Goal: Transaction & Acquisition: Purchase product/service

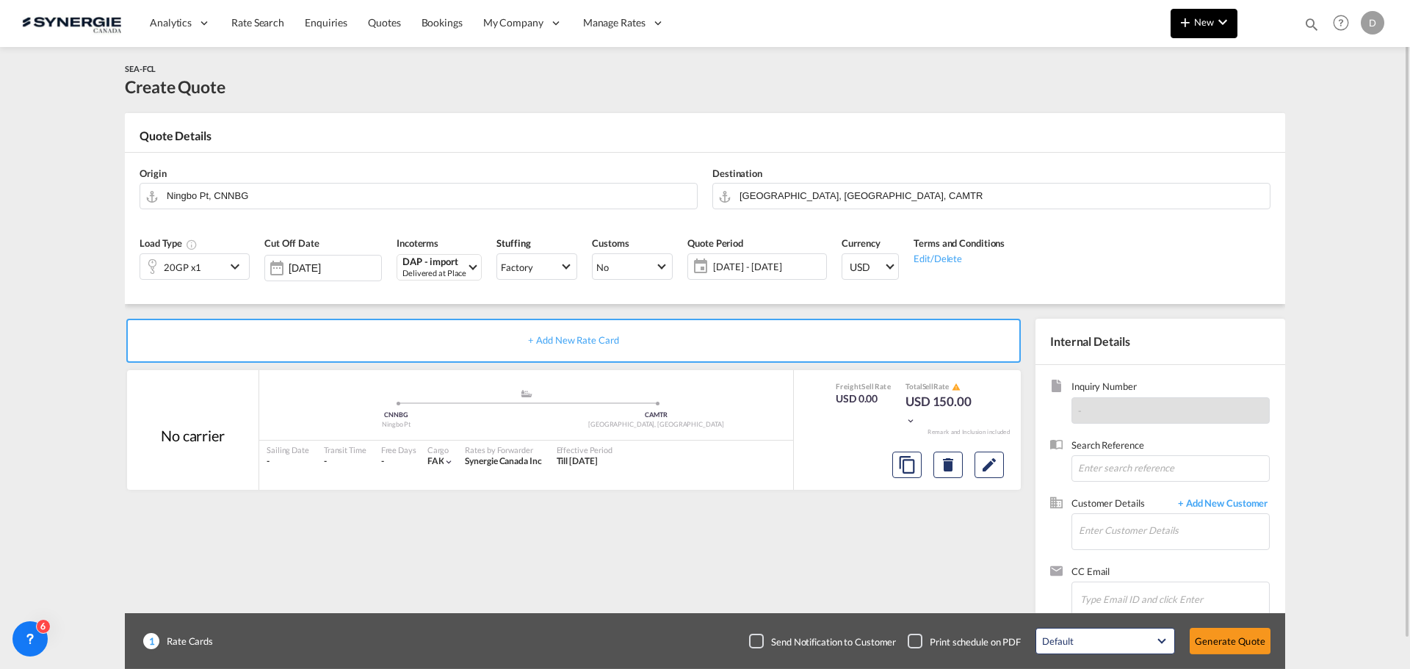
click at [1192, 24] on md-icon "icon-plus 400-fg" at bounding box center [1185, 22] width 18 height 18
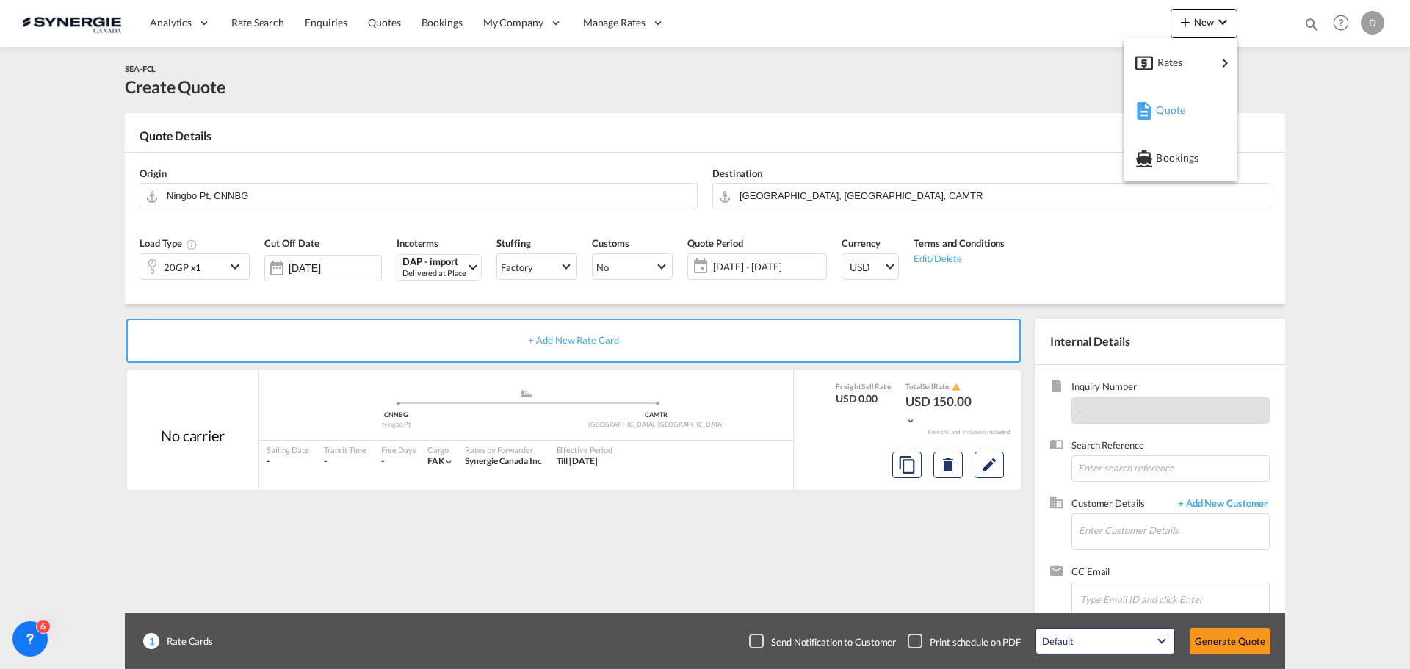
click at [1167, 113] on span "Quote" at bounding box center [1164, 109] width 16 height 29
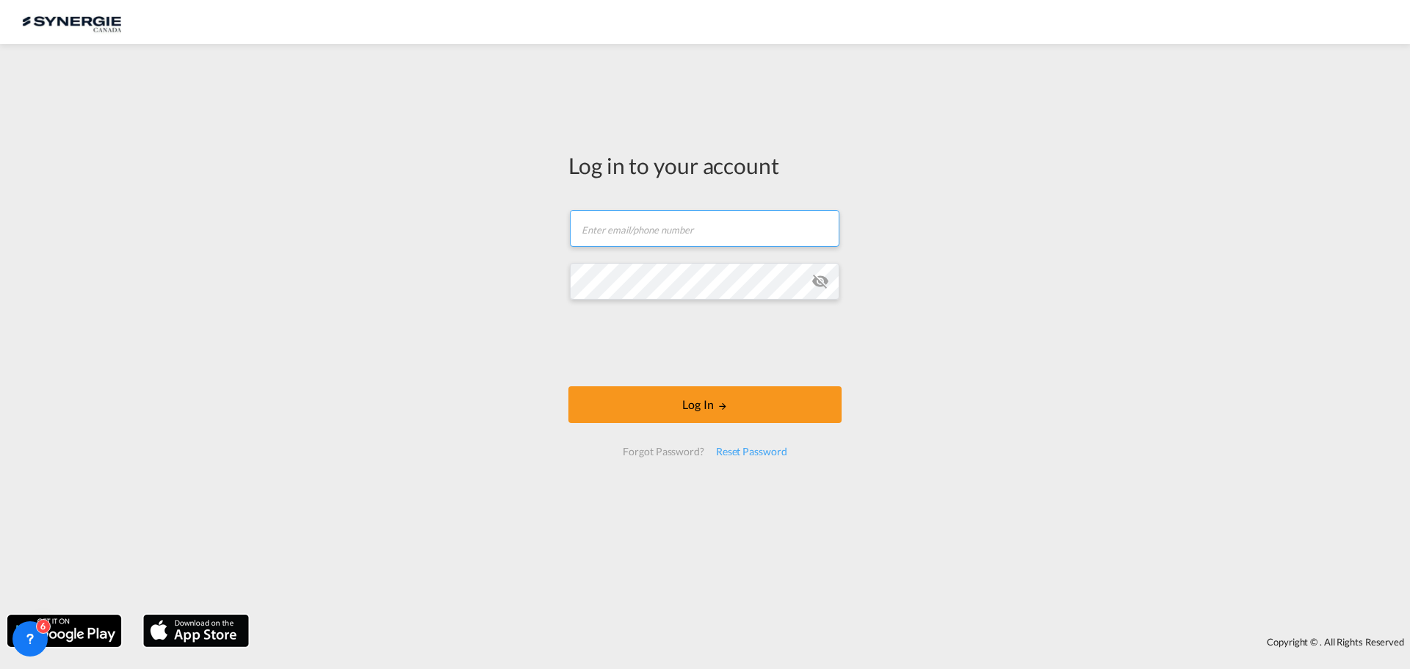
type input "[EMAIL_ADDRESS][DOMAIN_NAME]"
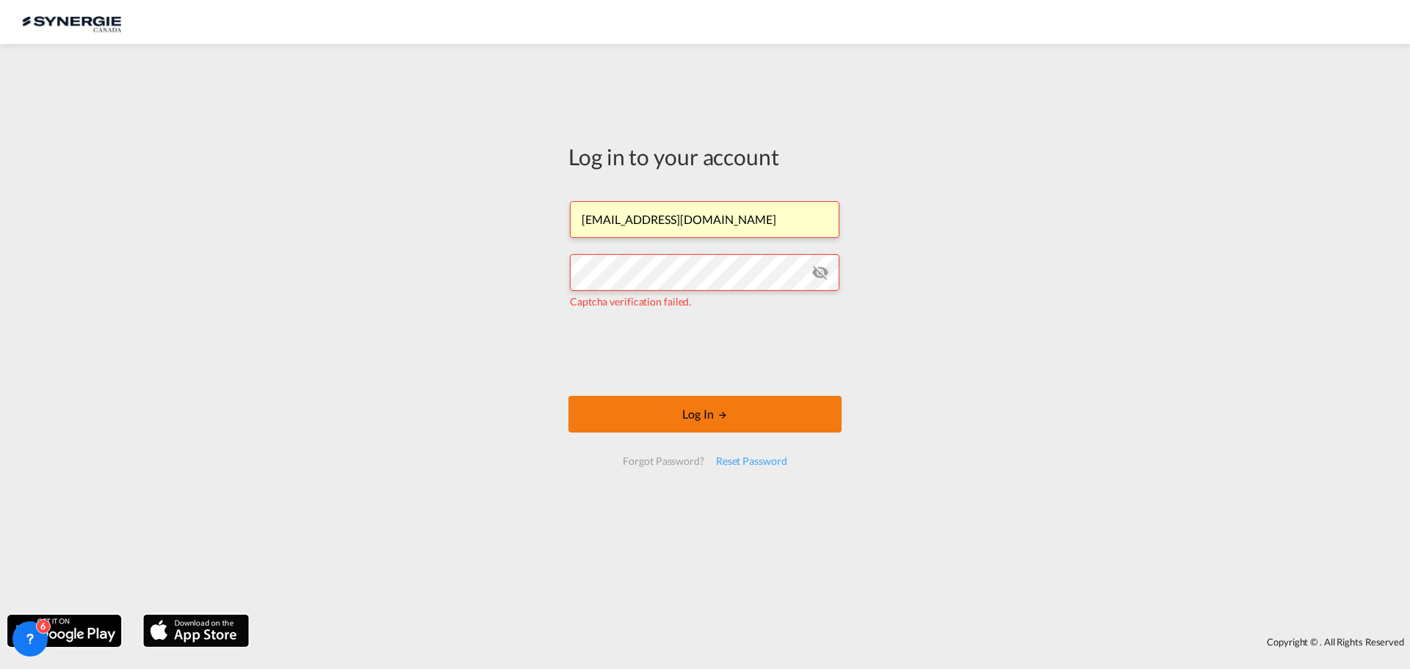
click at [700, 419] on button "Log In" at bounding box center [704, 414] width 273 height 37
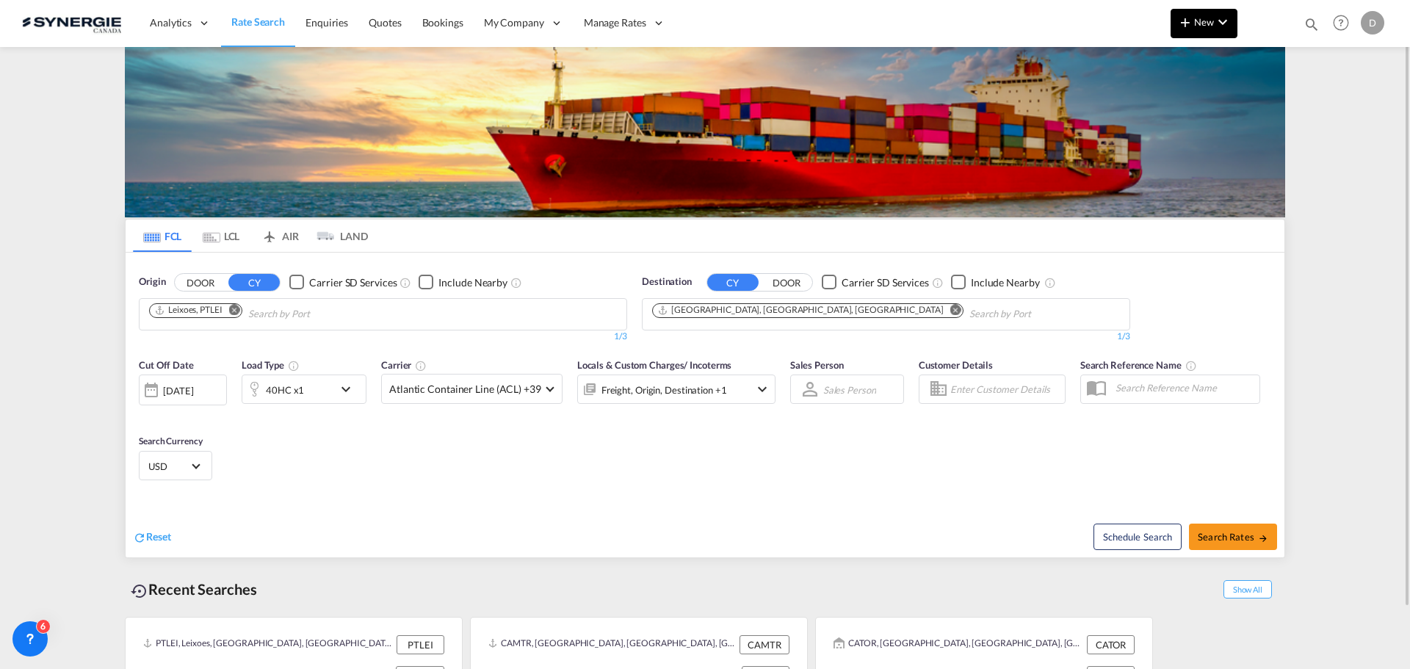
click at [1199, 16] on span "New" at bounding box center [1203, 22] width 55 height 12
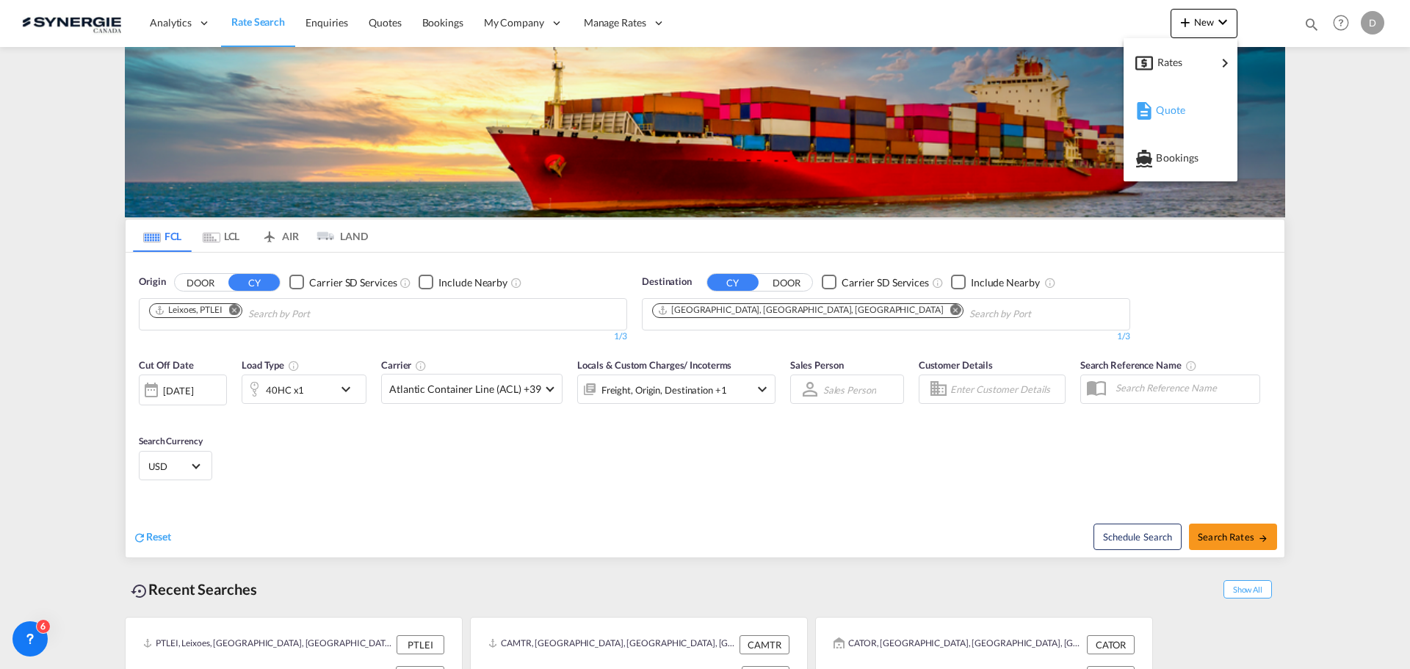
click at [1154, 109] on div "Quote" at bounding box center [1180, 110] width 90 height 37
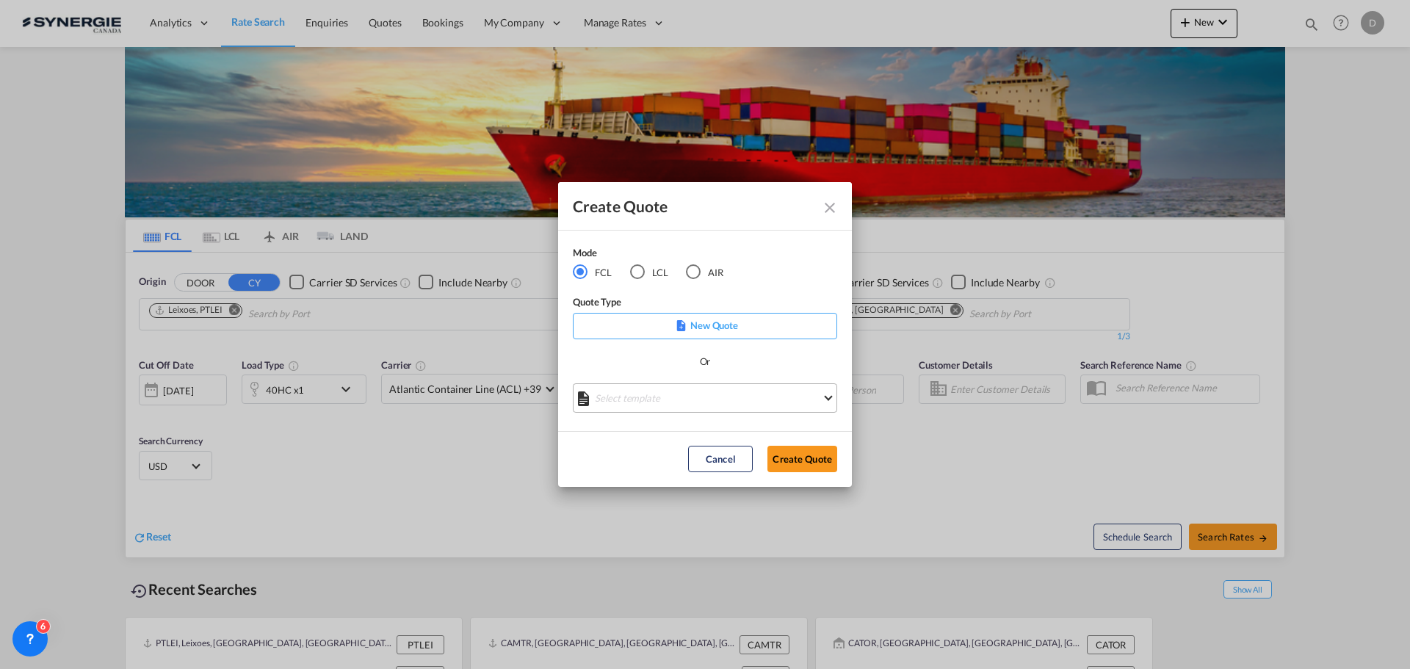
click at [703, 397] on md-select "Select template *NEW* FCL FREEHAND / DAP [PERSON_NAME] | [DATE] *NEW* Import FC…" at bounding box center [705, 397] width 264 height 29
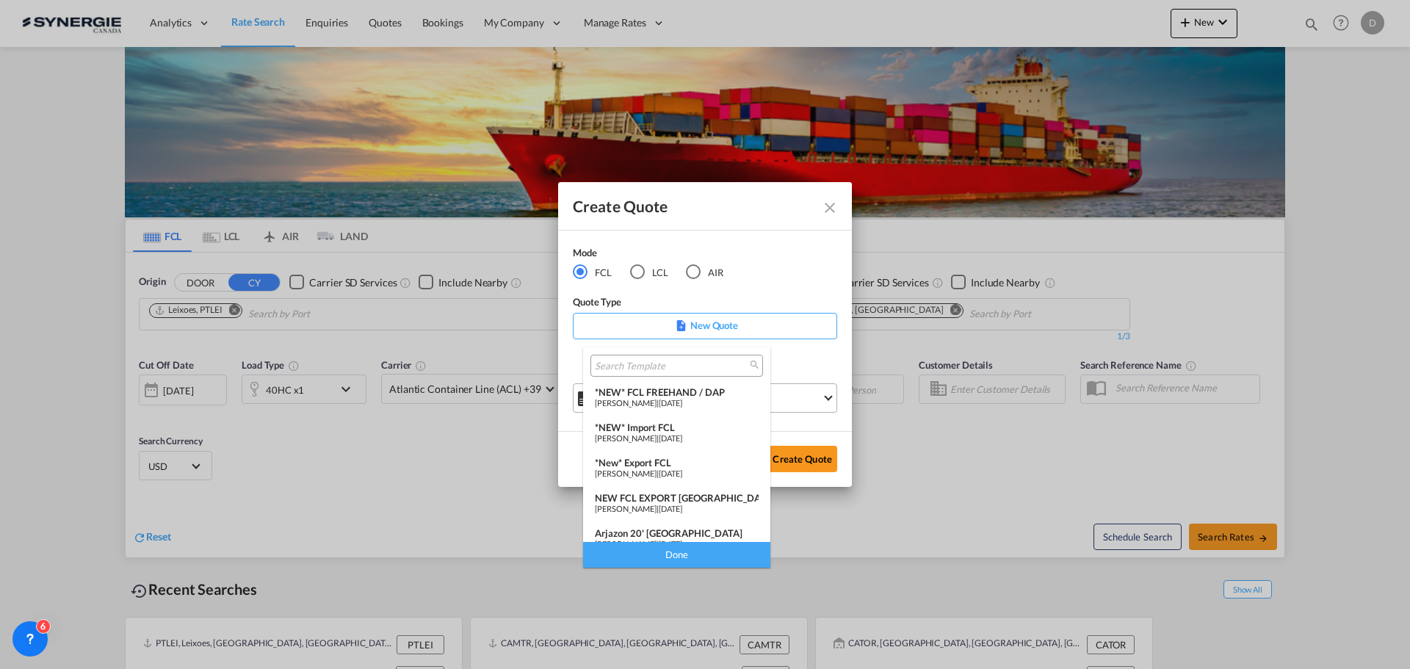
click at [682, 398] on span "[DATE]" at bounding box center [670, 403] width 23 height 10
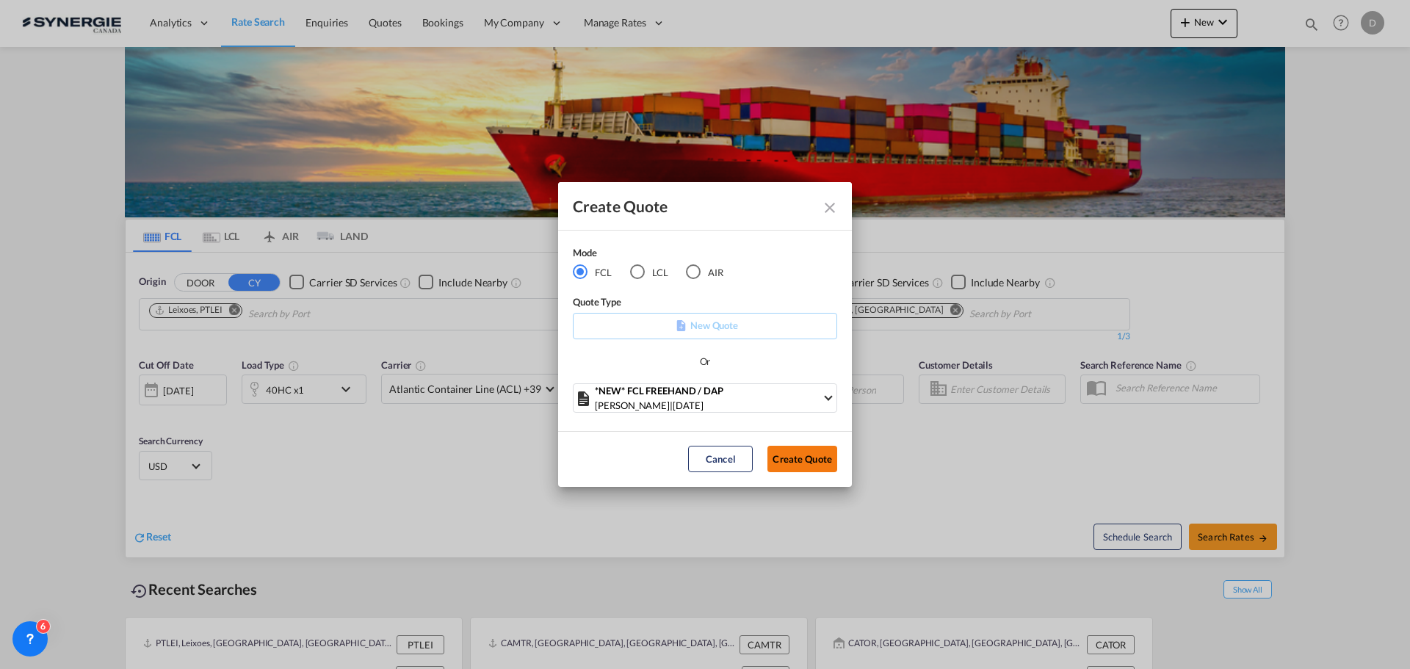
click at [814, 460] on button "Create Quote" at bounding box center [802, 459] width 70 height 26
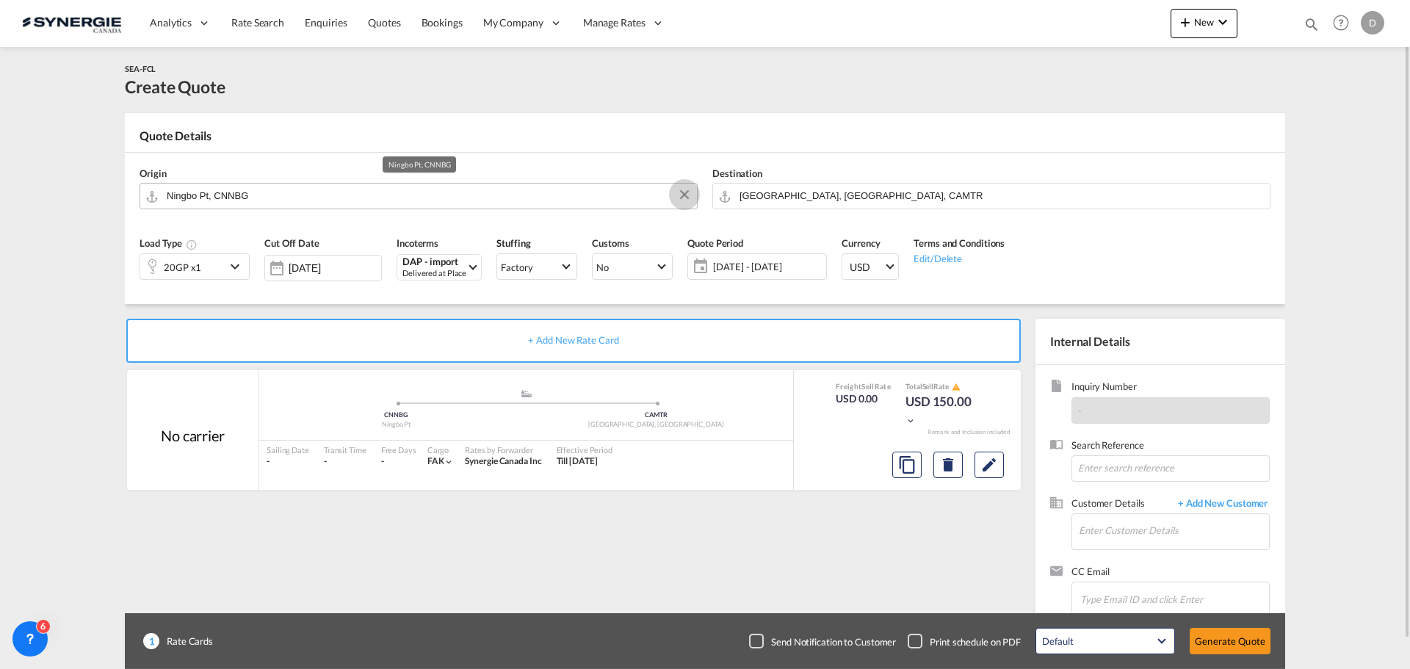
click at [683, 192] on button "Clear Input" at bounding box center [684, 195] width 22 height 22
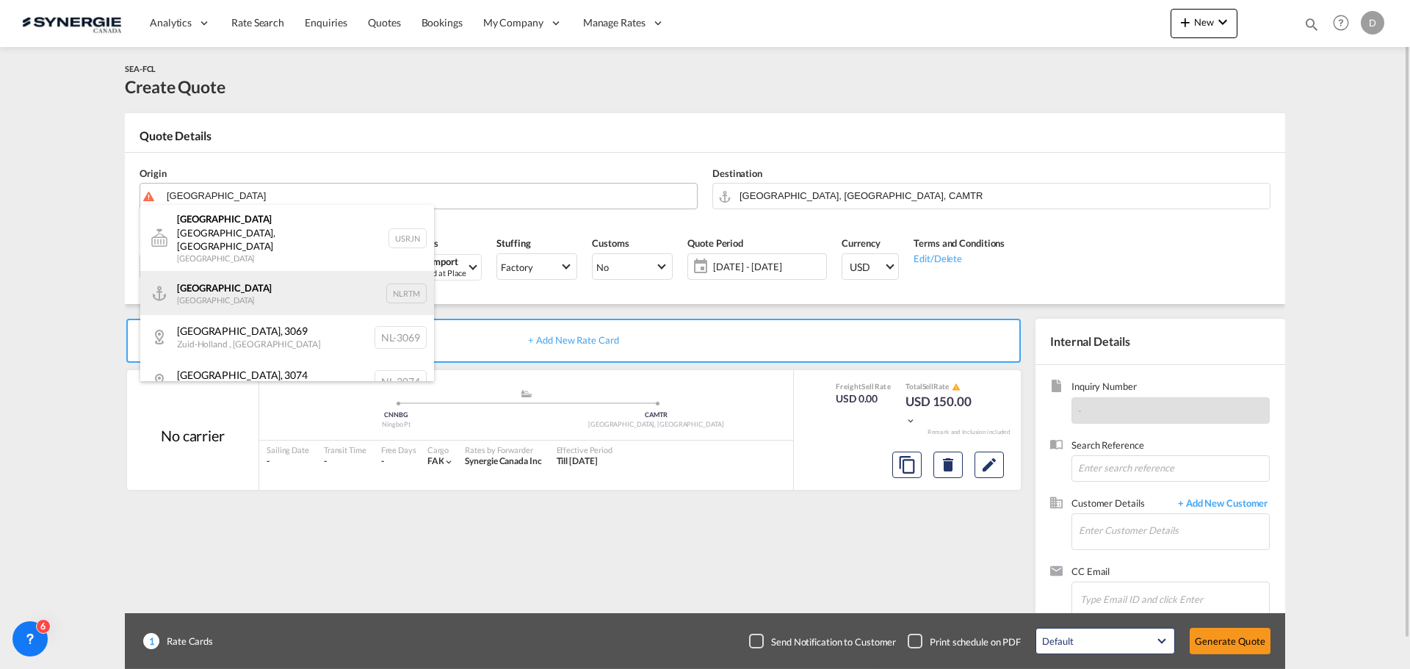
click at [240, 273] on div "[GEOGRAPHIC_DATA] [GEOGRAPHIC_DATA] NLRTM" at bounding box center [287, 293] width 294 height 44
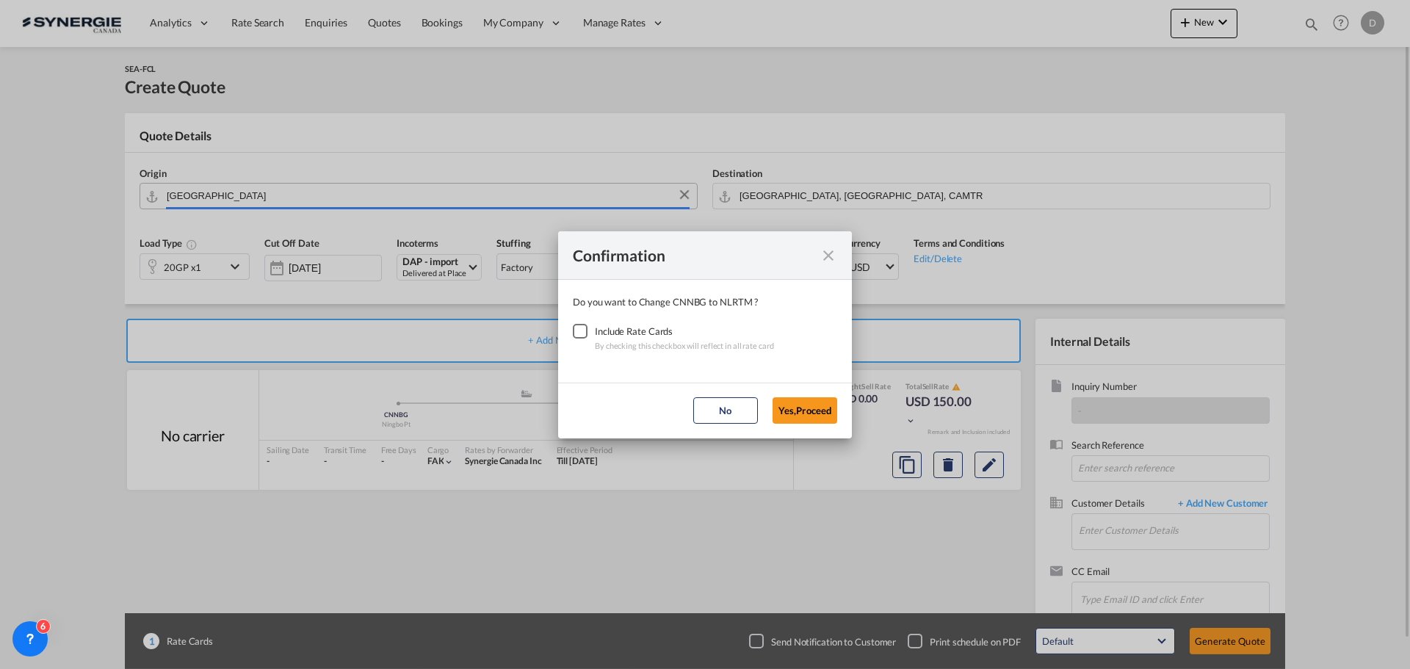
type input "[GEOGRAPHIC_DATA], NLRTM"
drag, startPoint x: 576, startPoint y: 334, endPoint x: 590, endPoint y: 334, distance: 14.7
click at [576, 334] on div "Checkbox No Ink" at bounding box center [580, 331] width 15 height 15
click at [816, 407] on button "Yes,Proceed" at bounding box center [804, 410] width 65 height 26
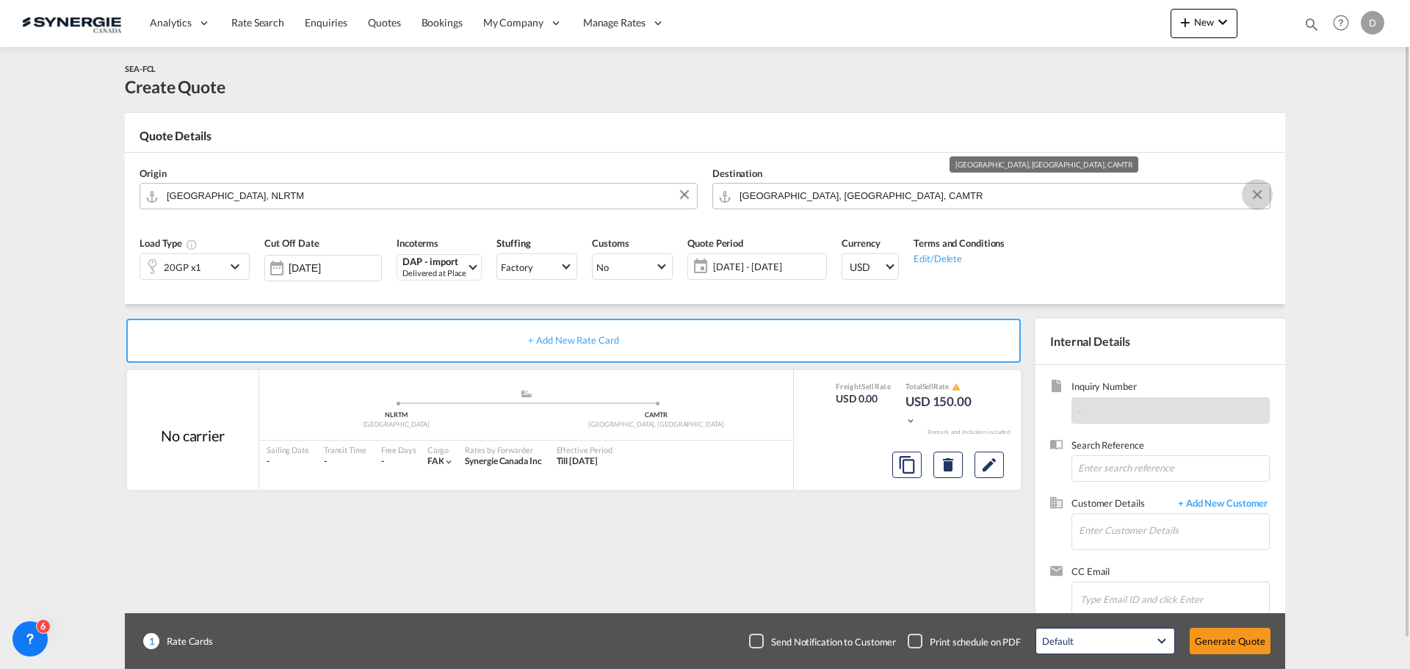
click at [1250, 193] on button "Clear Input" at bounding box center [1257, 195] width 22 height 22
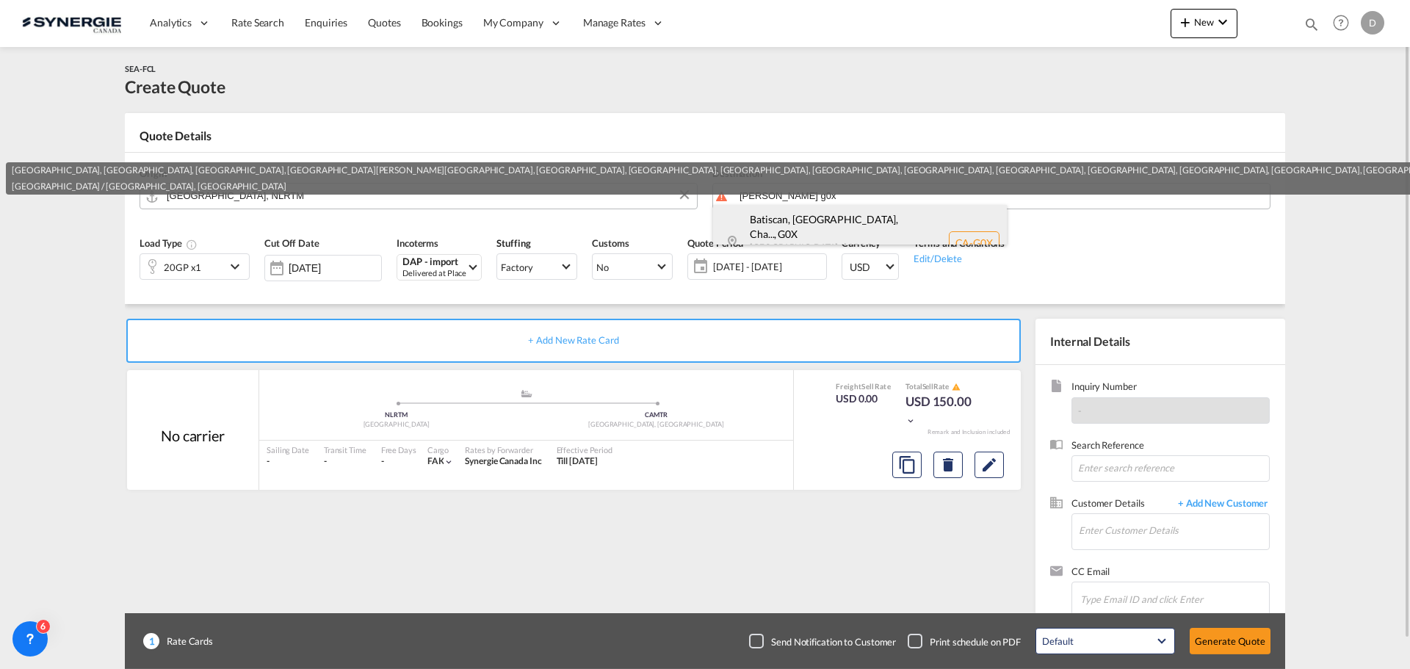
click at [810, 232] on div "Batiscan, [GEOGRAPHIC_DATA], Cha... , G0X [GEOGRAPHIC_DATA] / [GEOGRAPHIC_DATA]…" at bounding box center [860, 243] width 294 height 76
type input "CA-G0X, [GEOGRAPHIC_DATA], [GEOGRAPHIC_DATA], [GEOGRAPHIC_DATA], [GEOGRAPHIC_DA…"
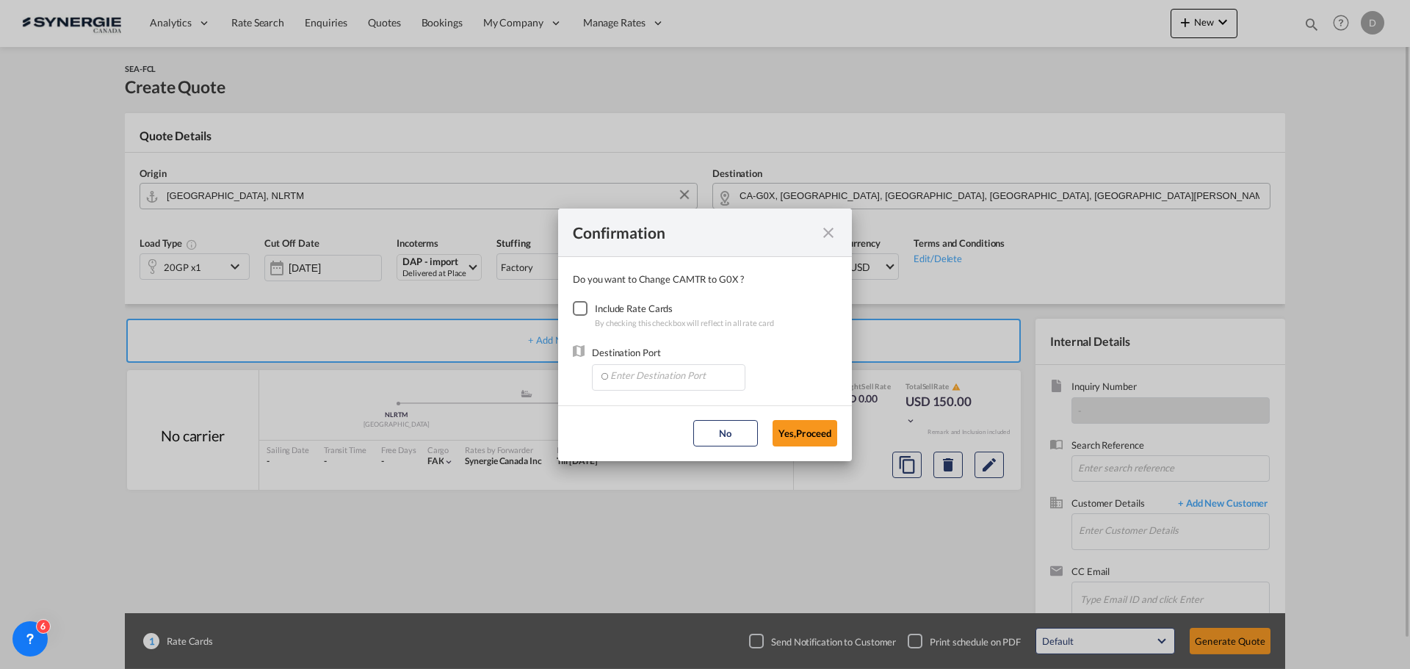
click at [576, 313] on div "Checkbox No Ink" at bounding box center [580, 308] width 15 height 15
click at [670, 379] on input "Enter Destination Port" at bounding box center [671, 376] width 145 height 22
click at [668, 446] on span "CAMTR, [GEOGRAPHIC_DATA], [GEOGRAPHIC_DATA], [GEOGRAPHIC_DATA], [GEOGRAPHIC_DAT…" at bounding box center [897, 444] width 576 height 12
type input "CAMTR, [GEOGRAPHIC_DATA], [GEOGRAPHIC_DATA], [GEOGRAPHIC_DATA], [GEOGRAPHIC_DAT…"
click at [821, 434] on button "Yes,Proceed" at bounding box center [804, 433] width 65 height 26
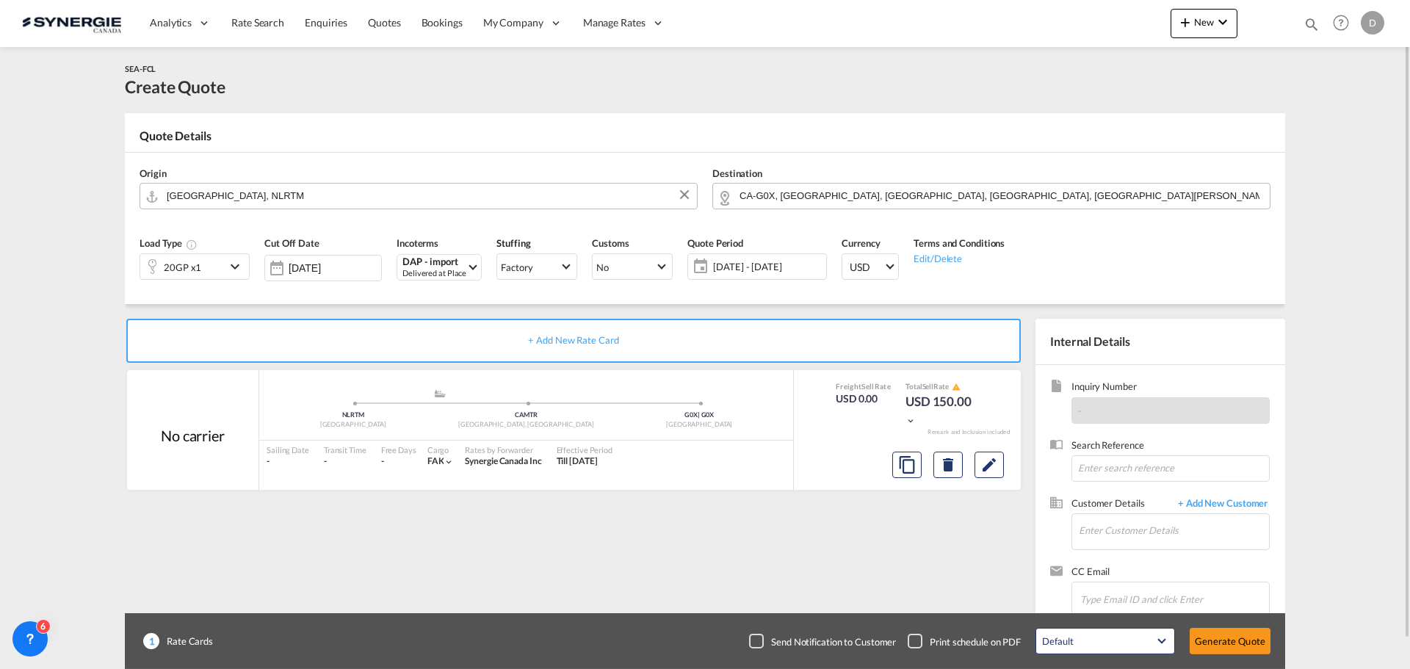
click at [229, 269] on md-icon "icon-chevron-down" at bounding box center [237, 267] width 22 height 18
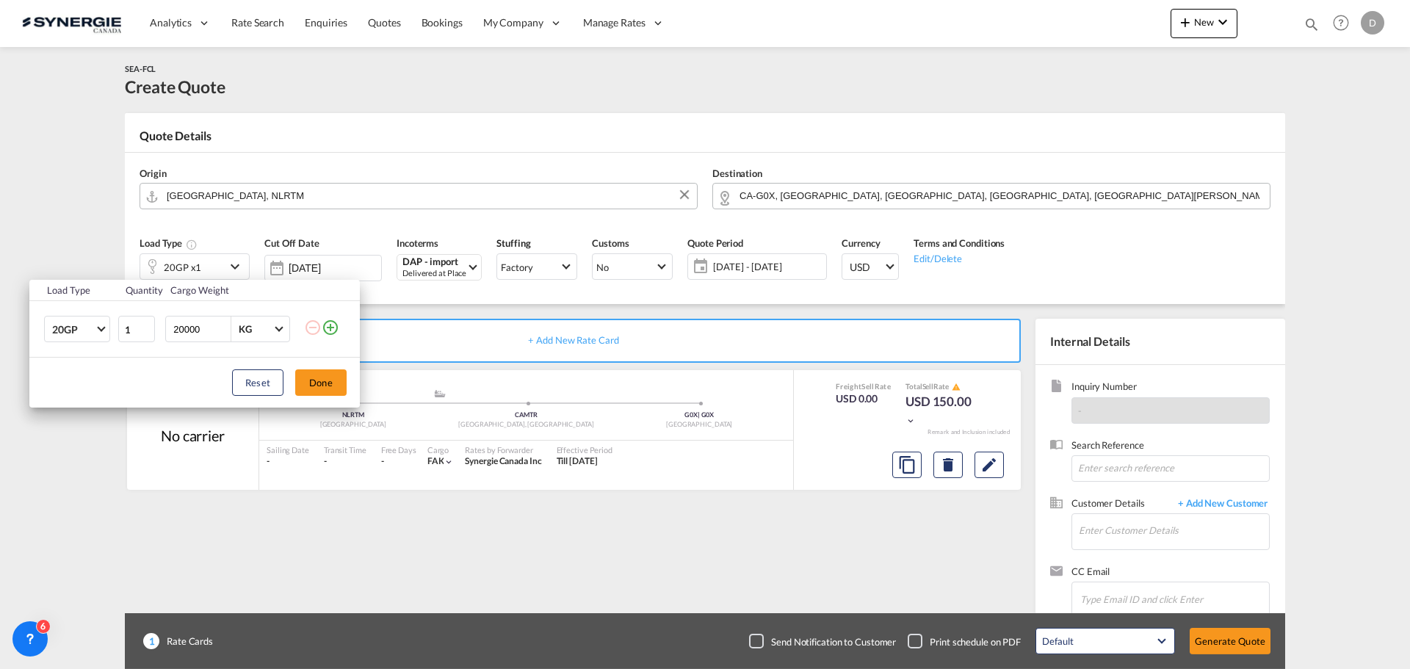
click at [200, 327] on input "20000" at bounding box center [201, 328] width 59 height 25
click at [192, 329] on input "20000" at bounding box center [201, 328] width 59 height 25
type input "8000"
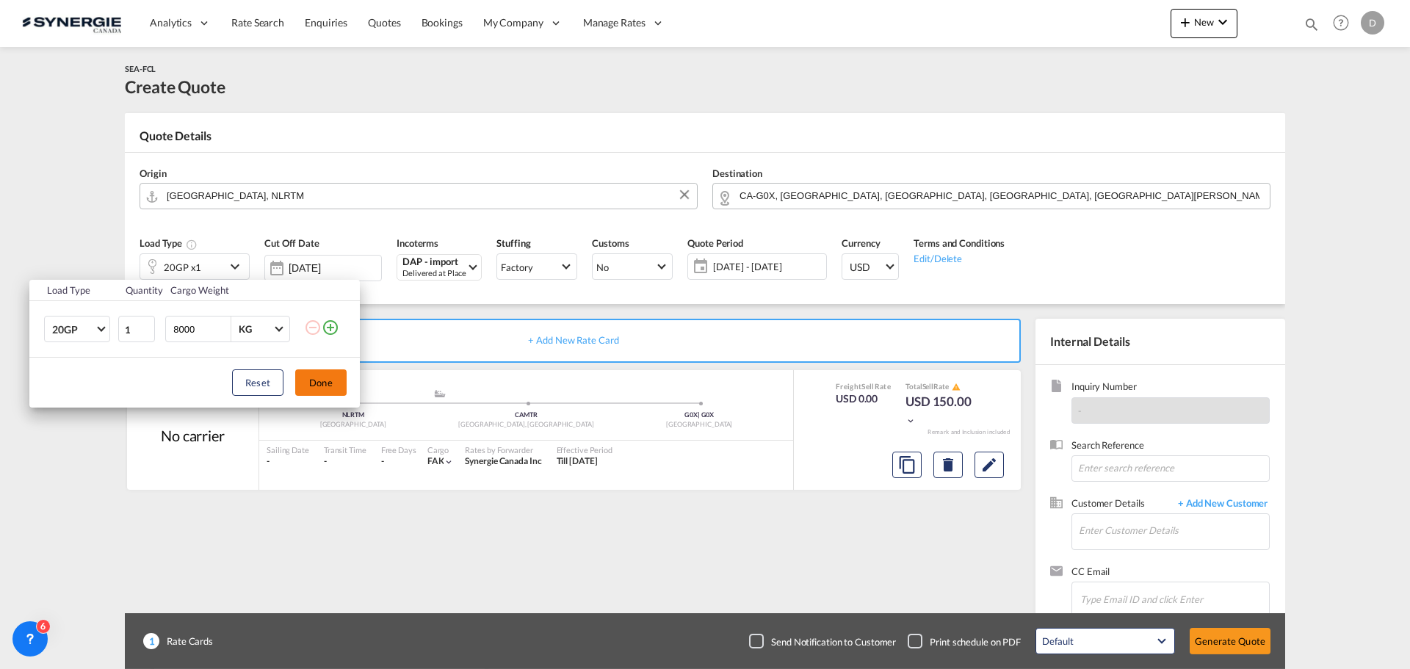
click at [316, 377] on button "Done" at bounding box center [320, 382] width 51 height 26
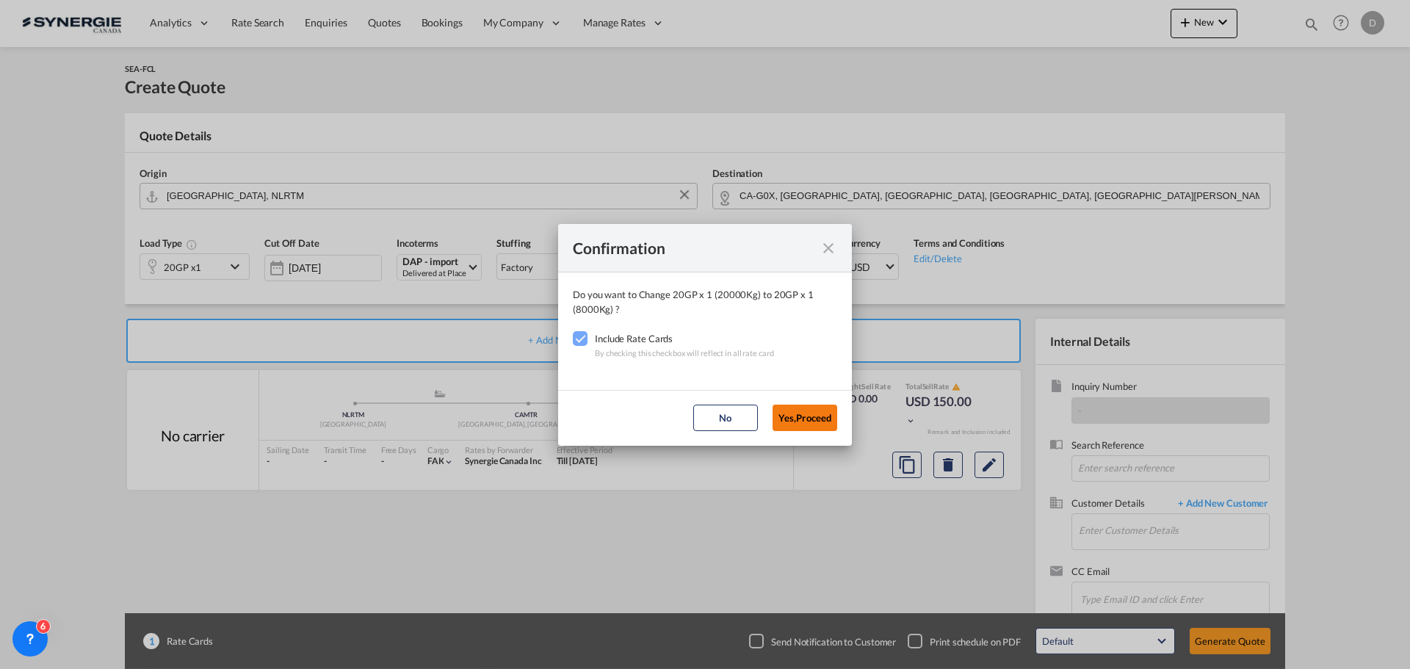
click at [806, 418] on button "Yes,Proceed" at bounding box center [804, 418] width 65 height 26
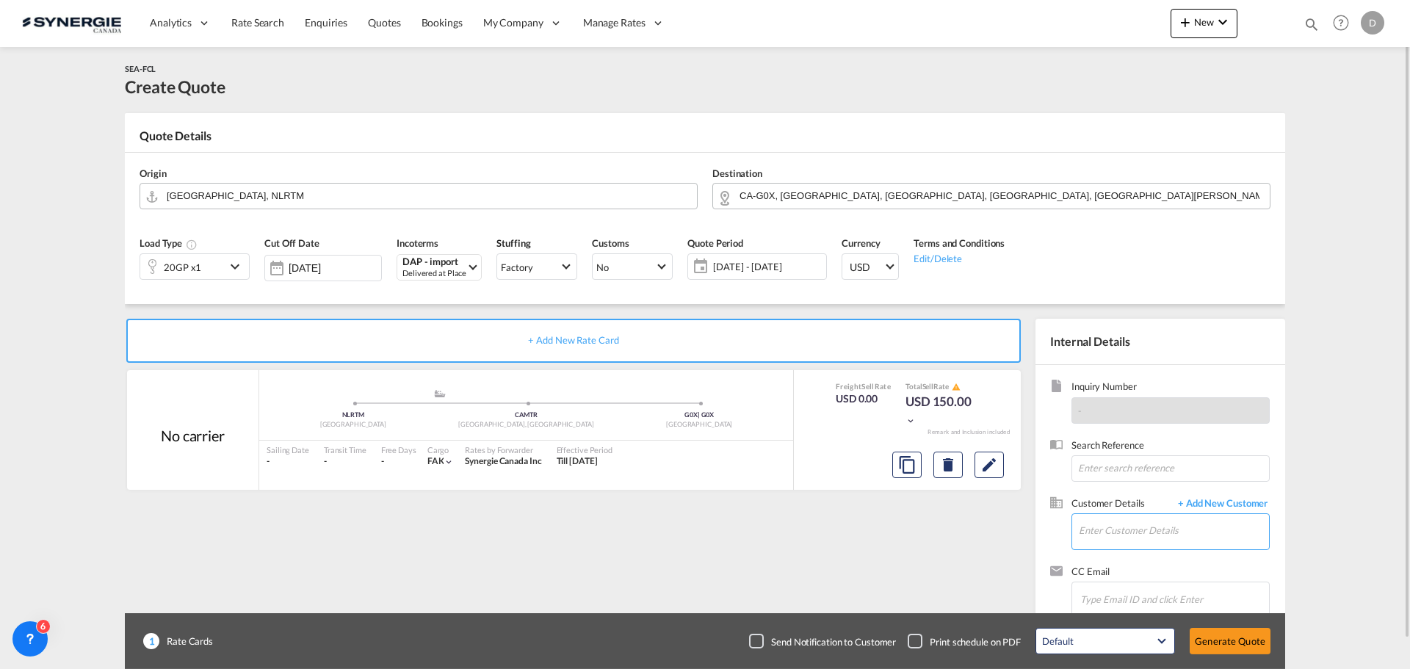
click at [1123, 532] on input "Enter Customer Details" at bounding box center [1174, 530] width 190 height 33
paste input "[EMAIL_ADDRESS][DOMAIN_NAME]"
click at [1137, 496] on div "[PERSON_NAME] [EMAIL_ADDRESS][DOMAIN_NAME] | Global Forwarder" at bounding box center [1225, 494] width 294 height 40
type input "Global Forwarder, [PERSON_NAME], [EMAIL_ADDRESS][DOMAIN_NAME]"
click at [991, 465] on md-icon "Edit" at bounding box center [989, 465] width 18 height 18
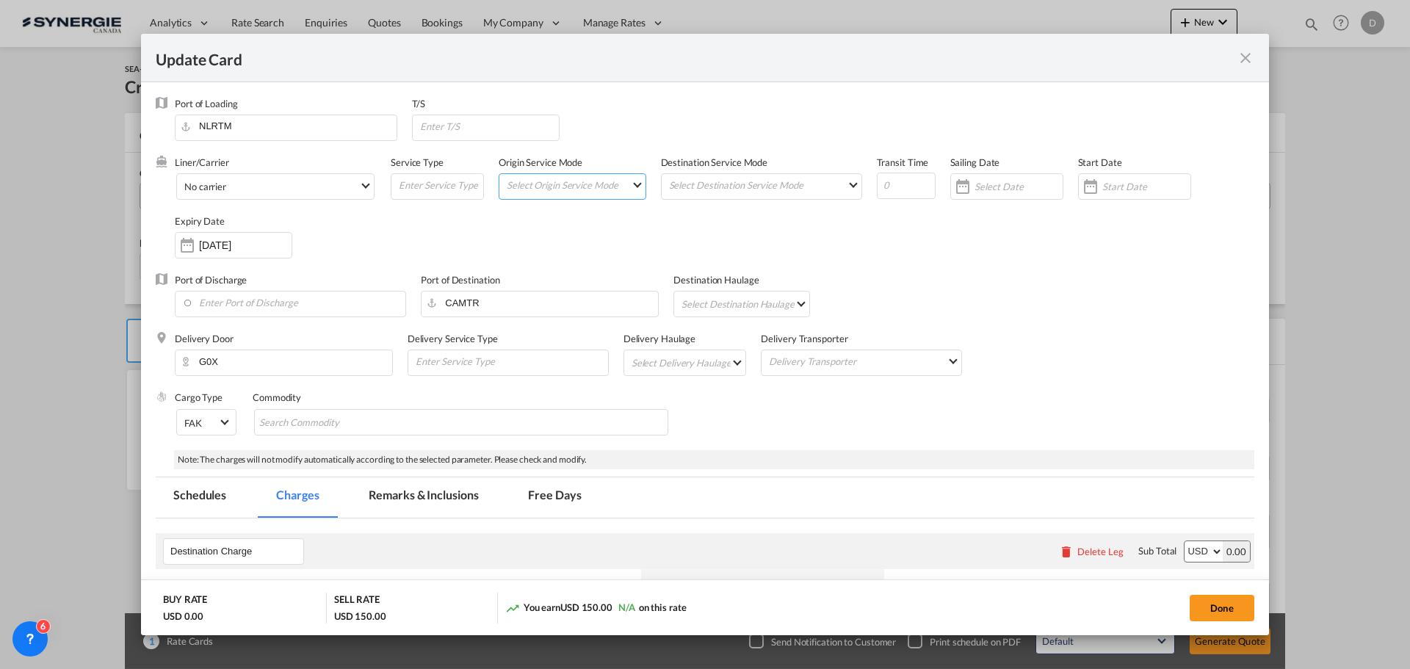
click at [627, 174] on md-select "Select Origin Service Mode SD [GEOGRAPHIC_DATA]" at bounding box center [575, 184] width 140 height 21
click at [564, 219] on md-option "CY" at bounding box center [572, 219] width 162 height 35
click at [721, 186] on md-select "Select Destination Service Mode SD [GEOGRAPHIC_DATA]" at bounding box center [764, 184] width 194 height 21
click at [721, 186] on md-option "SD" at bounding box center [758, 184] width 215 height 35
click at [1081, 186] on div "Update Card Port ..." at bounding box center [1090, 186] width 23 height 29
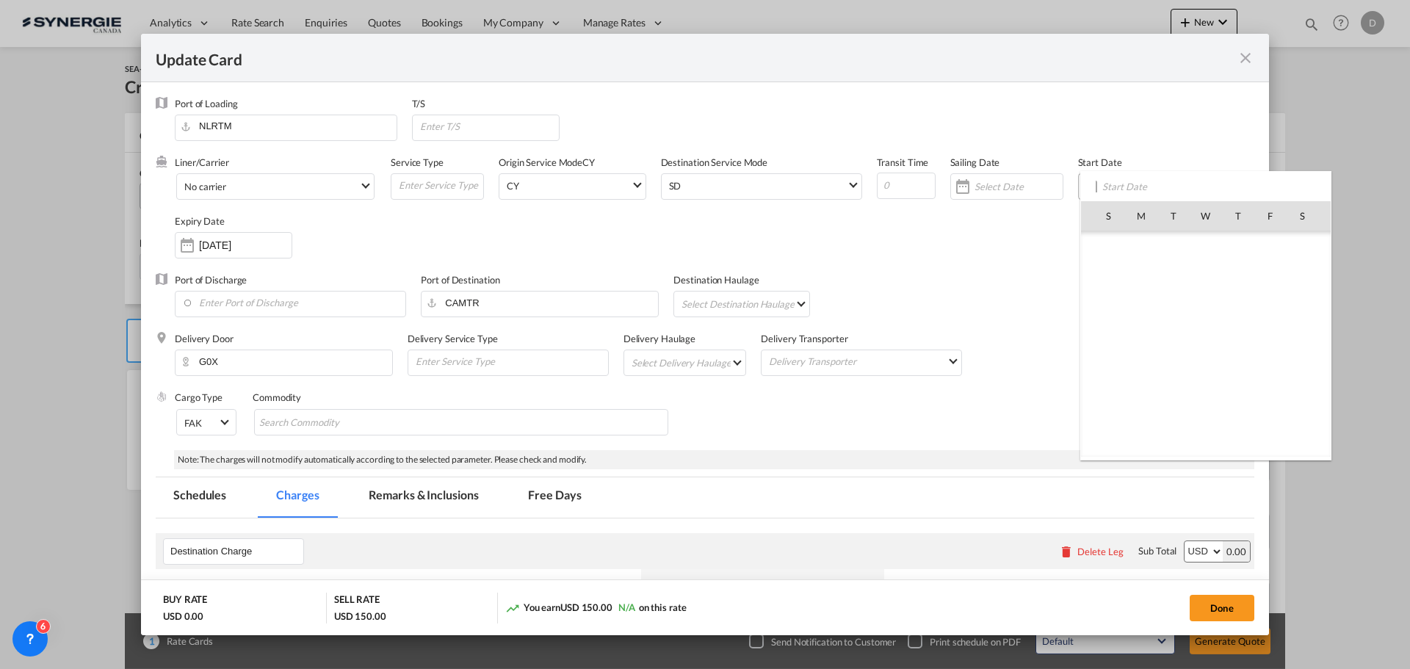
scroll to position [340100, 0]
click at [1261, 383] on span "26" at bounding box center [1270, 376] width 31 height 31
type input "[DATE]"
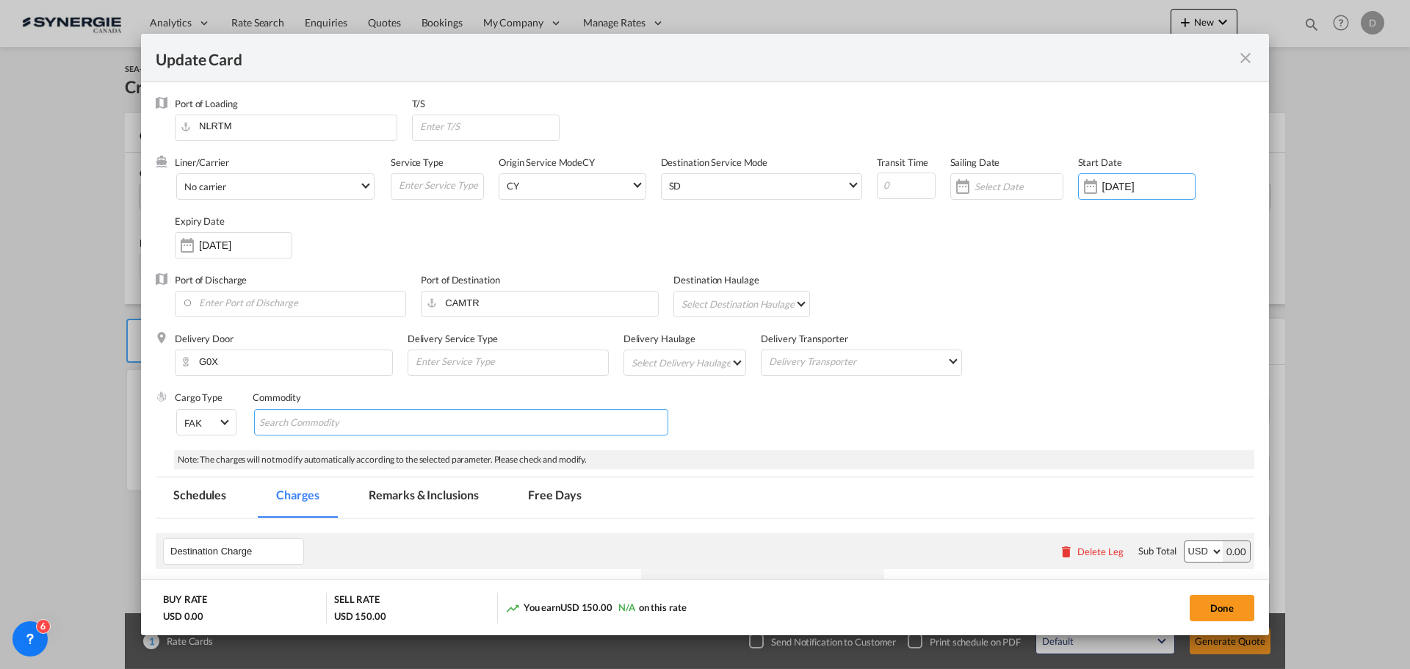
click at [443, 424] on md-chips-wrap "Chips container with autocompletion. Enter the text area, type text to search, …" at bounding box center [461, 422] width 414 height 26
type input "general cargo"
click at [794, 414] on div "Cargo Type FAK FAK GCR GDSM General Cargo Hazardous Cargo Ambient Foodstuff Chi…" at bounding box center [714, 420] width 1079 height 59
click at [726, 360] on md-select "Select Delivery Haulage rail road barge truck unspecified not available" at bounding box center [688, 361] width 116 height 23
click at [656, 398] on md-option "road" at bounding box center [685, 397] width 137 height 35
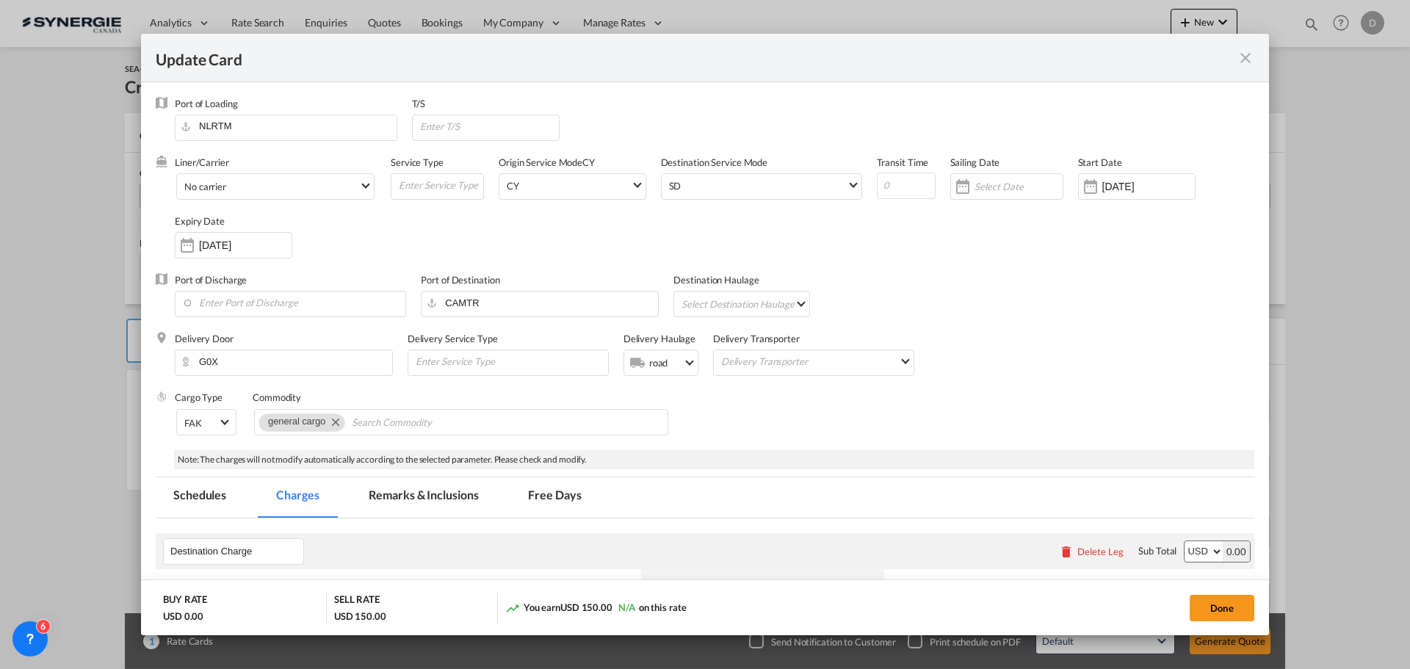
click at [783, 408] on div "Cargo Type FAK FAK GCR GDSM General Cargo Hazardous Cargo Ambient Foodstuff Chi…" at bounding box center [714, 420] width 1079 height 59
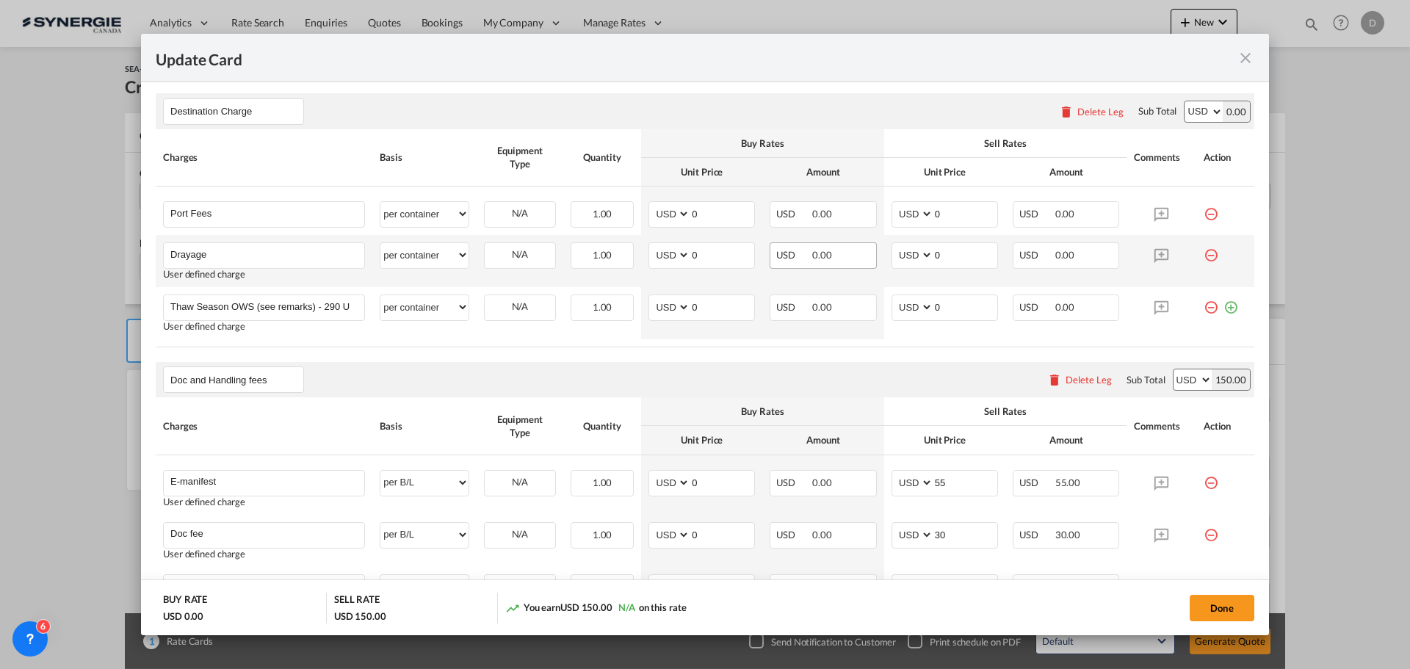
scroll to position [441, 0]
drag, startPoint x: 689, startPoint y: 213, endPoint x: 713, endPoint y: 213, distance: 24.2
click at [713, 213] on input "0" at bounding box center [722, 212] width 64 height 22
type input "50"
type input "65"
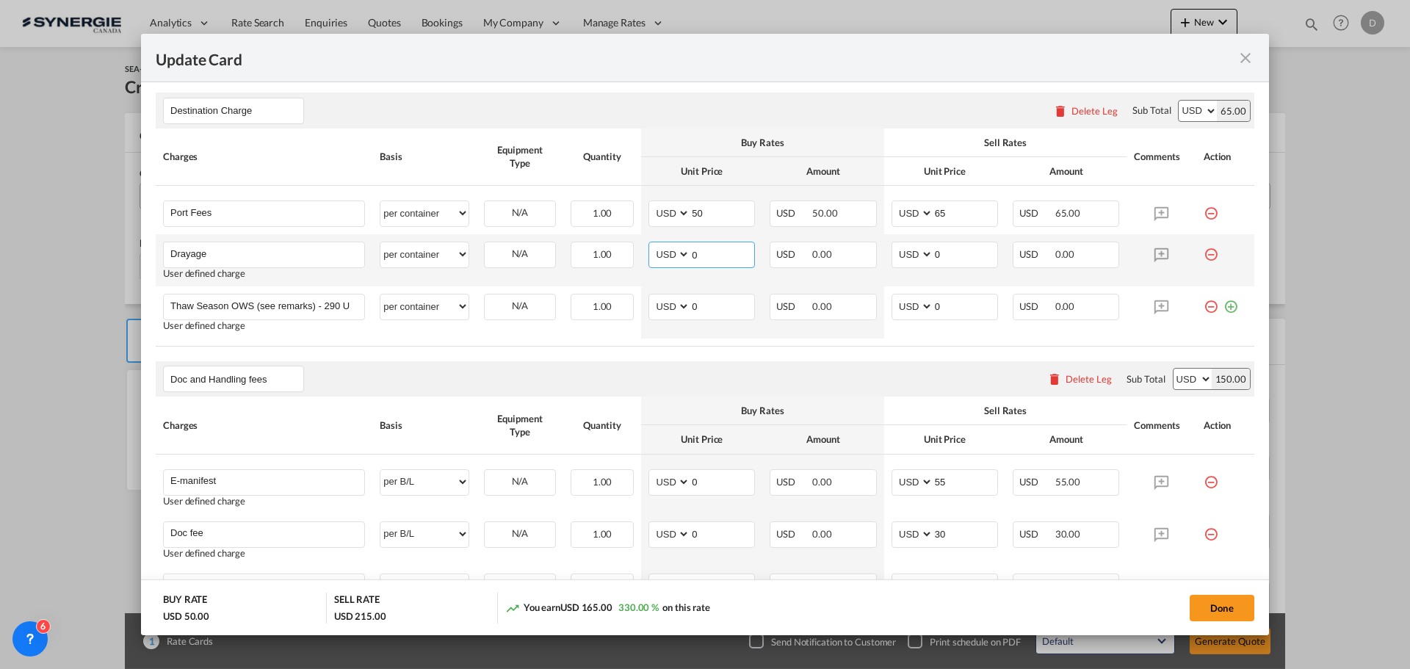
drag, startPoint x: 687, startPoint y: 253, endPoint x: 734, endPoint y: 253, distance: 47.0
click at [734, 253] on input "0" at bounding box center [722, 253] width 64 height 22
type input "808"
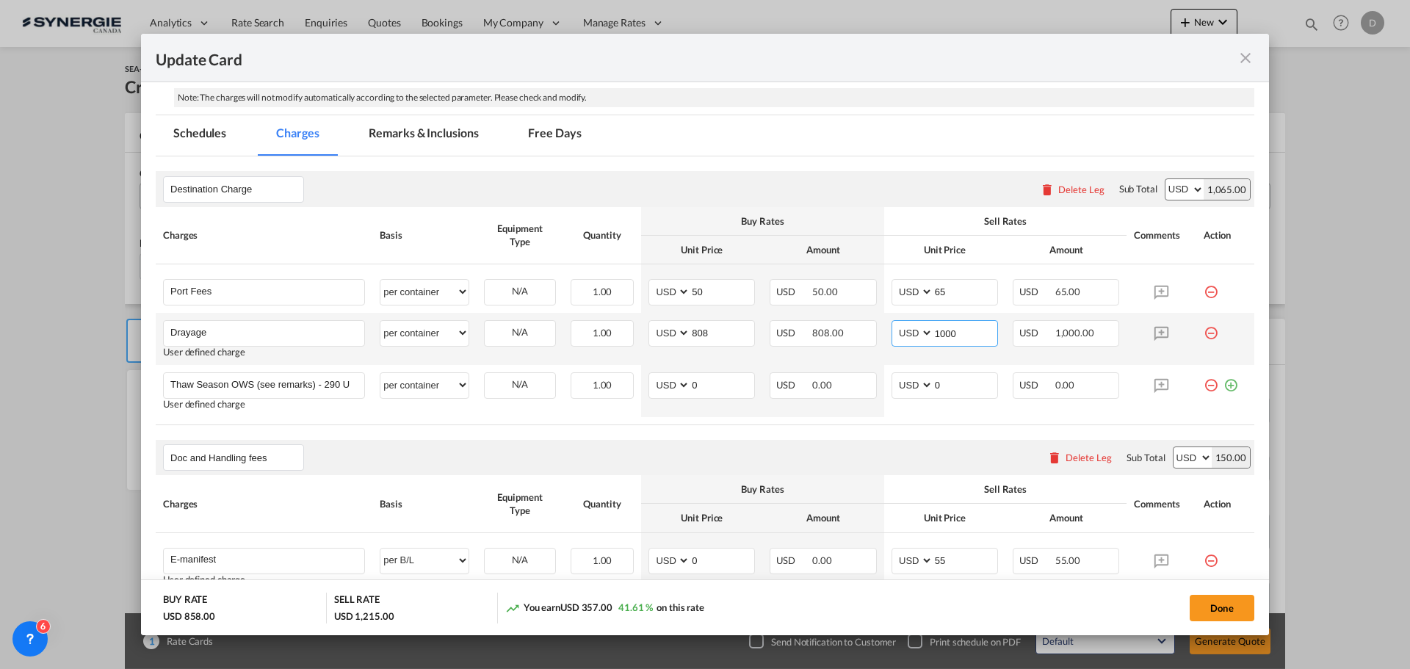
scroll to position [294, 0]
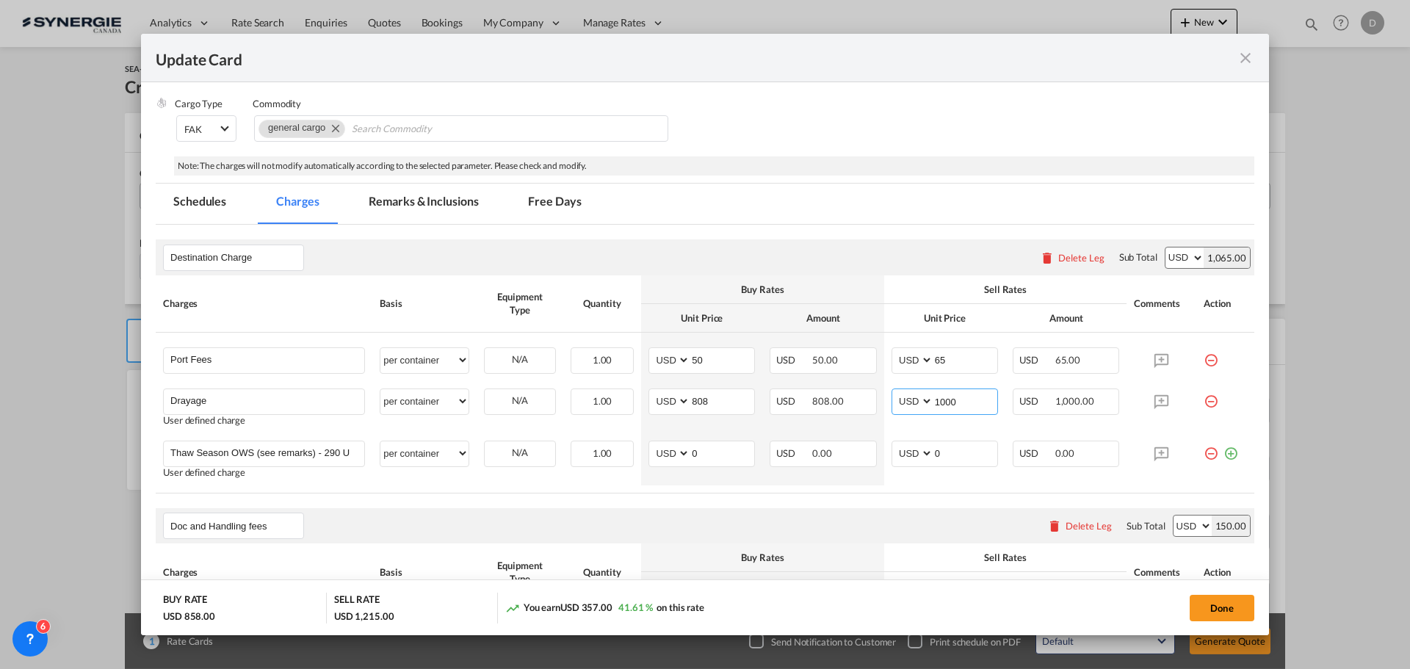
type input "1000"
click at [418, 206] on md-tab-item "Remarks & Inclusions" at bounding box center [423, 204] width 145 height 40
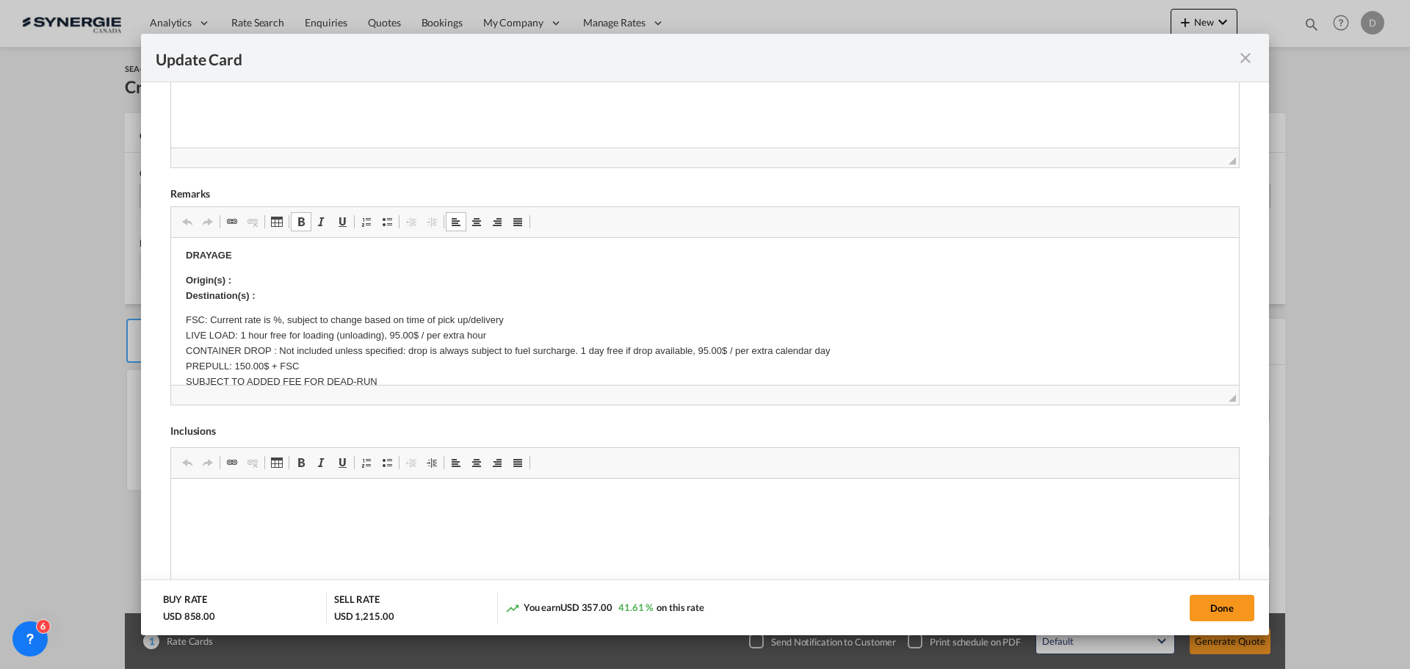
scroll to position [220, 0]
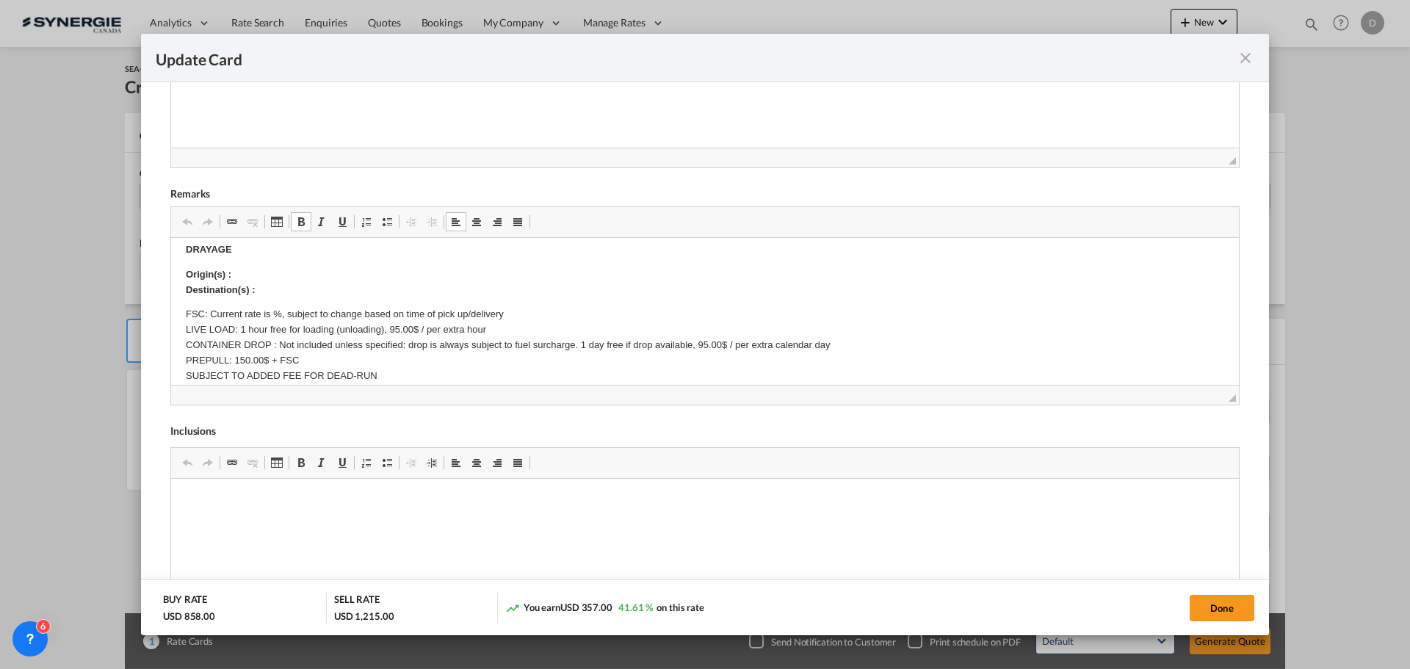
click at [280, 274] on p "Origin(s) : Destination(s) :" at bounding box center [705, 282] width 1038 height 31
click at [291, 291] on body "E Manifest (ACI): Applicable if Synergie is responsible to submit Per E-manifes…" at bounding box center [705, 412] width 1038 height 761
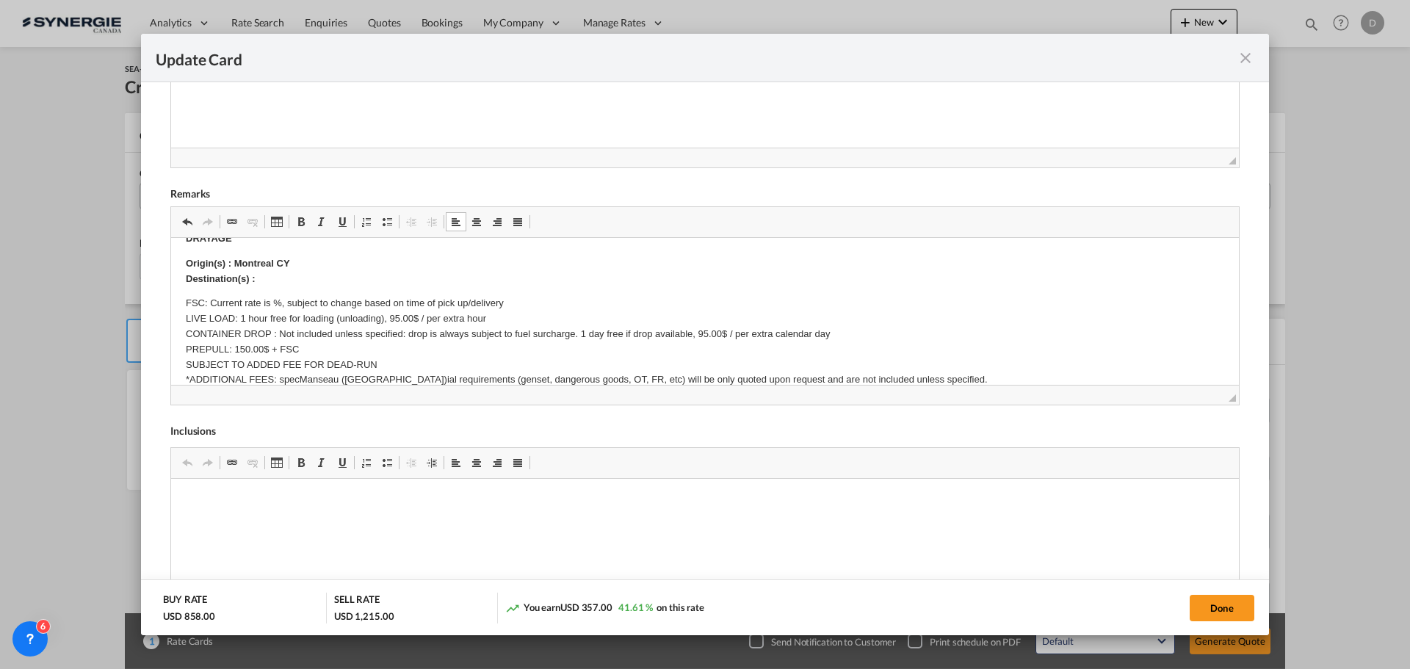
scroll to position [232, 0]
click at [283, 283] on p "Origin(s) : Montreal CY Destination(s) :" at bounding box center [705, 271] width 1038 height 31
click at [1201, 601] on button "Done" at bounding box center [1221, 608] width 65 height 26
type input "[DATE]"
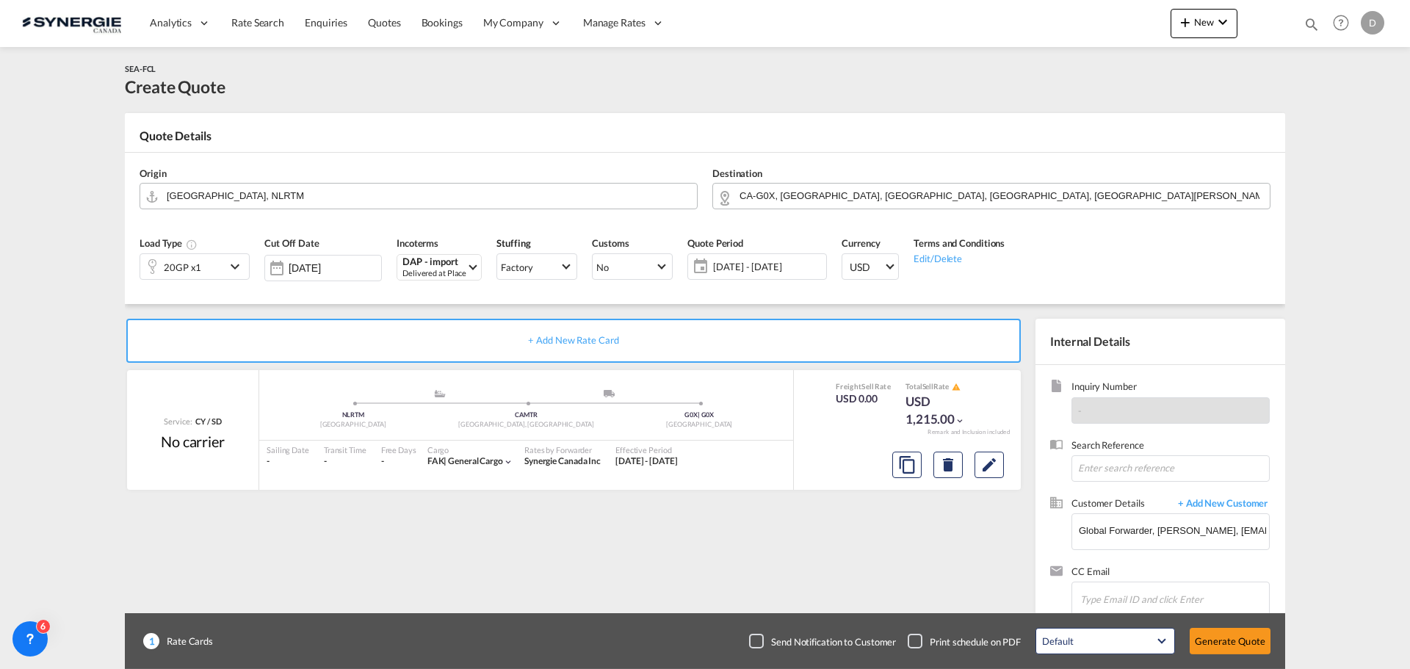
scroll to position [225, 0]
click at [1222, 634] on button "Generate Quote" at bounding box center [1229, 641] width 81 height 26
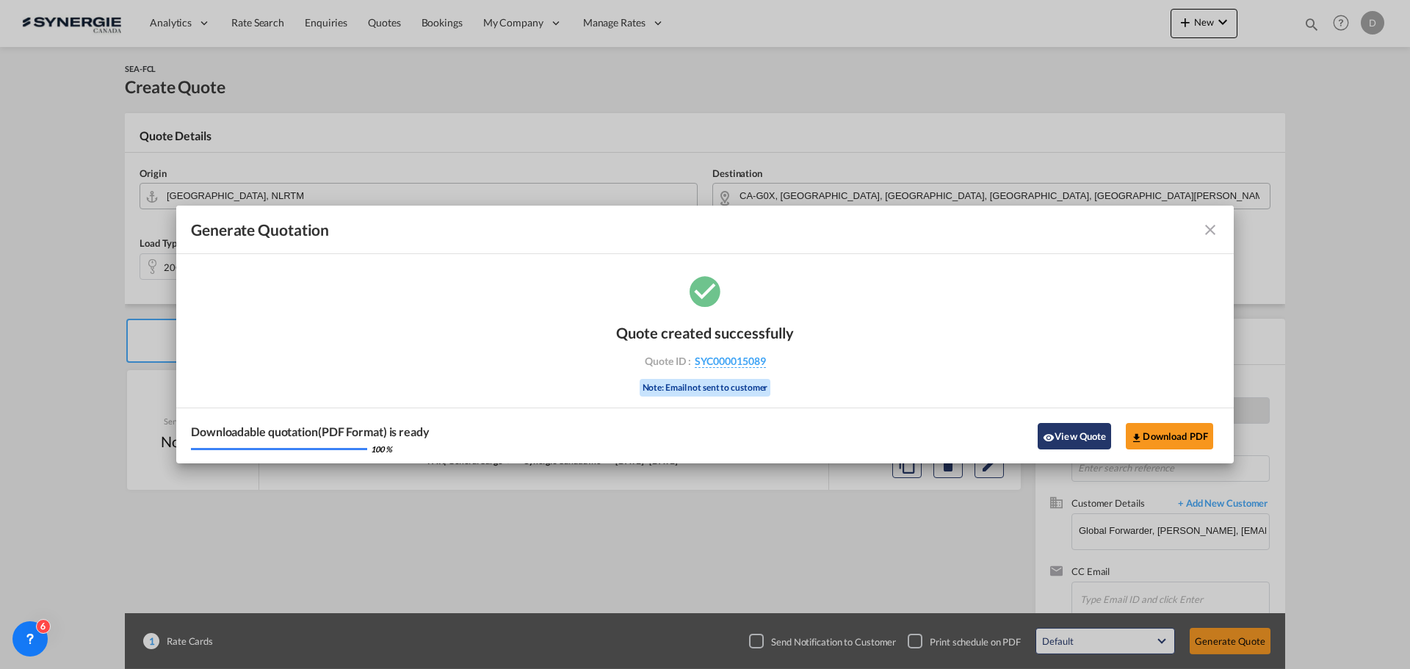
click at [1059, 424] on button "View Quote" at bounding box center [1073, 436] width 73 height 26
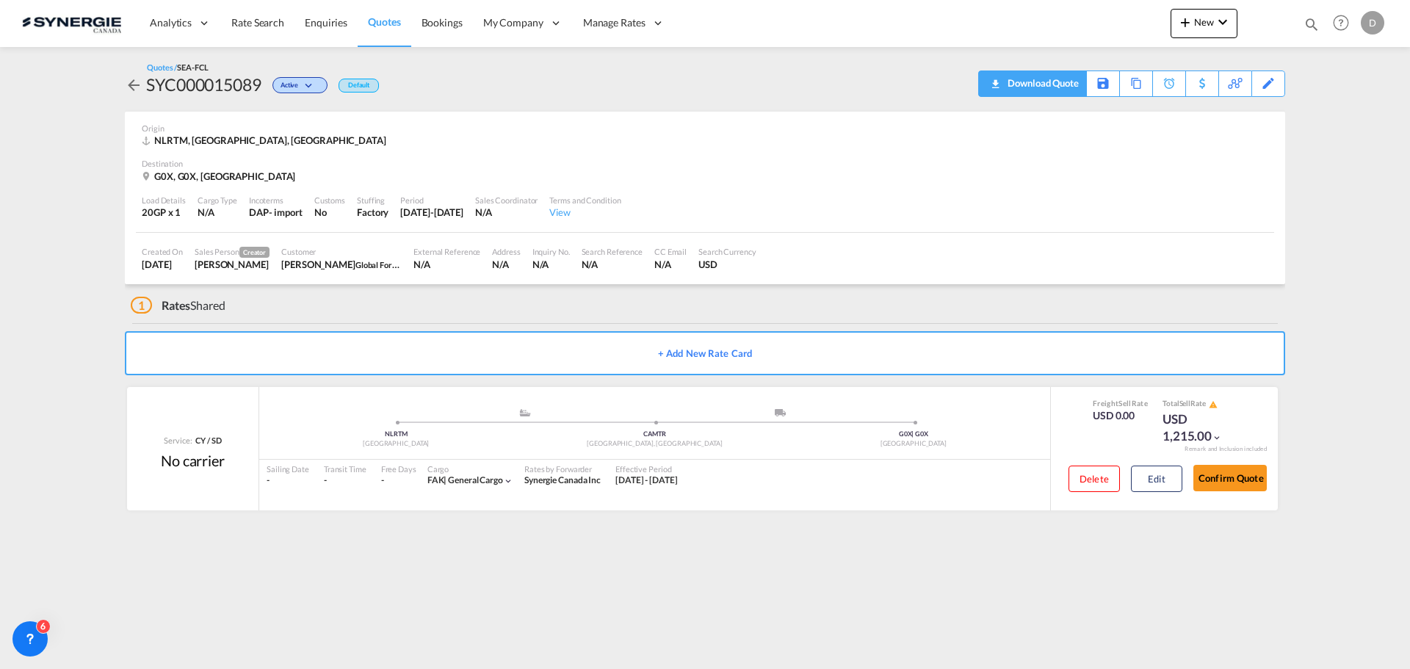
click at [1058, 91] on div "Download Quote" at bounding box center [1041, 82] width 75 height 23
click at [988, 170] on div "G0X, G0X, [GEOGRAPHIC_DATA]" at bounding box center [705, 176] width 1126 height 13
click at [1195, 31] on button "New" at bounding box center [1203, 23] width 67 height 29
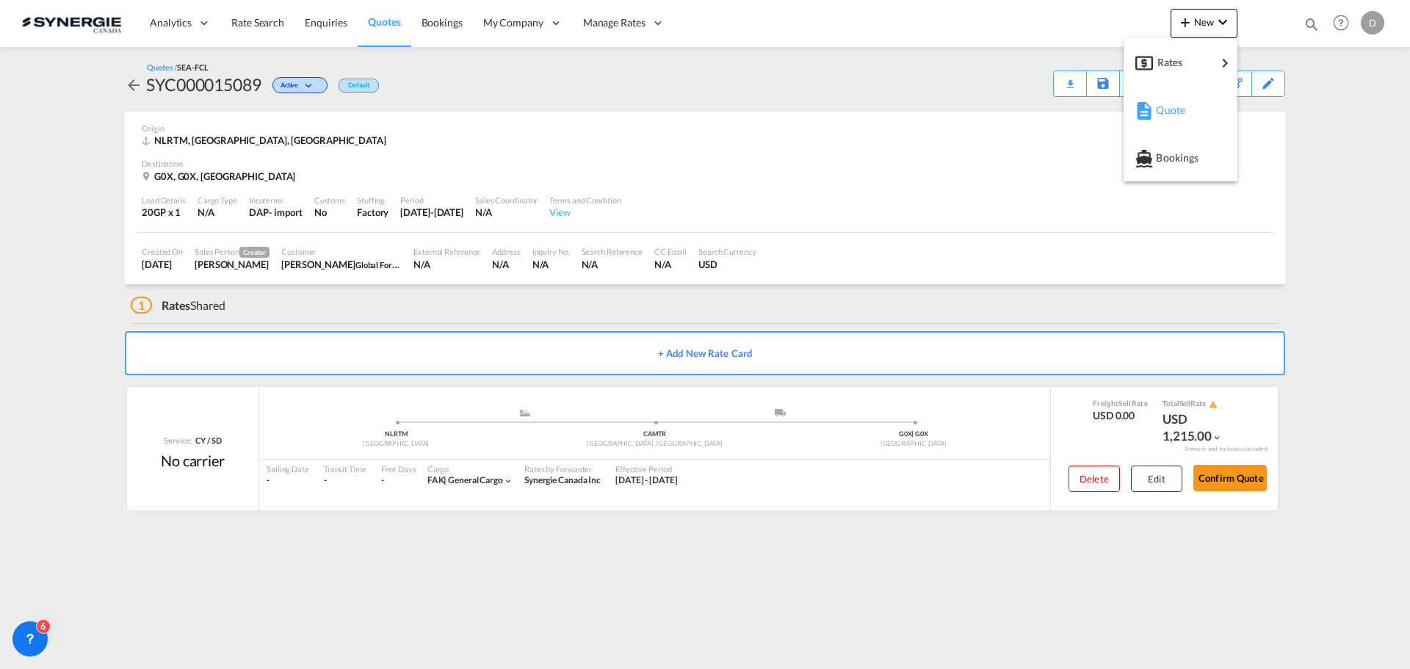
click at [1172, 107] on span "Quote" at bounding box center [1164, 109] width 16 height 29
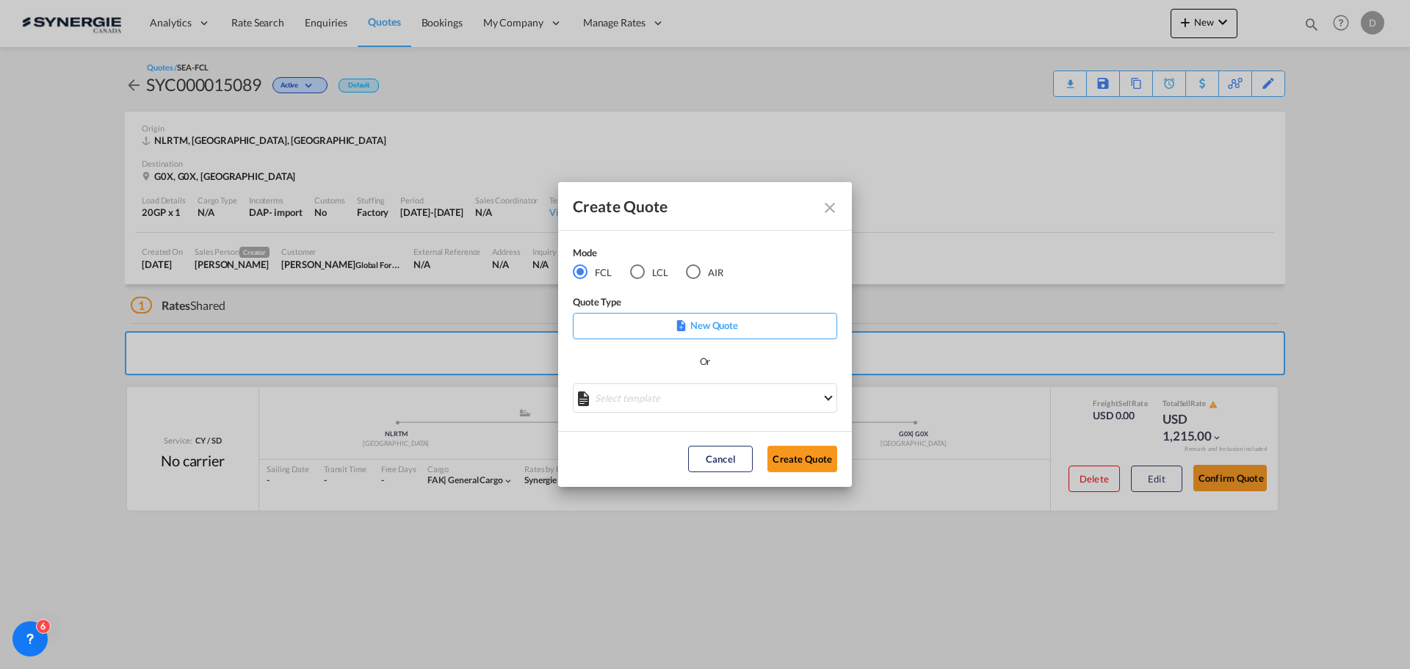
click at [640, 271] on div "LCL" at bounding box center [637, 271] width 15 height 15
click at [763, 392] on md-select "Select template *NEW* UBV [GEOGRAPHIC_DATA] consol LCL [PERSON_NAME] | [DATE] N…" at bounding box center [705, 397] width 264 height 29
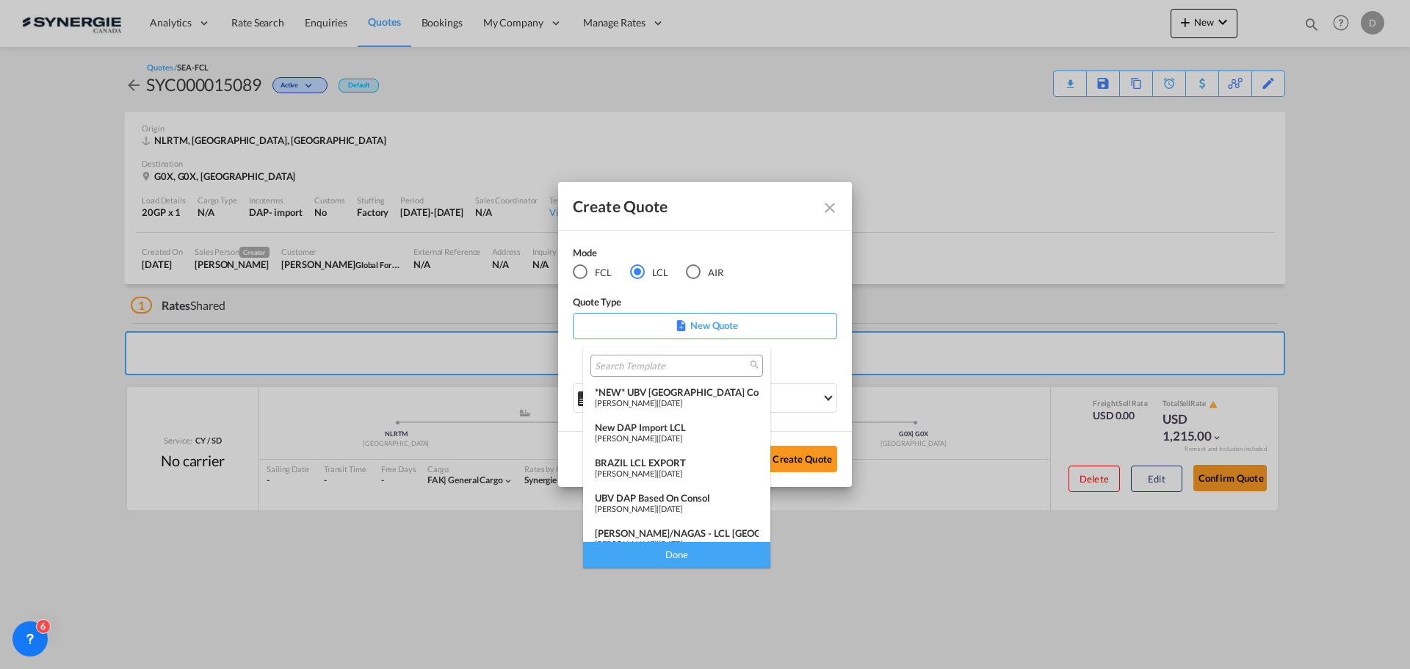
click at [678, 434] on span "[DATE]" at bounding box center [670, 438] width 23 height 10
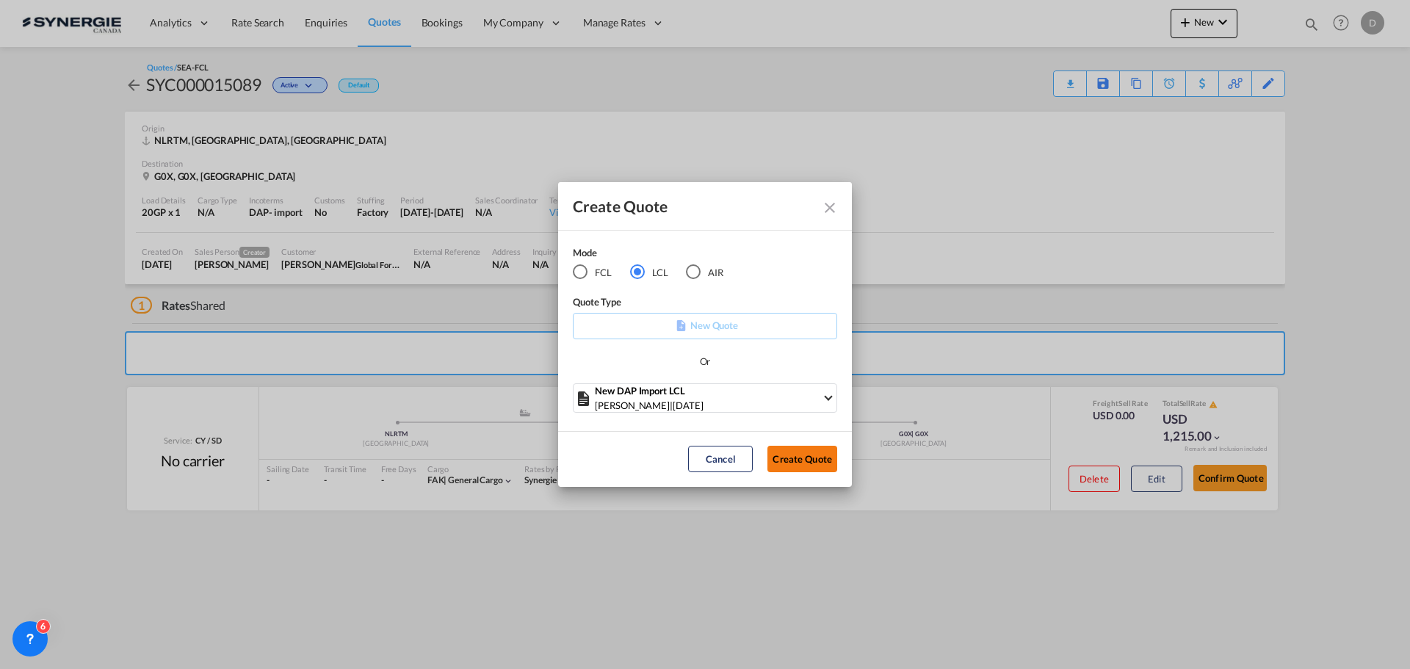
click at [801, 468] on button "Create Quote" at bounding box center [802, 459] width 70 height 26
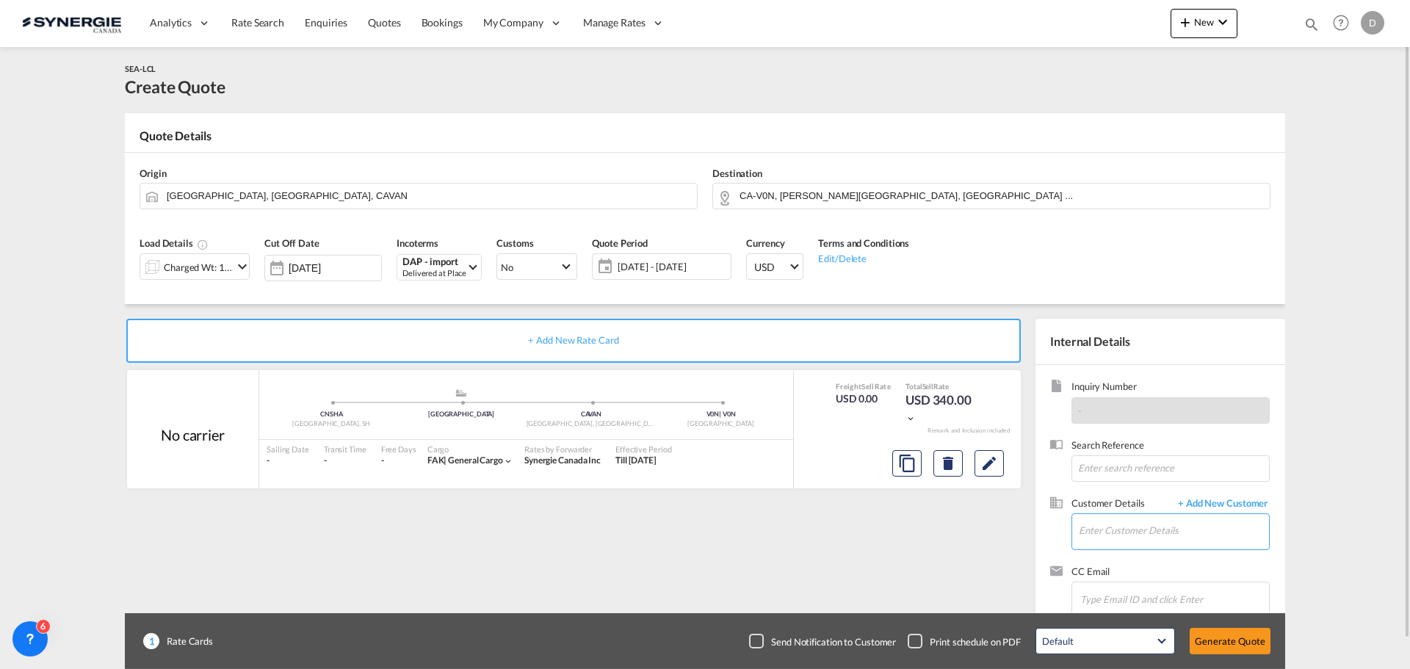
click at [1162, 542] on input "Enter Customer Details" at bounding box center [1174, 530] width 190 height 33
paste input "[PERSON_NAME][EMAIL_ADDRESS][PERSON_NAME][DOMAIN_NAME]"
click at [1172, 499] on div "[PERSON_NAME] [PERSON_NAME][EMAIL_ADDRESS][PERSON_NAME][DOMAIN_NAME] | DB GROUP…" at bounding box center [1173, 494] width 191 height 40
type input "DB GROUP SPA, [PERSON_NAME], [PERSON_NAME][EMAIL_ADDRESS][PERSON_NAME][DOMAIN_N…"
click at [685, 193] on button "Clear Input" at bounding box center [684, 195] width 22 height 22
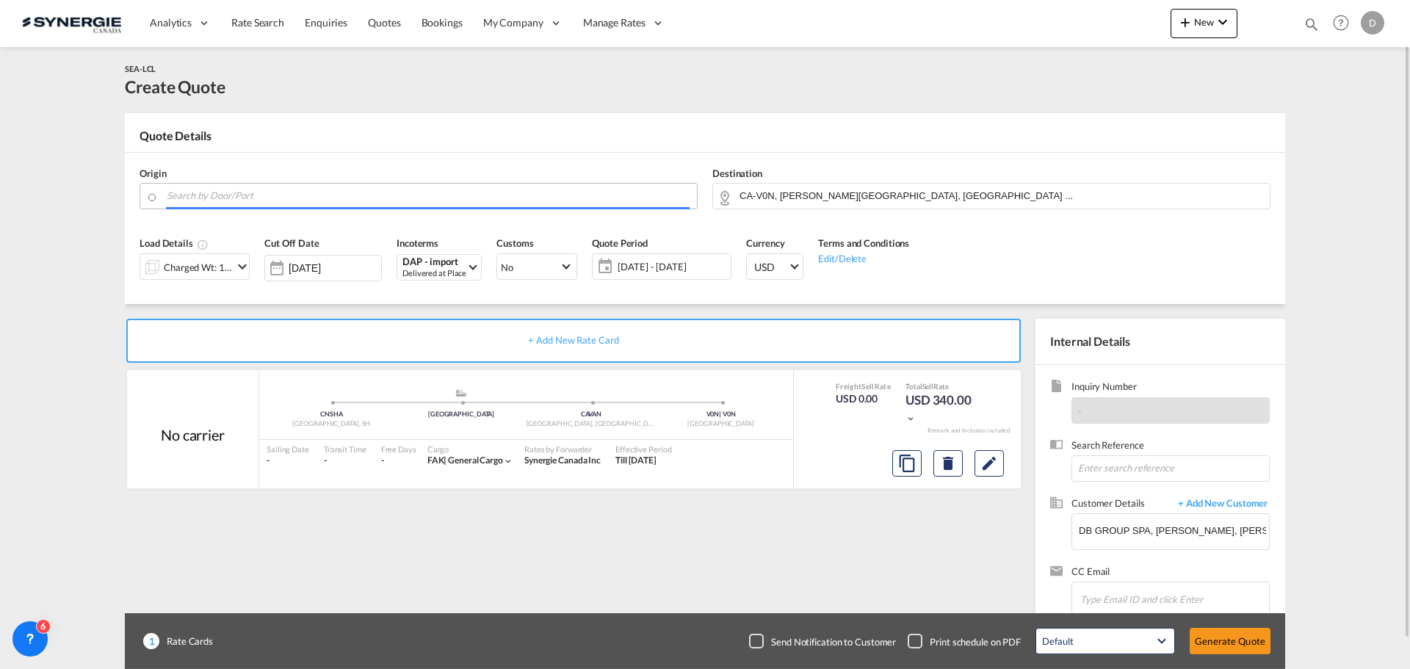
click at [480, 193] on input "Search by Door/Port" at bounding box center [428, 196] width 523 height 26
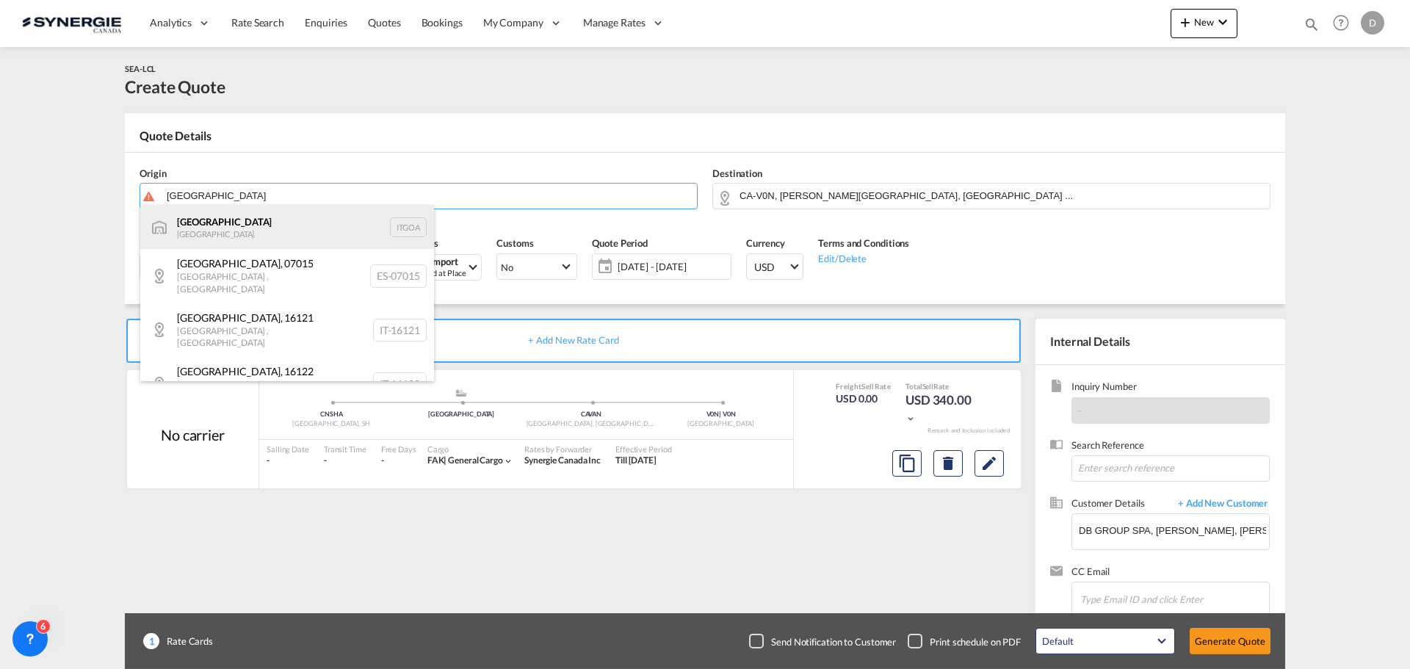
click at [202, 239] on div "[GEOGRAPHIC_DATA] [GEOGRAPHIC_DATA] [GEOGRAPHIC_DATA]" at bounding box center [287, 227] width 294 height 44
type input "[GEOGRAPHIC_DATA], [GEOGRAPHIC_DATA]"
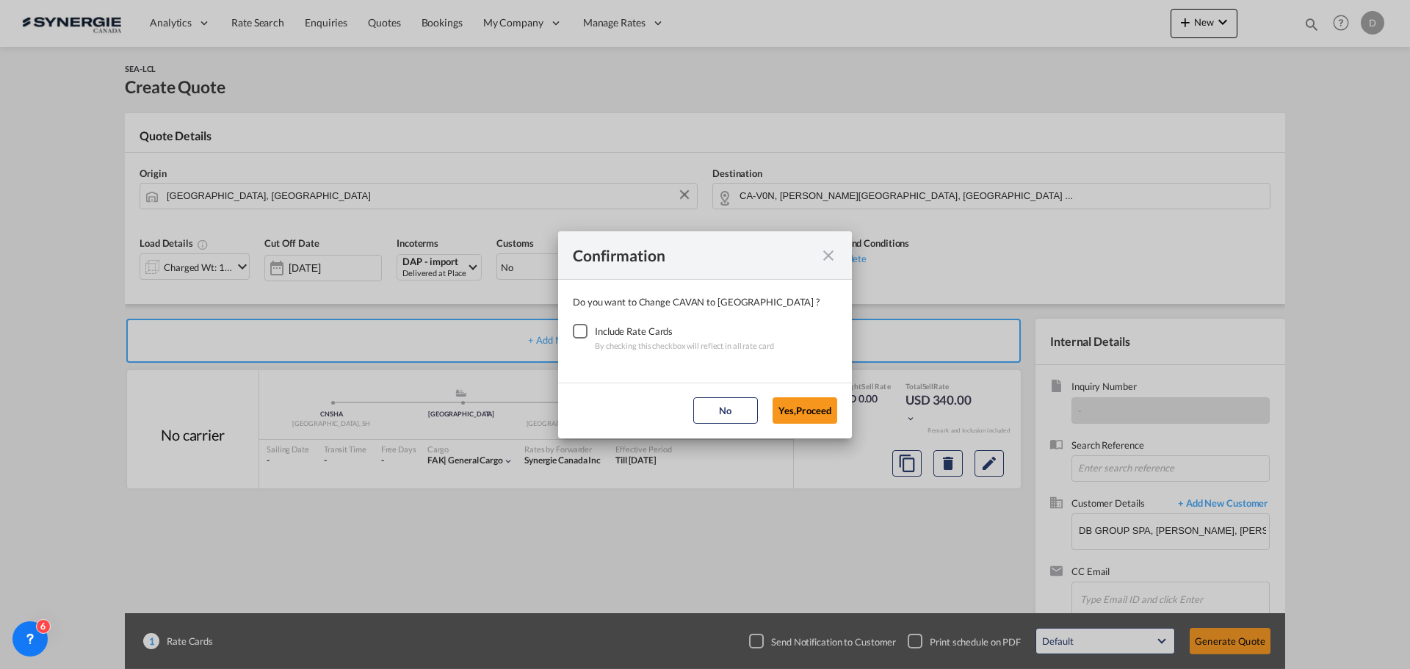
click at [579, 331] on div "Checkbox No Ink" at bounding box center [580, 331] width 15 height 15
drag, startPoint x: 820, startPoint y: 415, endPoint x: 827, endPoint y: 409, distance: 9.4
click at [820, 415] on button "Yes,Proceed" at bounding box center [804, 410] width 65 height 26
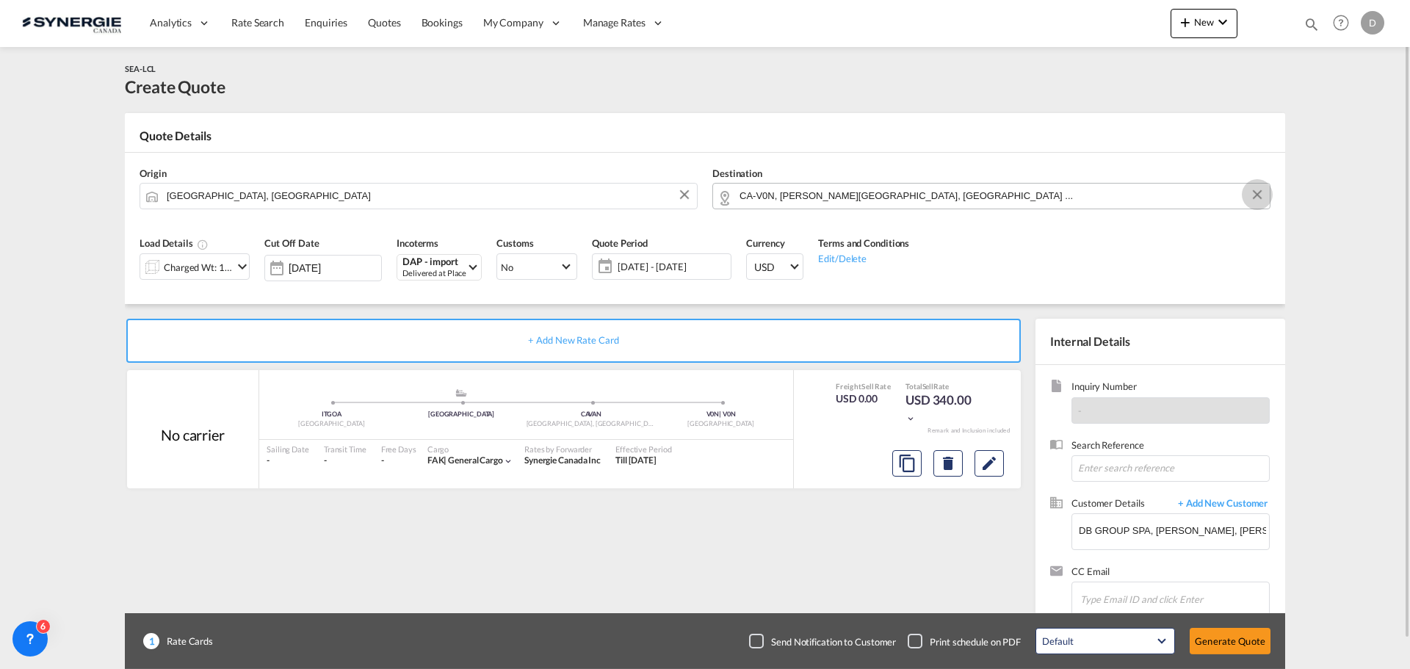
click at [1260, 193] on button "Clear Input" at bounding box center [1257, 195] width 22 height 22
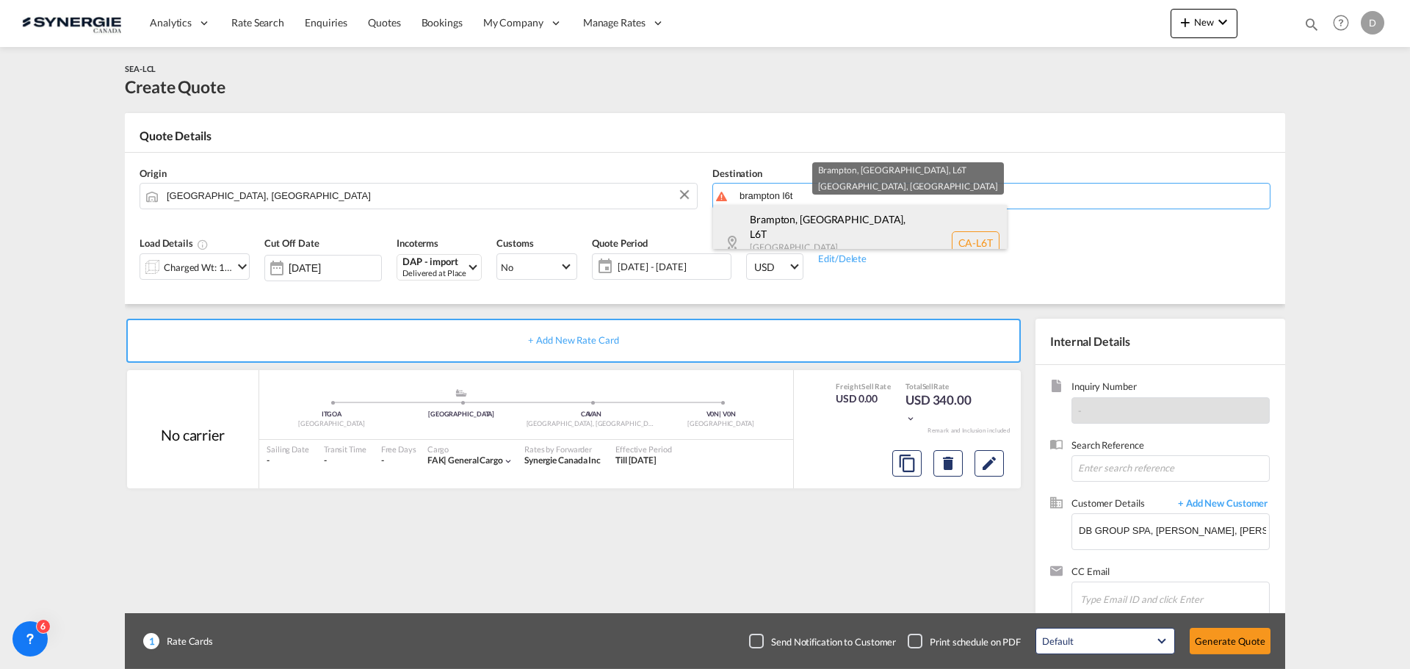
click at [785, 242] on div "Brampton, [GEOGRAPHIC_DATA] , L6T [GEOGRAPHIC_DATA] [GEOGRAPHIC_DATA] [GEOGRAPH…" at bounding box center [860, 243] width 294 height 76
type input "CA-L6T, [GEOGRAPHIC_DATA], [GEOGRAPHIC_DATA], [GEOGRAPHIC_DATA]"
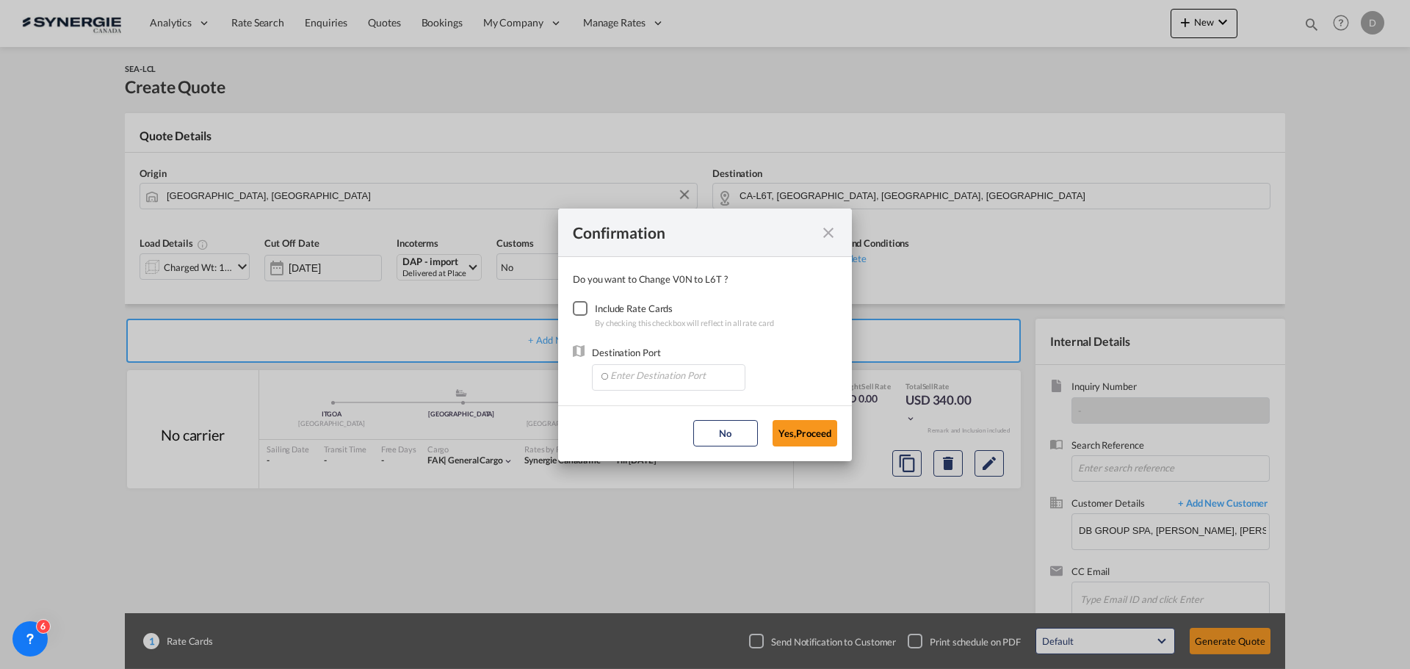
click at [583, 308] on div "Checkbox No Ink" at bounding box center [580, 308] width 15 height 15
click at [653, 387] on md-autocomplete-wrap "Confirmation Do you ..." at bounding box center [671, 378] width 146 height 26
click at [657, 383] on input "Enter Destination Port" at bounding box center [671, 376] width 145 height 22
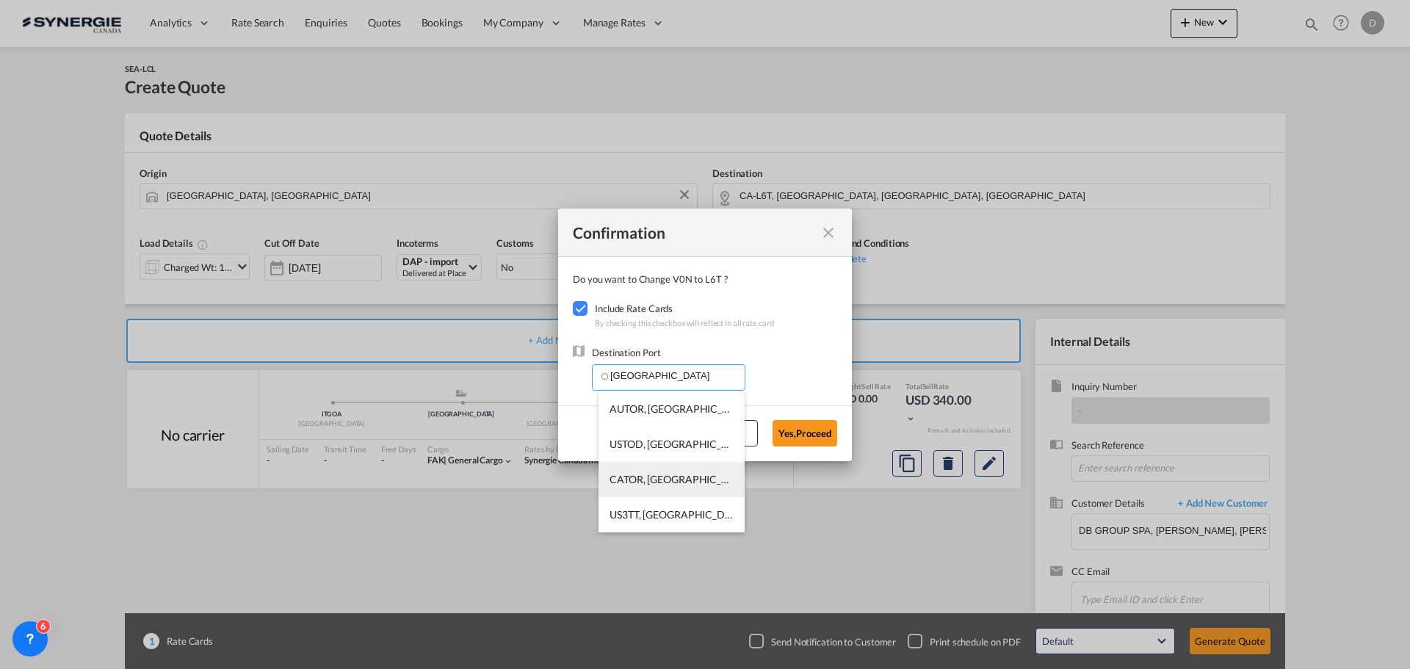
click at [662, 477] on span "CATOR, [GEOGRAPHIC_DATA], [GEOGRAPHIC_DATA], [GEOGRAPHIC_DATA], [GEOGRAPHIC_DAT…" at bounding box center [895, 479] width 573 height 12
type input "CATOR, [GEOGRAPHIC_DATA], [GEOGRAPHIC_DATA], [GEOGRAPHIC_DATA], [GEOGRAPHIC_DAT…"
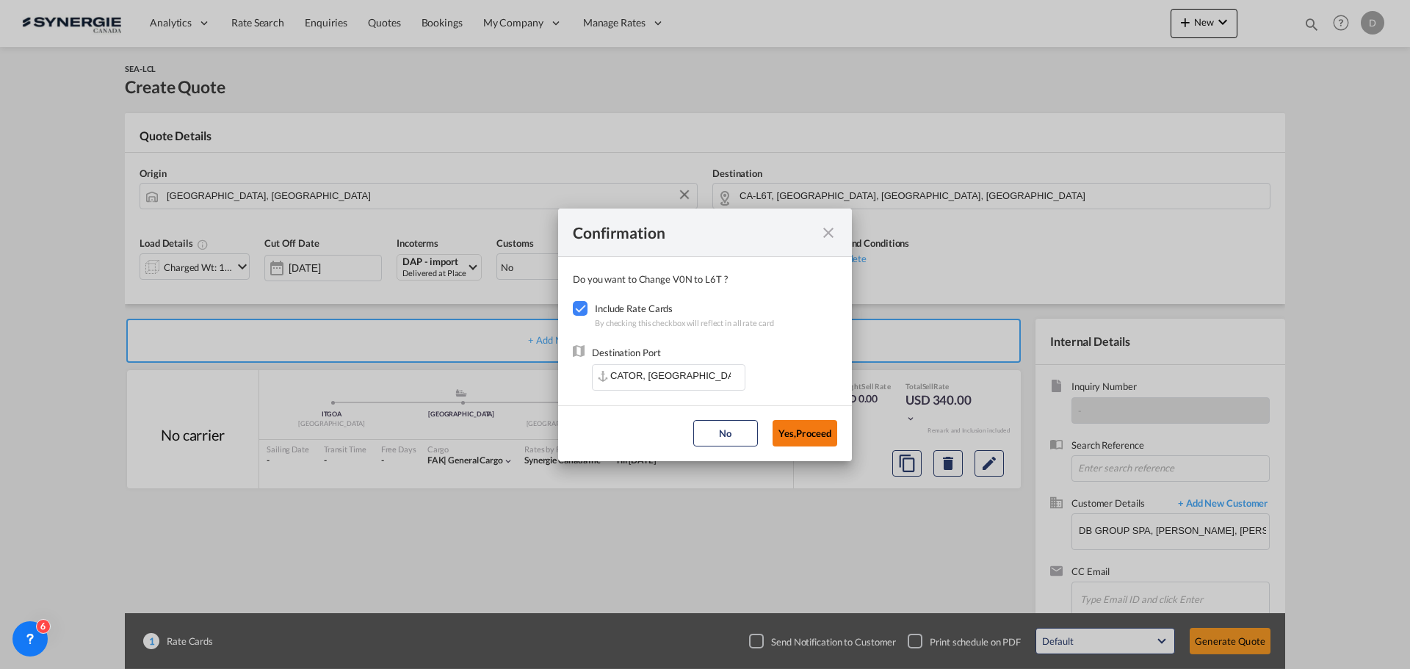
click at [804, 441] on button "Yes,Proceed" at bounding box center [804, 433] width 65 height 26
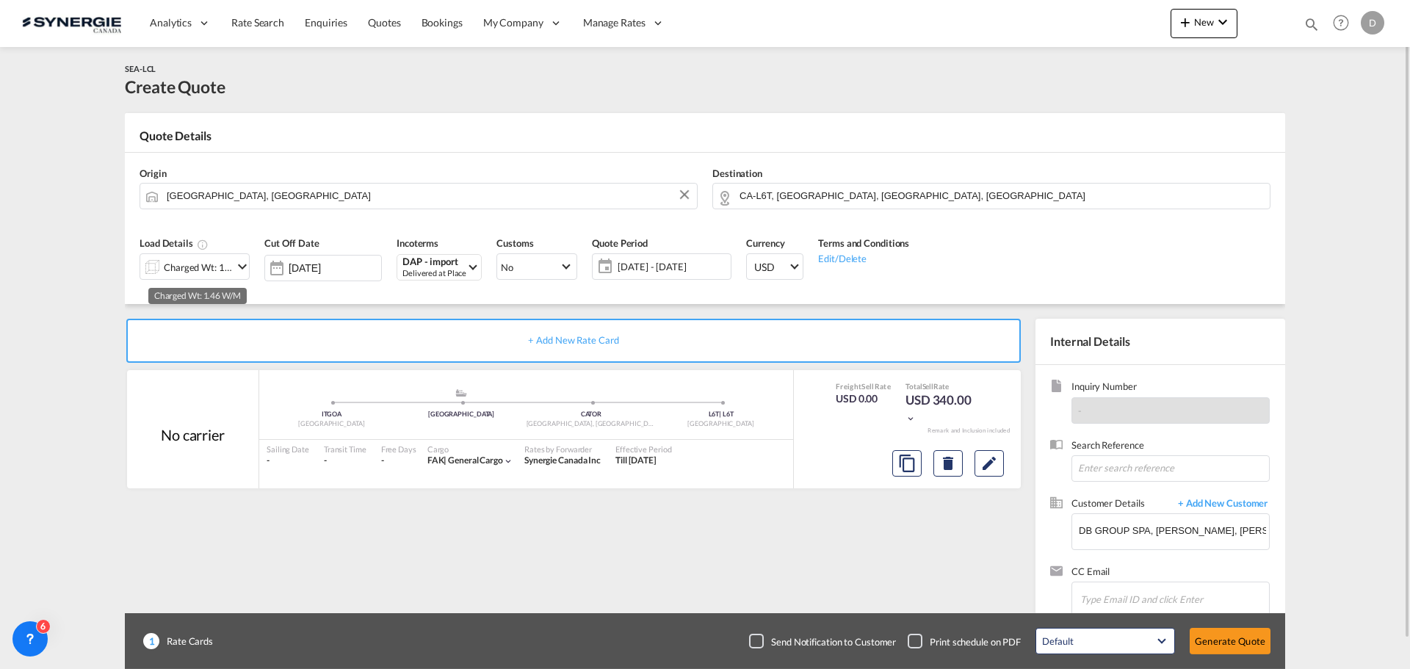
click at [227, 269] on div "Charged Wt: 1.46 W/M" at bounding box center [198, 267] width 69 height 21
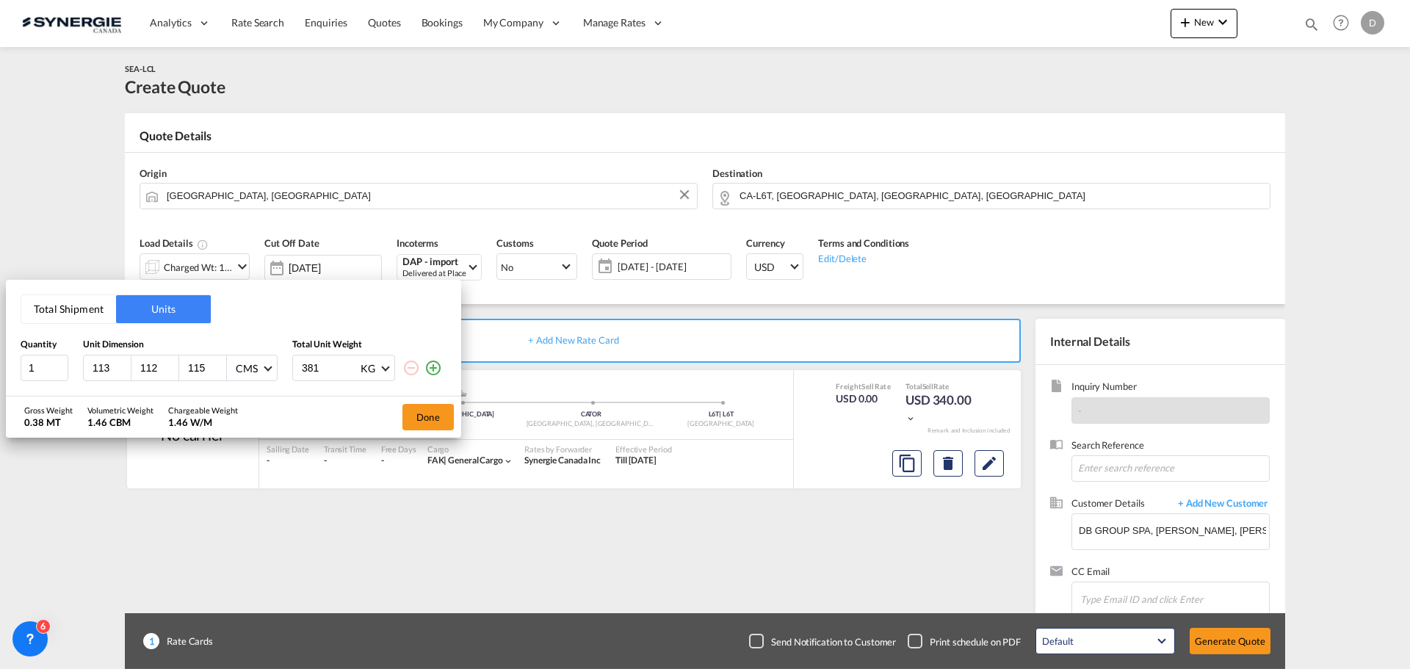
click at [98, 370] on input "113" at bounding box center [111, 367] width 40 height 13
type input "390"
type input "70"
type input "85"
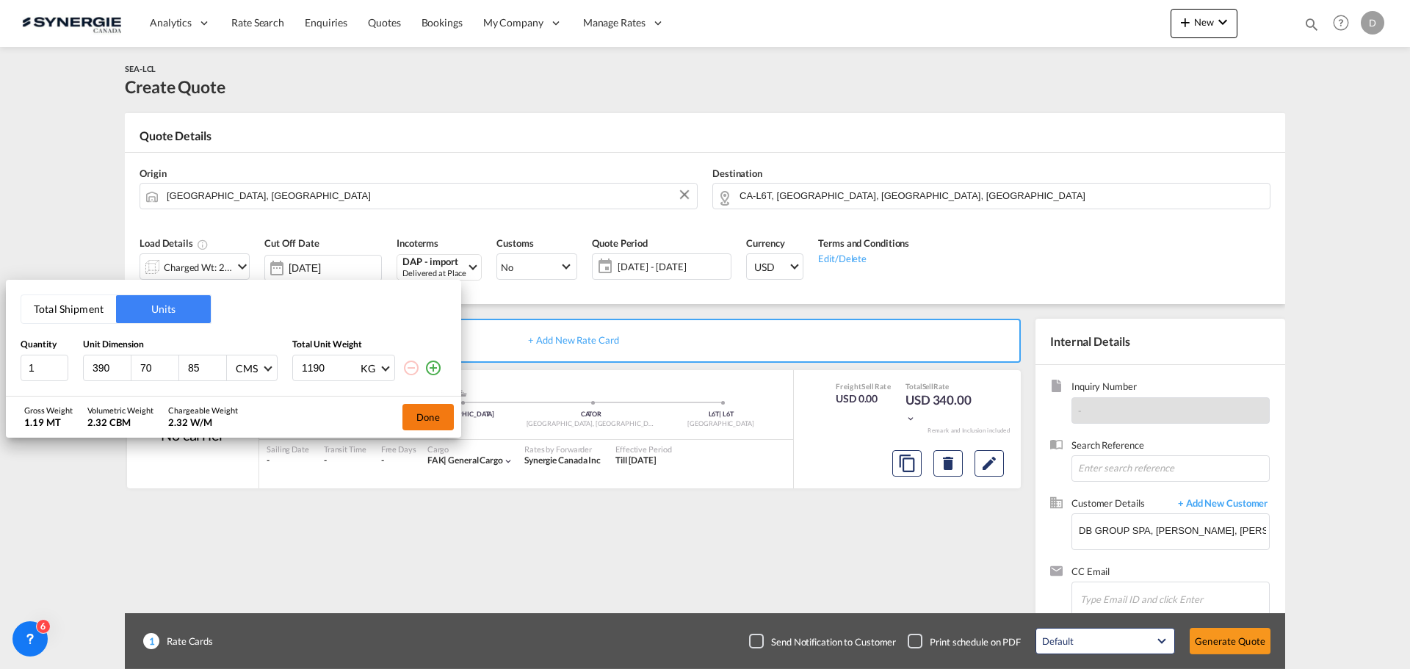
type input "1190"
click at [441, 416] on button "Done" at bounding box center [427, 417] width 51 height 26
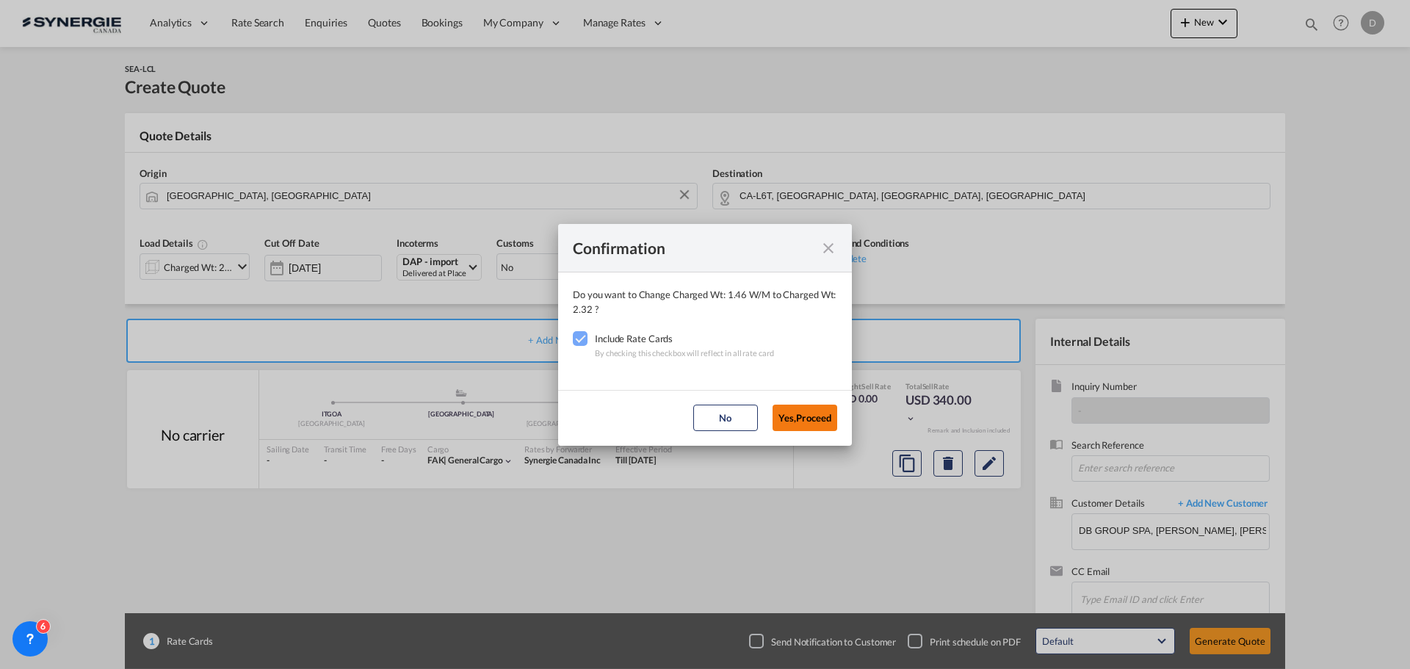
click at [814, 418] on button "Yes,Proceed" at bounding box center [804, 418] width 65 height 26
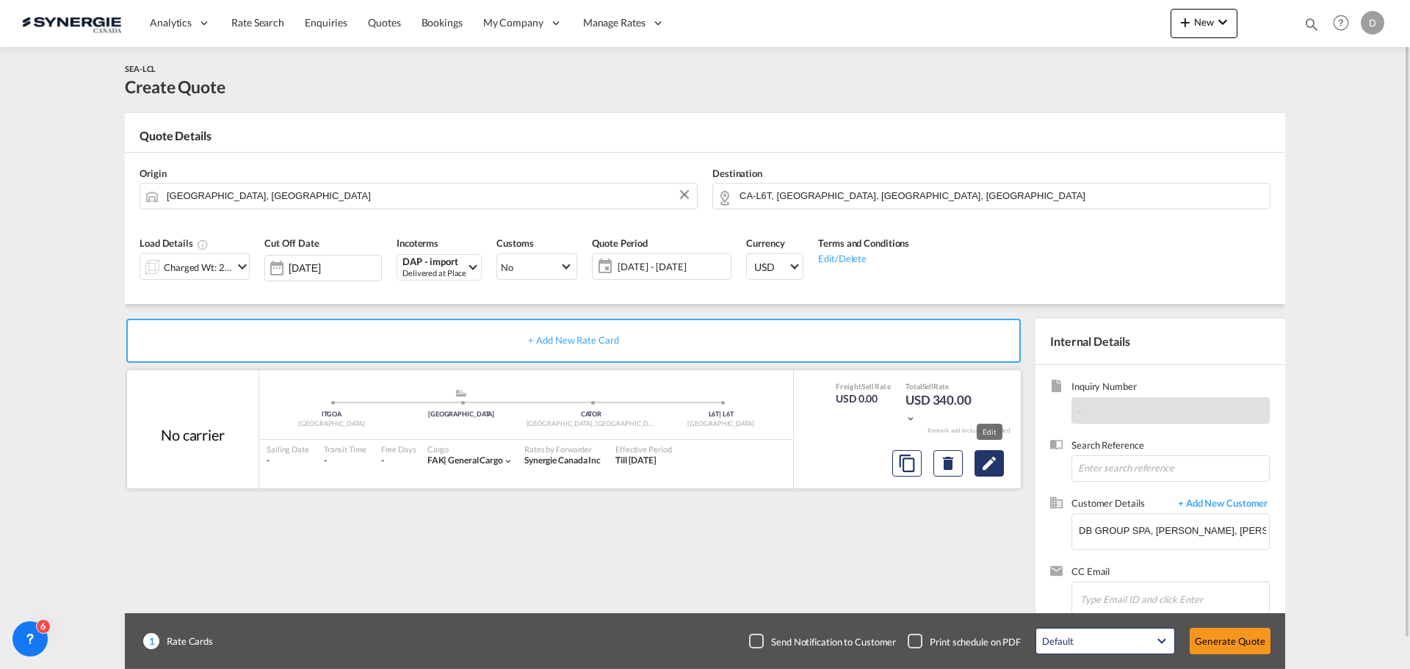
click at [1001, 463] on button "Edit" at bounding box center [988, 463] width 29 height 26
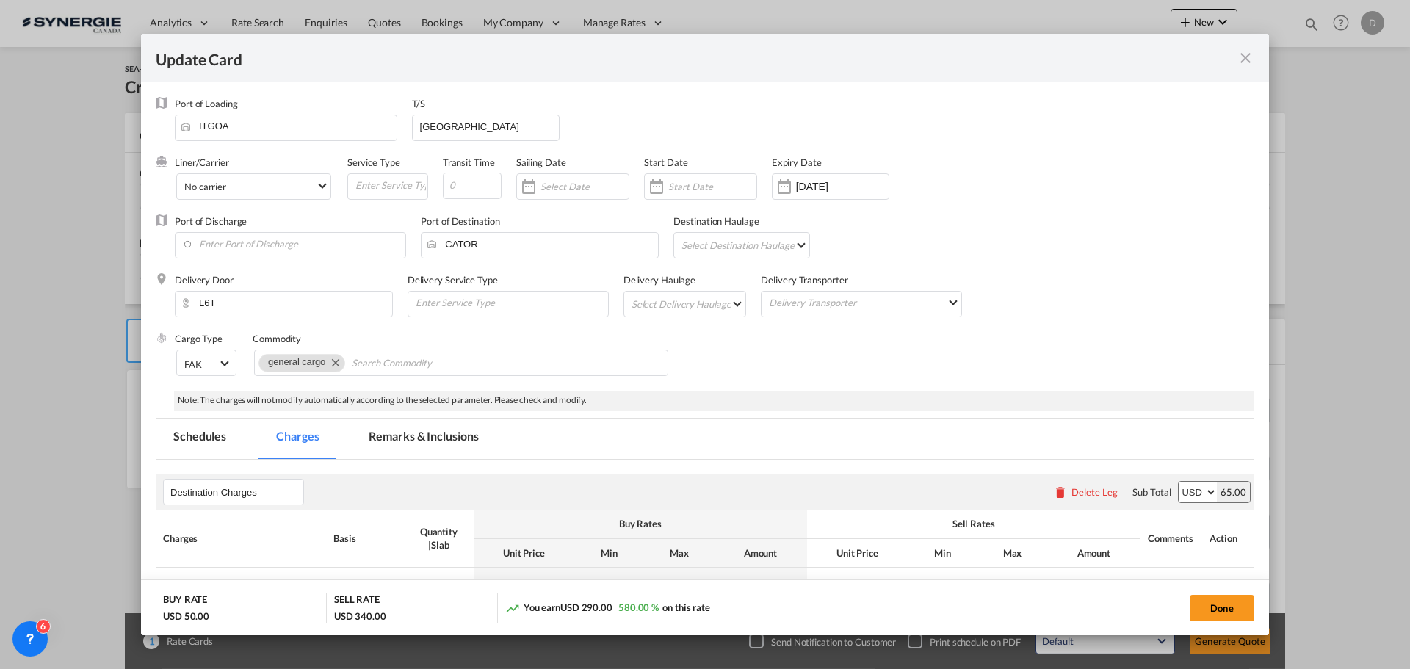
select select "flat"
select select "per_kg"
select select "per_shipment"
select select "per_pallet"
select select "per_bl"
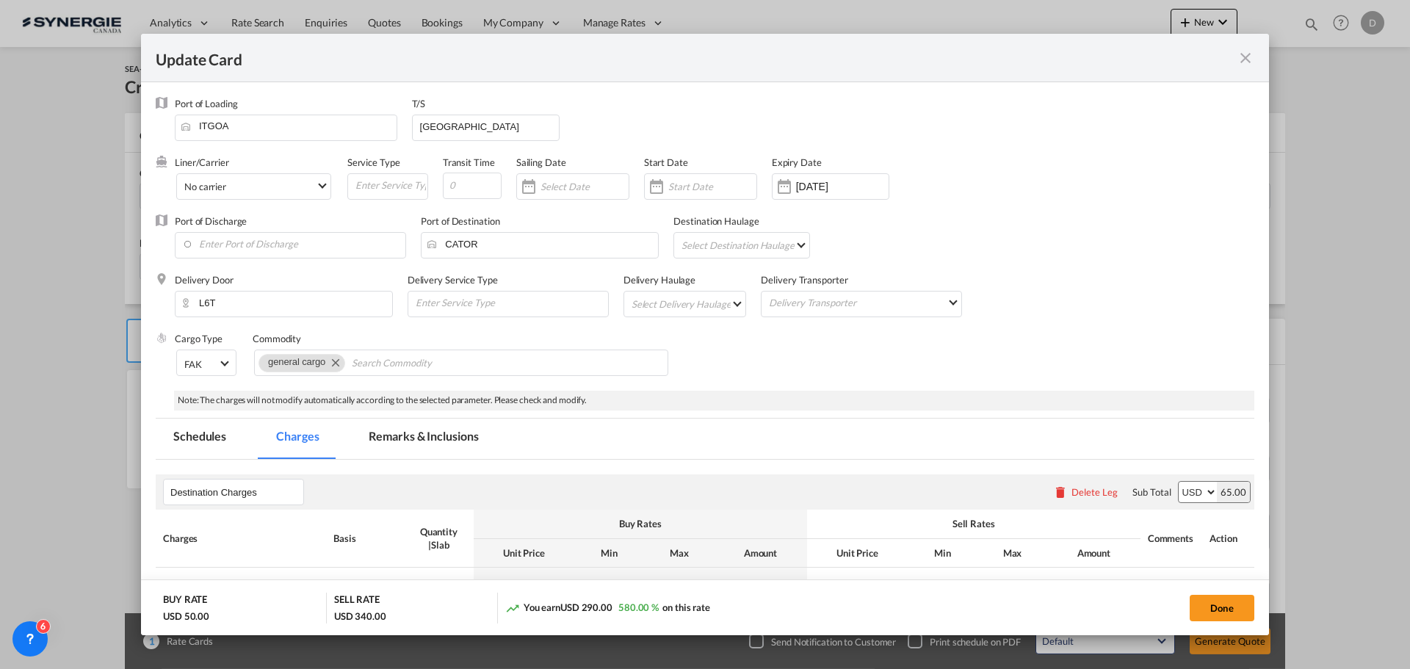
select select "per_bl"
select select "per_shipment"
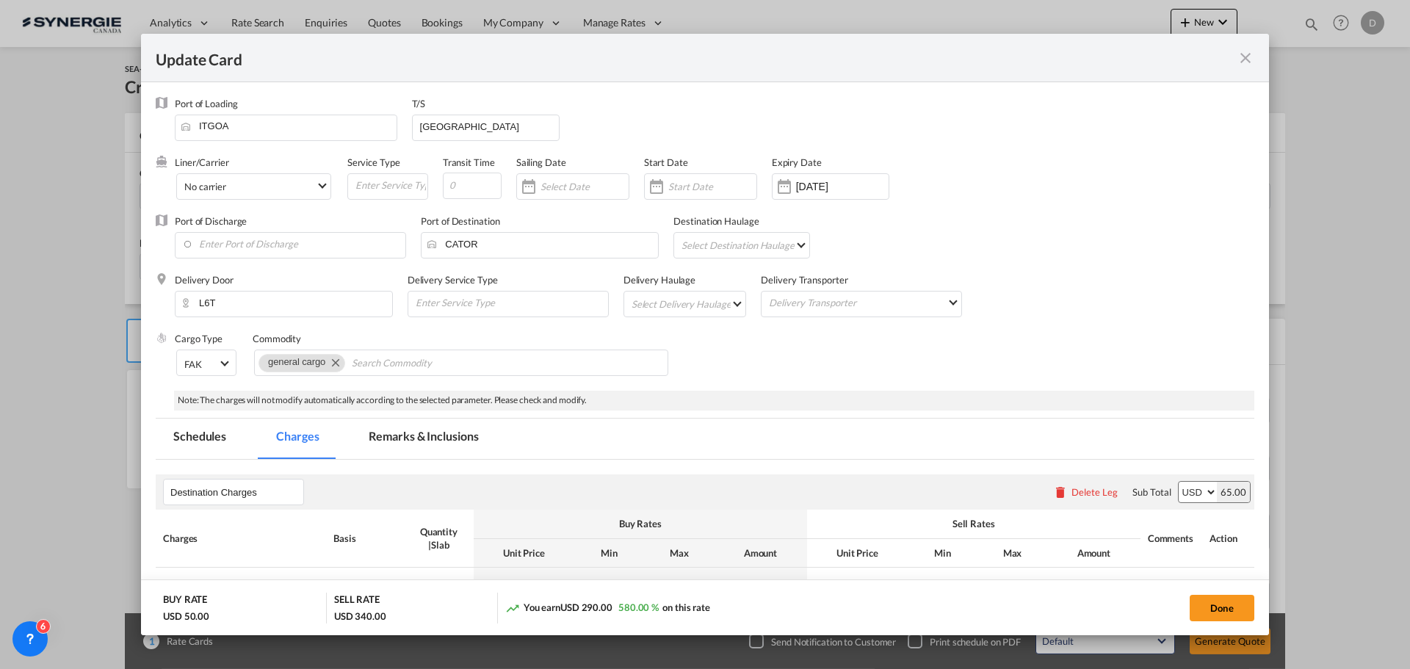
select select "per_shipment"
click at [727, 304] on md-select "Select Delivery Haulage rail road barge truck unspecified not available" at bounding box center [688, 302] width 116 height 23
click at [673, 344] on md-option "road" at bounding box center [685, 339] width 137 height 35
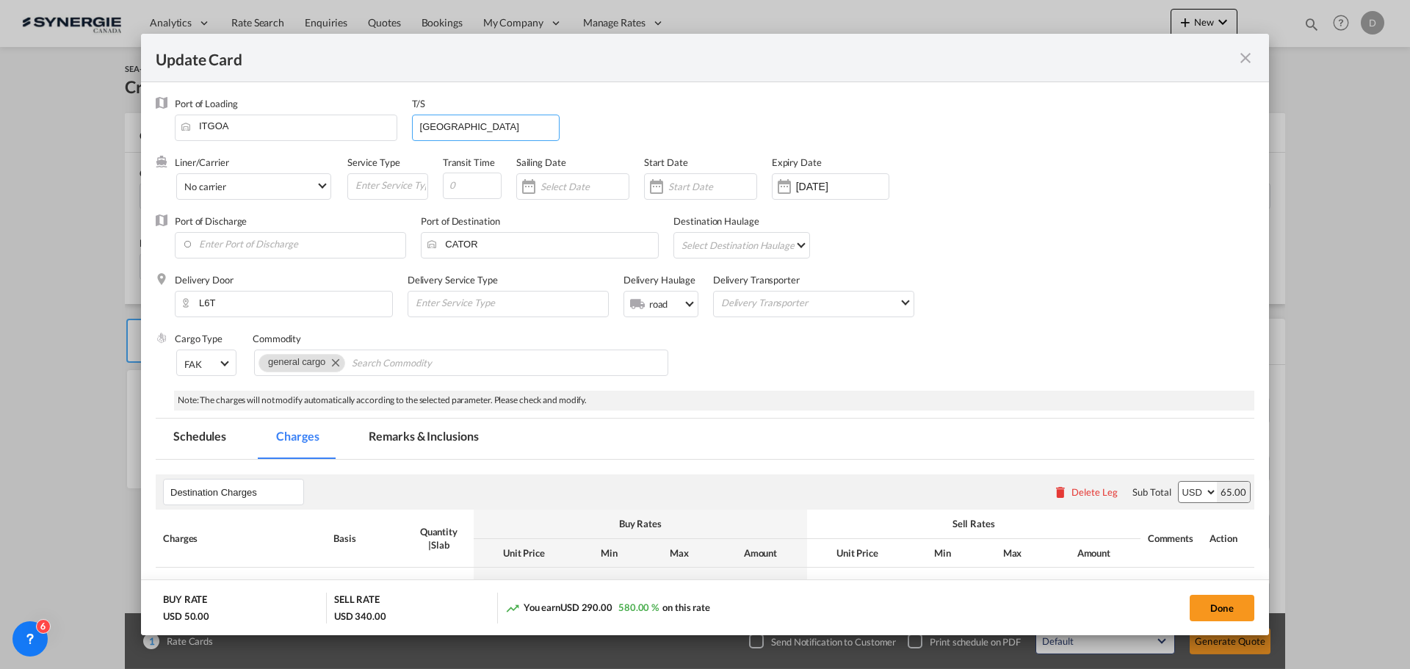
click at [463, 127] on input "[GEOGRAPHIC_DATA]" at bounding box center [488, 126] width 141 height 22
click at [1032, 314] on div "Delivery Door L6T Delivery Service Type Delivery Haulage .a{fill:#aaa8ad;} road…" at bounding box center [714, 302] width 1079 height 59
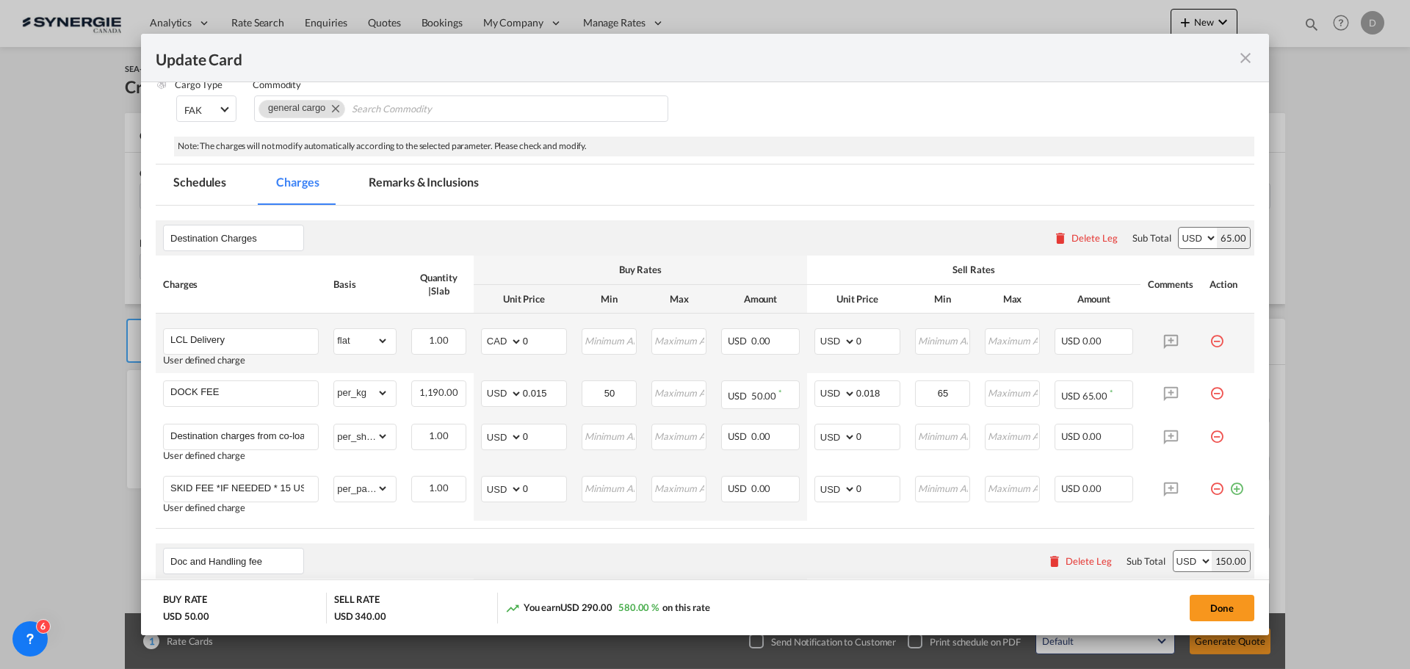
scroll to position [294, 0]
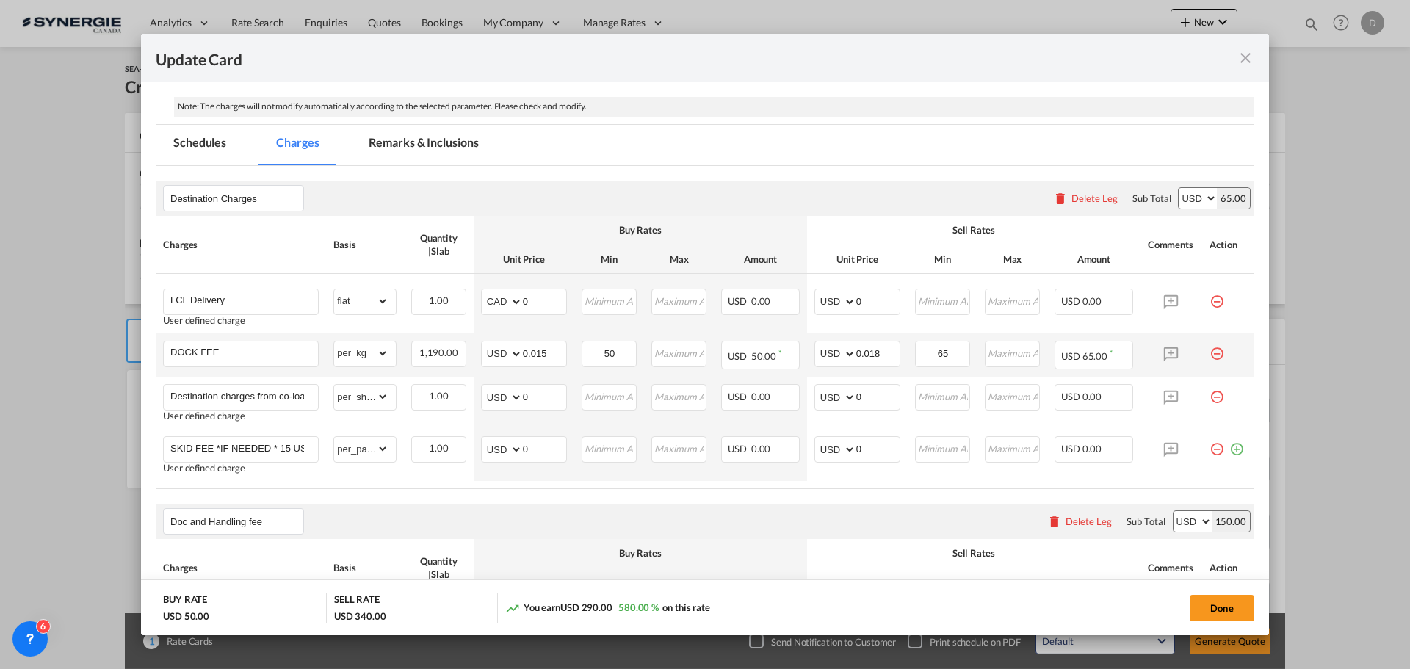
click at [1202, 351] on td "Update Card Port ..." at bounding box center [1228, 354] width 52 height 43
click at [1209, 351] on md-icon "icon-minus-circle-outline red-400-fg pt-7" at bounding box center [1216, 348] width 15 height 15
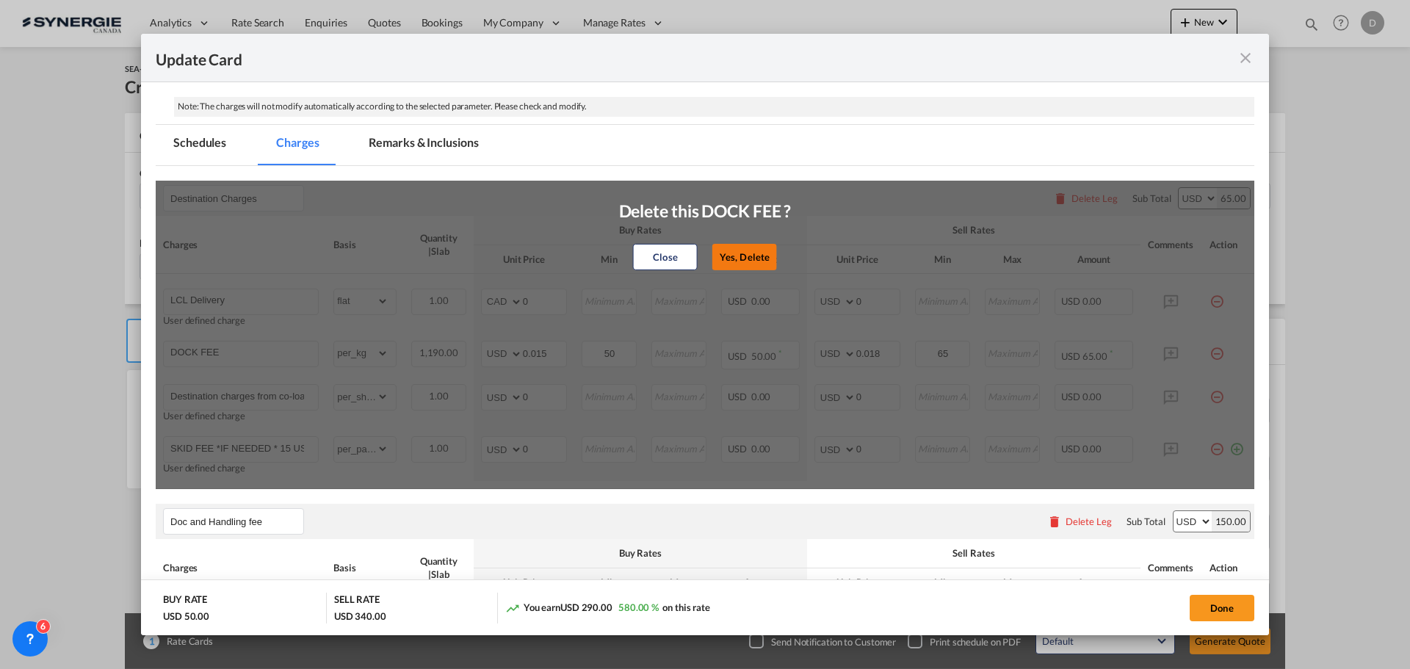
click at [738, 252] on button "Yes, Delete" at bounding box center [744, 257] width 65 height 26
type input "Destination charges from co-loader at cost if any"
select select "per_shipment"
type input "0"
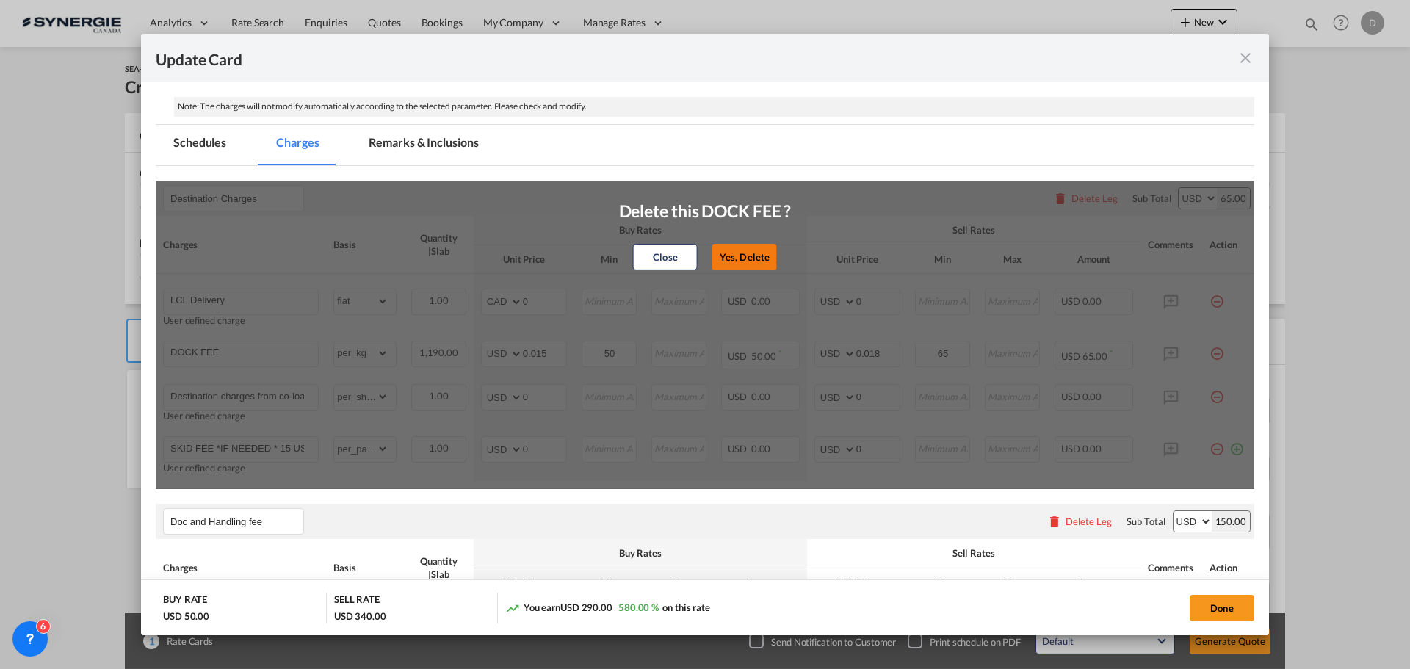
type input "SKID FEE *IF NEEDED * 15 USD PER SKID"
select select "per_pallet"
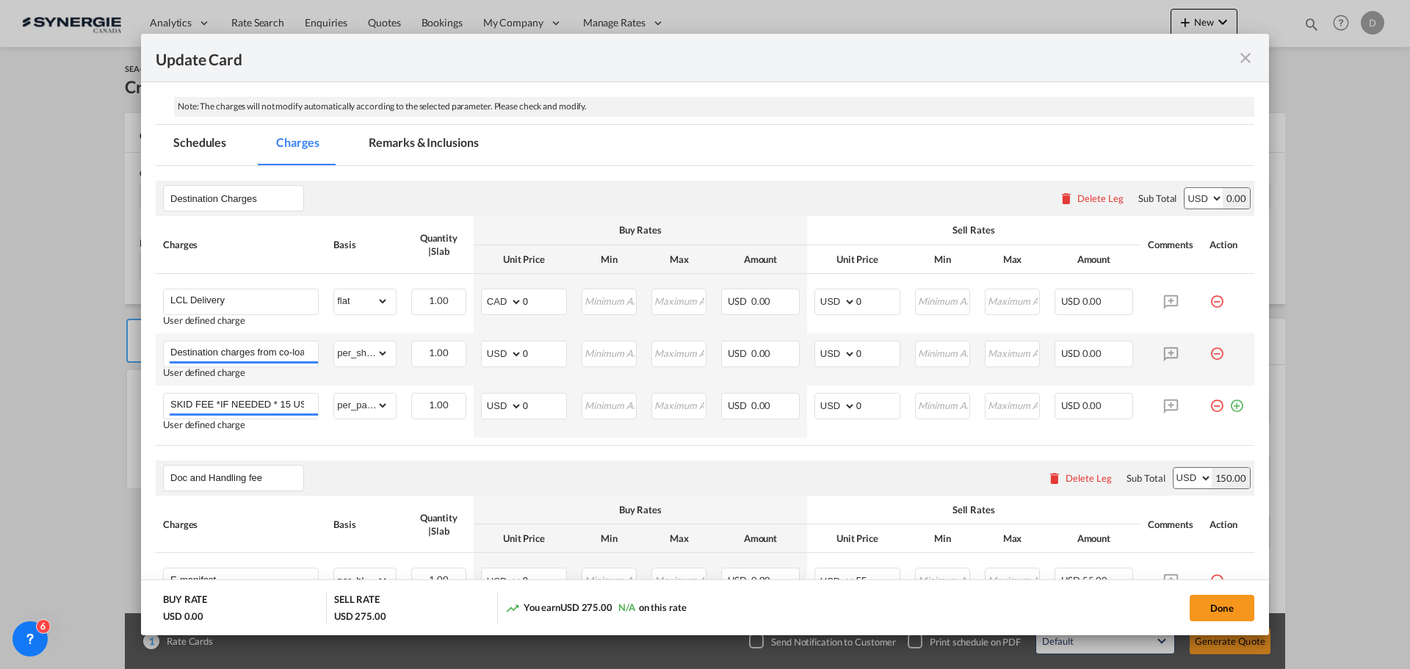
click at [1202, 348] on td "Update Card Port ..." at bounding box center [1228, 359] width 52 height 52
click at [1209, 350] on md-icon "icon-minus-circle-outline red-400-fg pt-7" at bounding box center [1216, 348] width 15 height 15
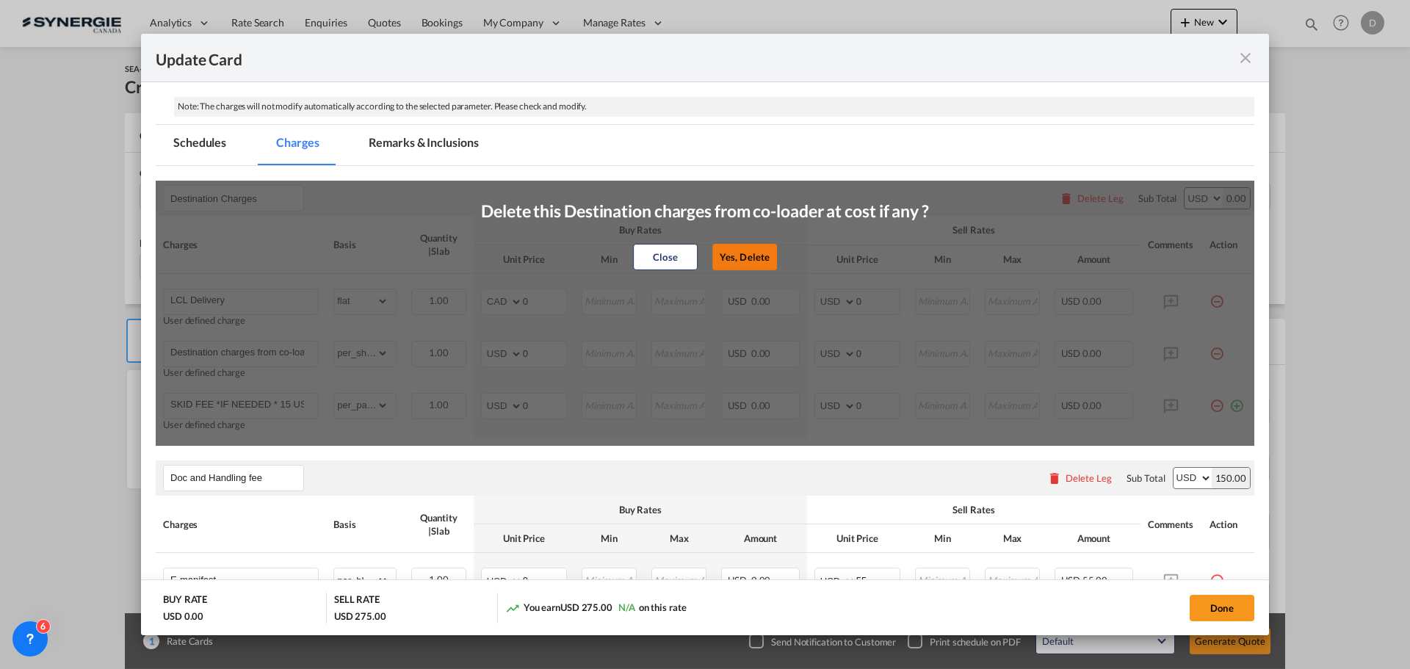
click at [751, 248] on button "Yes, Delete" at bounding box center [744, 257] width 65 height 26
type input "SKID FEE *IF NEEDED * 15 USD PER SKID"
select select "per_pallet"
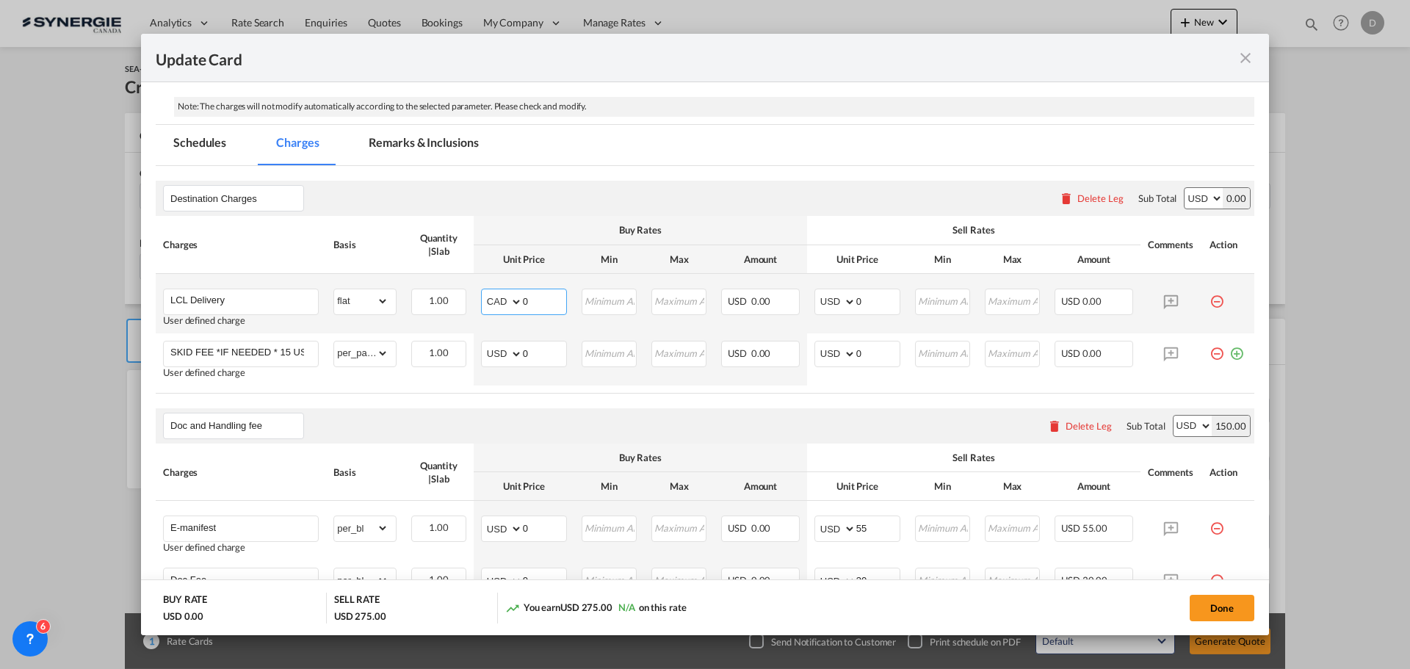
click at [512, 302] on select "AED AFN ALL AMD ANG AOA ARS AUD AWG AZN BAM BBD BDT BGN BHD BIF BMD BND BOB BRL…" at bounding box center [503, 301] width 38 height 21
select select "string:USD"
click at [484, 291] on select "AED AFN ALL AMD ANG AOA ARS AUD AWG AZN BAM BBD BDT BGN BHD BIF BMD BND BOB BRL…" at bounding box center [503, 301] width 38 height 21
drag, startPoint x: 521, startPoint y: 302, endPoint x: 529, endPoint y: 302, distance: 8.1
click at [529, 302] on input "0" at bounding box center [544, 300] width 43 height 22
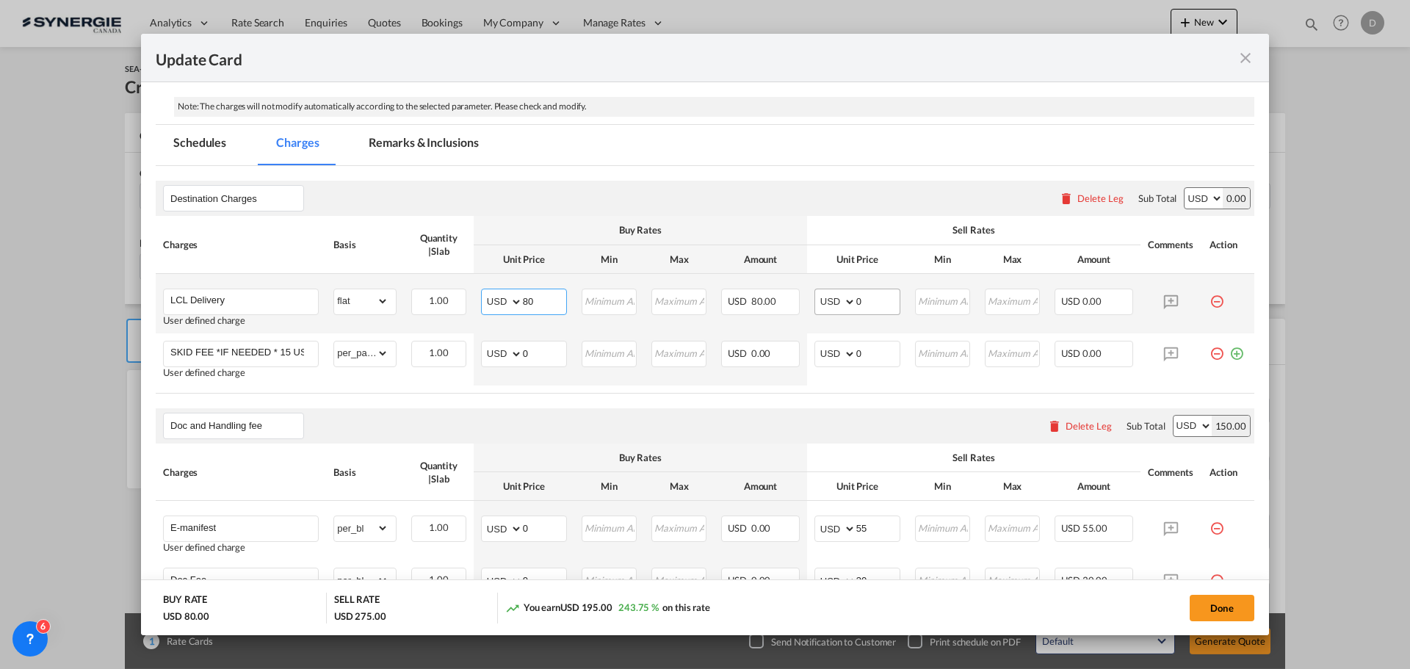
type input "80"
click at [858, 302] on input "0" at bounding box center [877, 300] width 43 height 22
type input "110"
click at [1231, 605] on button "Done" at bounding box center [1221, 608] width 65 height 26
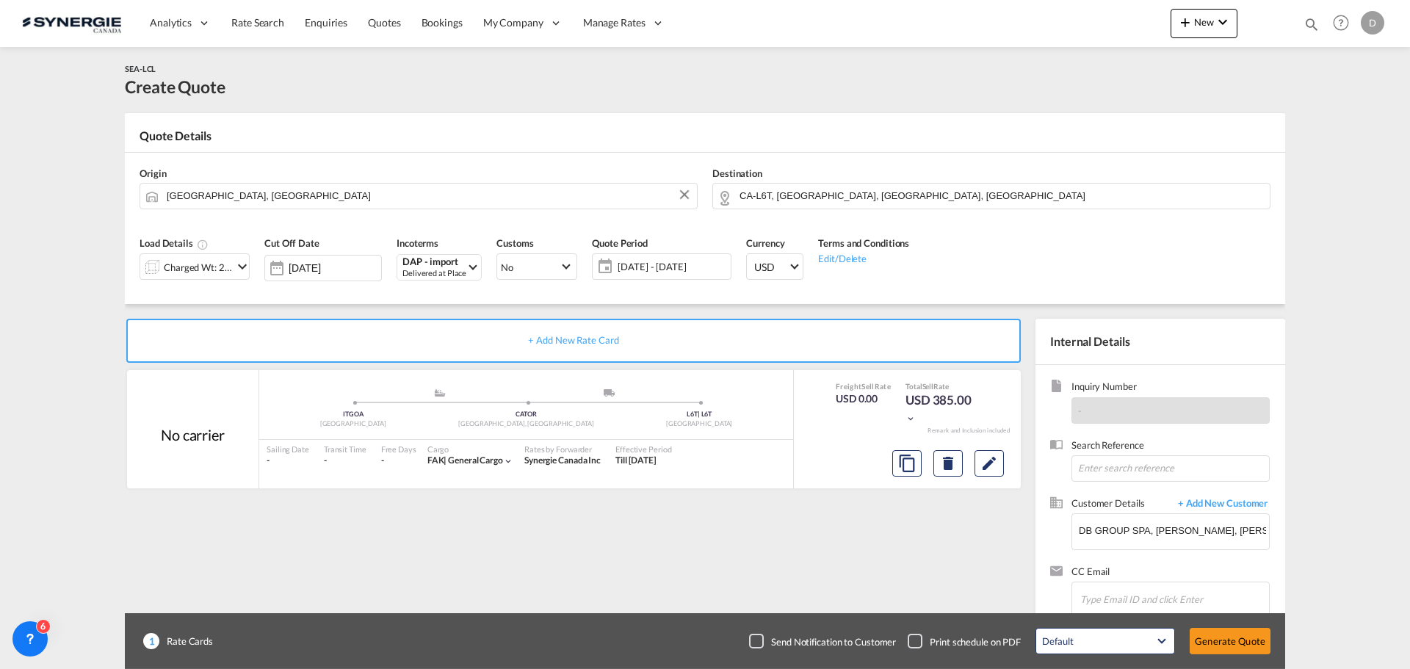
type input "[DATE]"
click at [1231, 644] on button "Generate Quote" at bounding box center [1229, 641] width 81 height 26
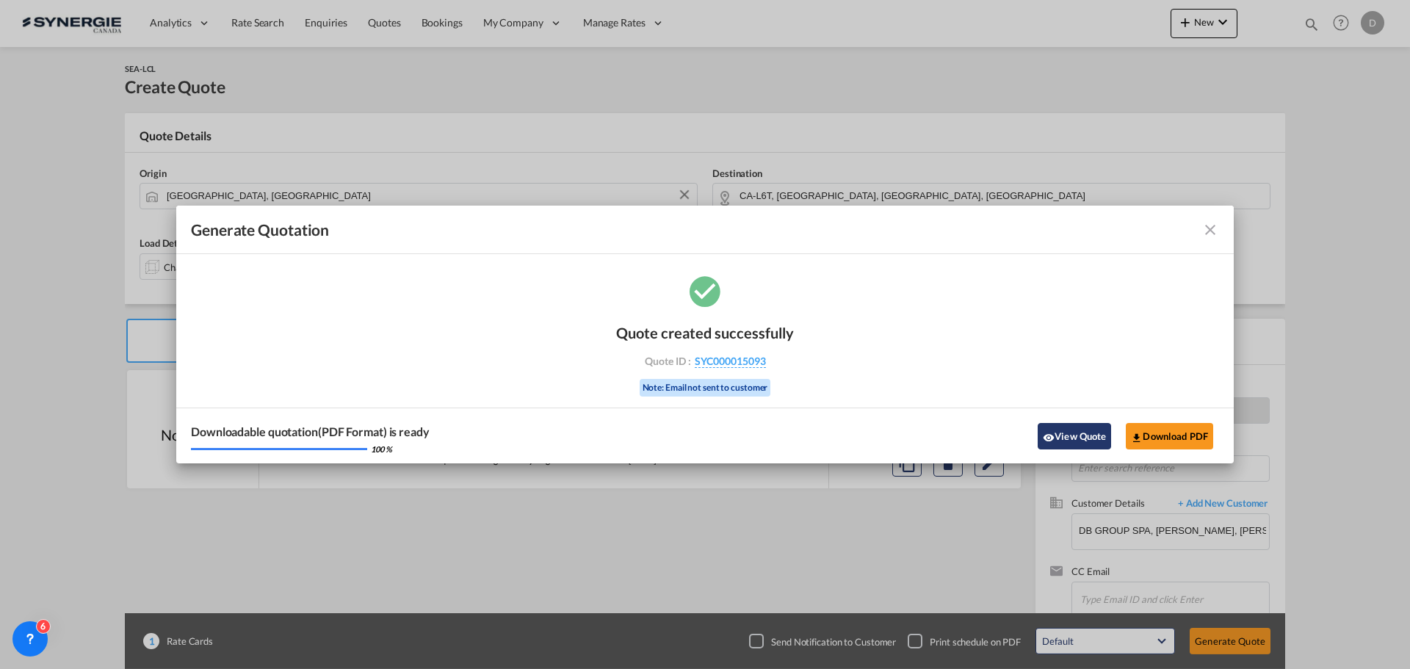
click at [1062, 432] on button "View Quote" at bounding box center [1073, 436] width 73 height 26
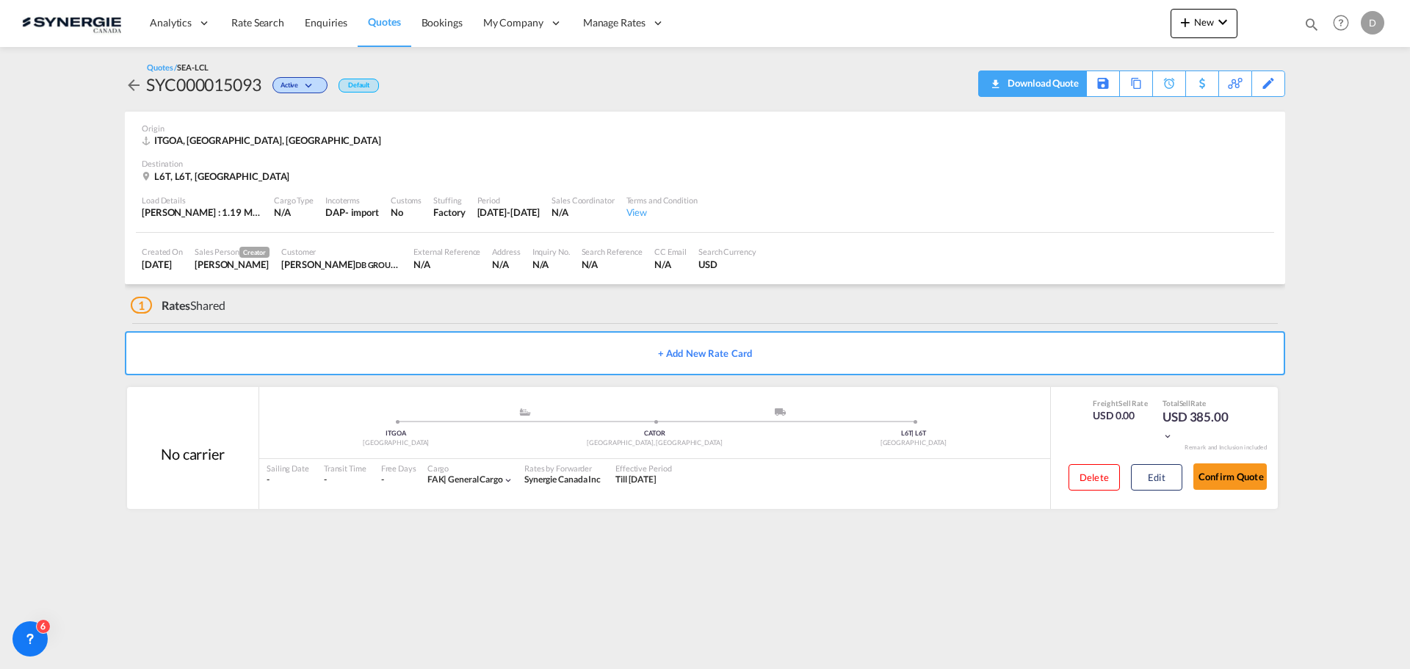
click at [1069, 86] on div "Download Quote" at bounding box center [1041, 82] width 75 height 23
click at [1156, 479] on button "Edit" at bounding box center [1156, 477] width 51 height 26
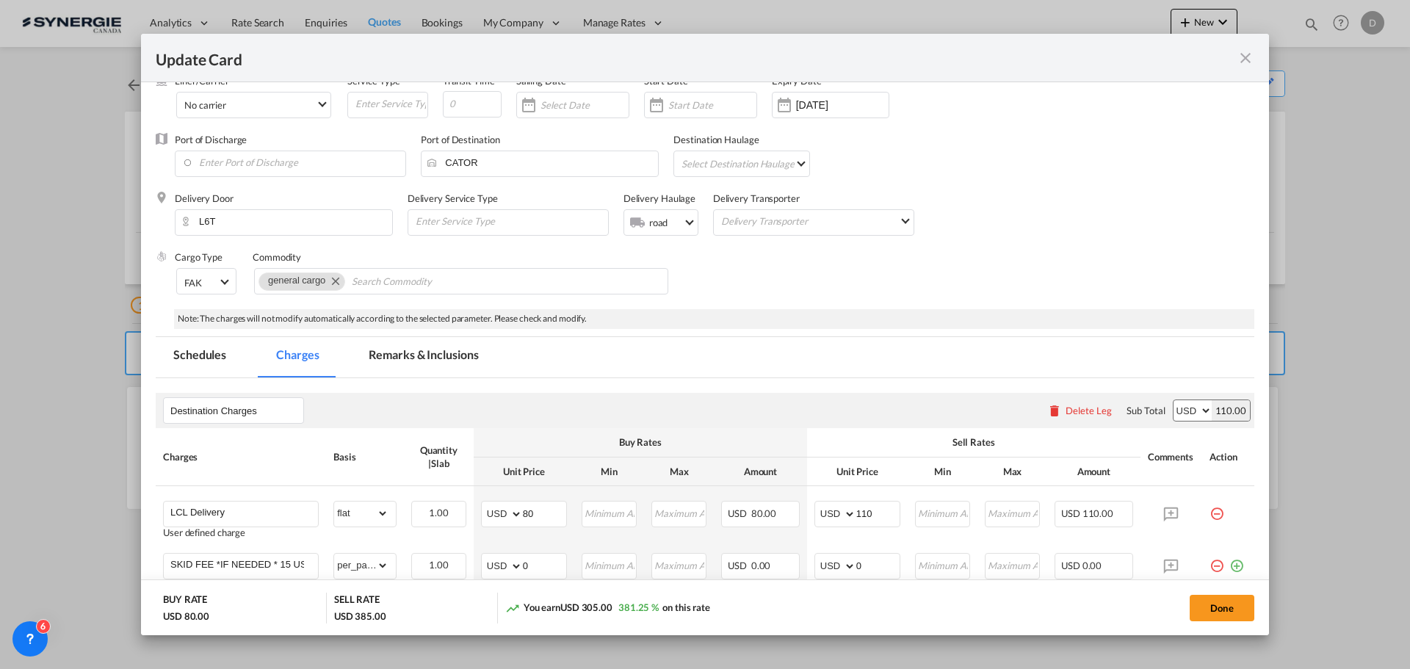
scroll to position [147, 0]
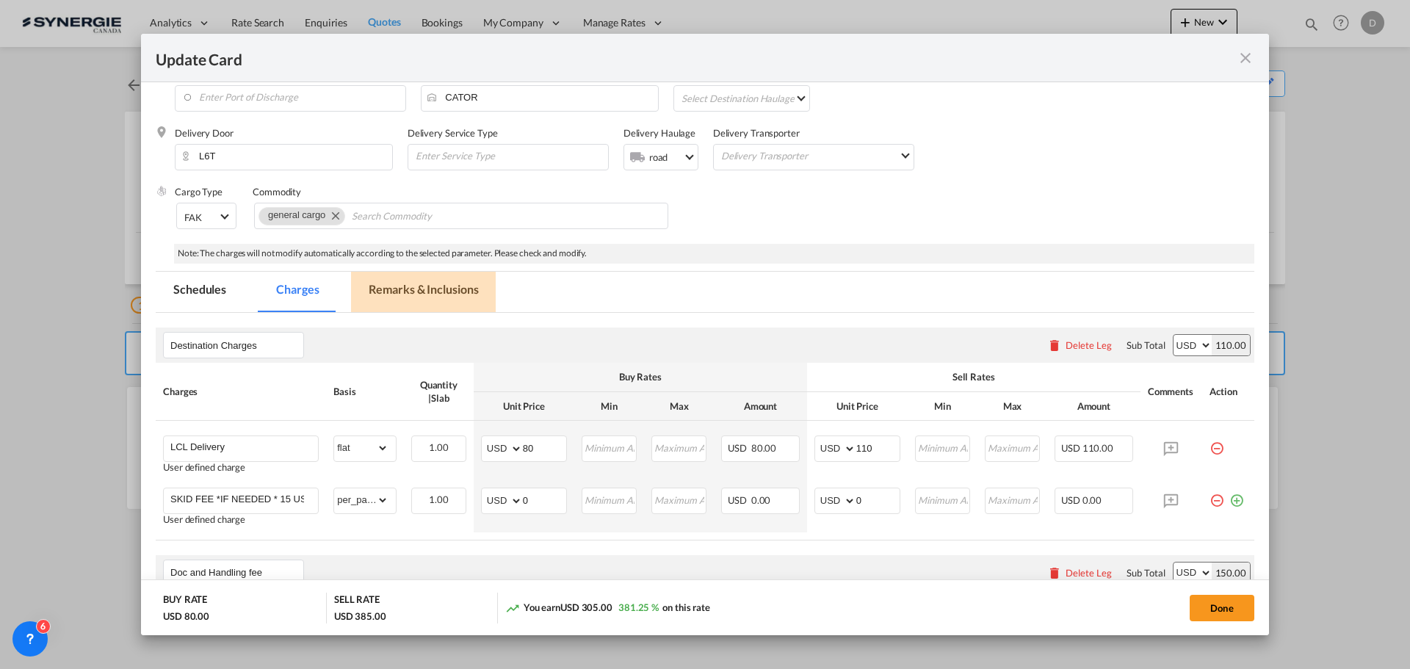
click at [454, 294] on md-tab-item "Remarks & Inclusions" at bounding box center [423, 292] width 145 height 40
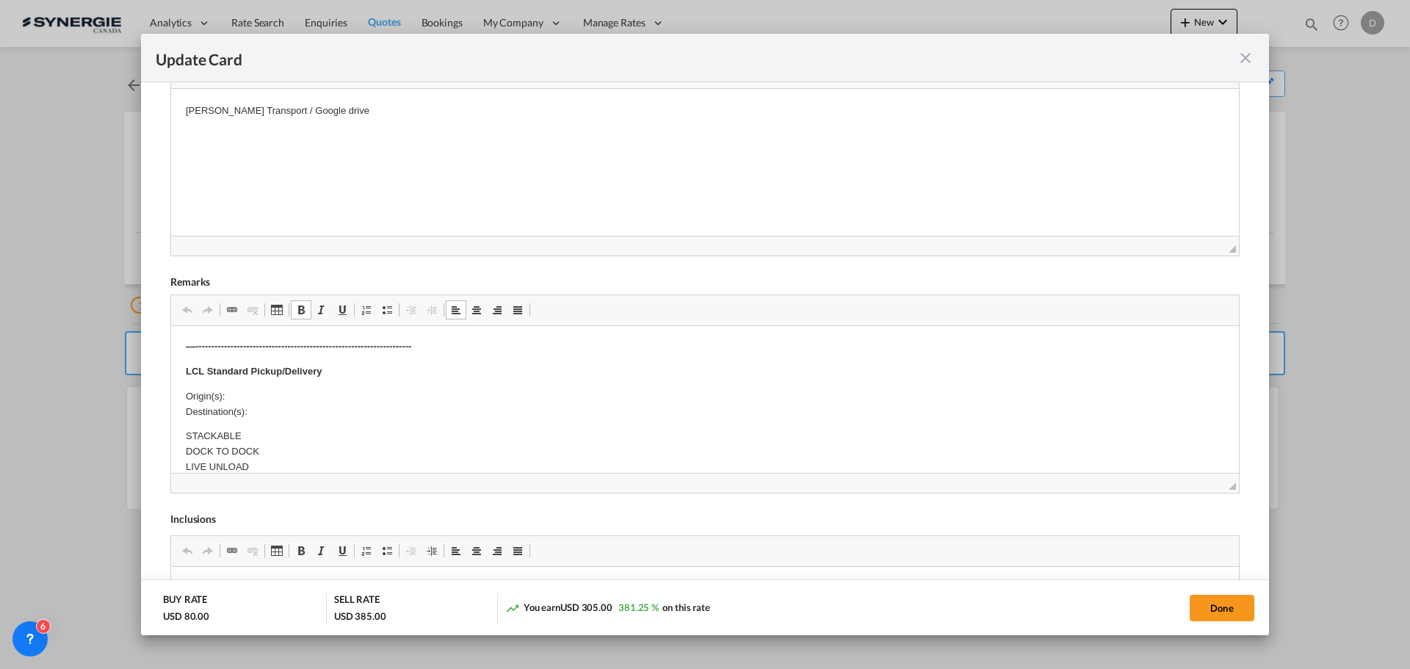
scroll to position [294, 0]
click at [267, 397] on p "Origin(s): Destination(s):" at bounding box center [705, 402] width 1038 height 31
click at [258, 408] on p "Origin(s): Toronto Destination(s):" at bounding box center [705, 402] width 1038 height 31
click at [1218, 606] on button "Done" at bounding box center [1221, 608] width 65 height 26
type input "[DATE]"
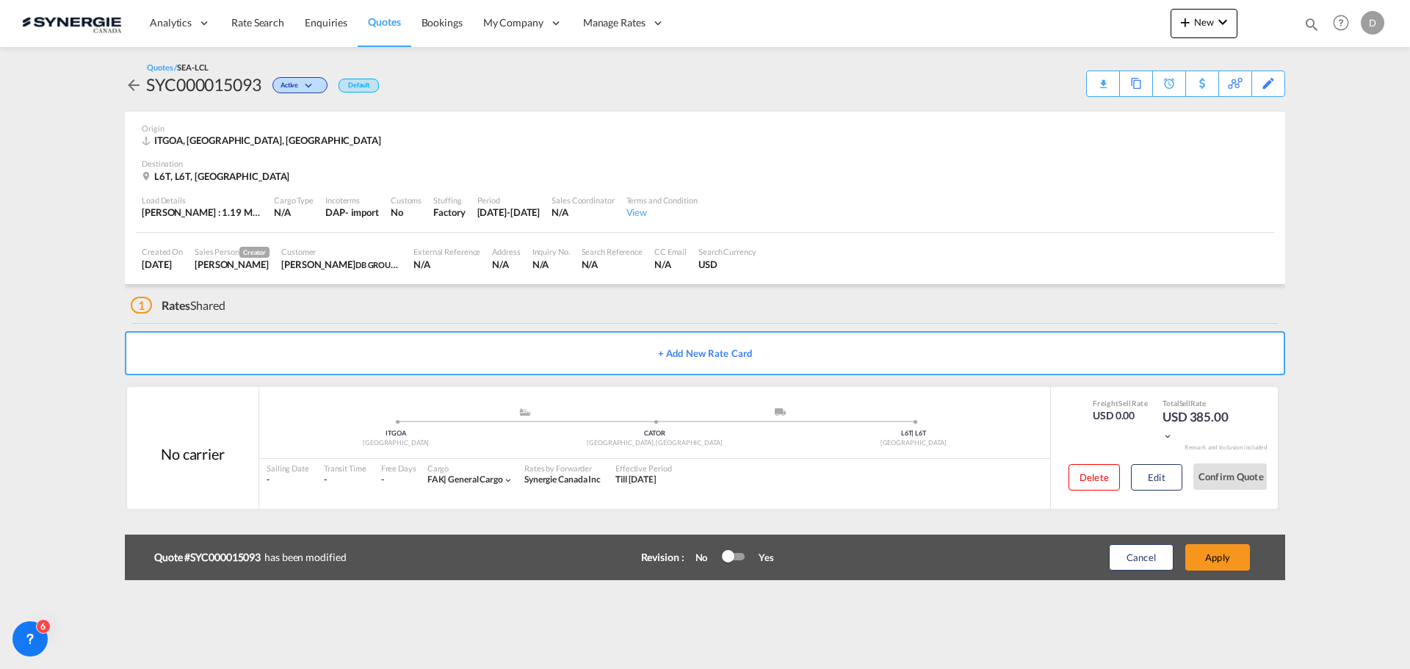
scroll to position [166, 0]
click at [1217, 564] on button "Apply" at bounding box center [1217, 557] width 65 height 26
